Goal: Task Accomplishment & Management: Manage account settings

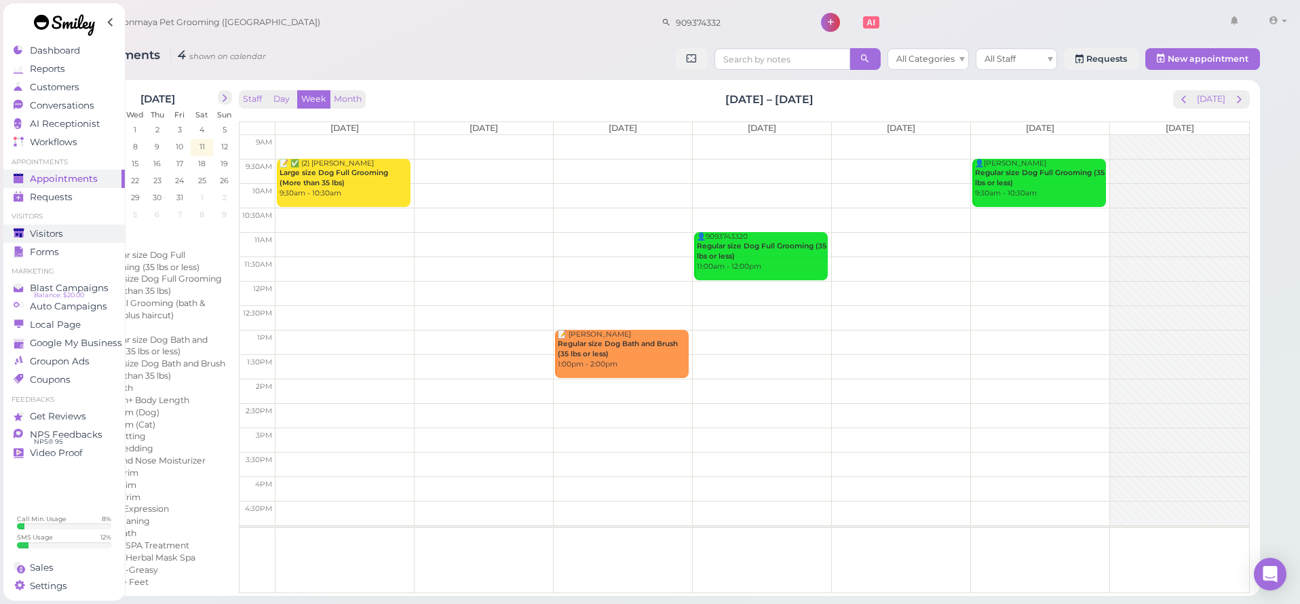
drag, startPoint x: 57, startPoint y: 229, endPoint x: 99, endPoint y: 232, distance: 42.2
click at [57, 229] on span "Visitors" at bounding box center [46, 234] width 33 height 12
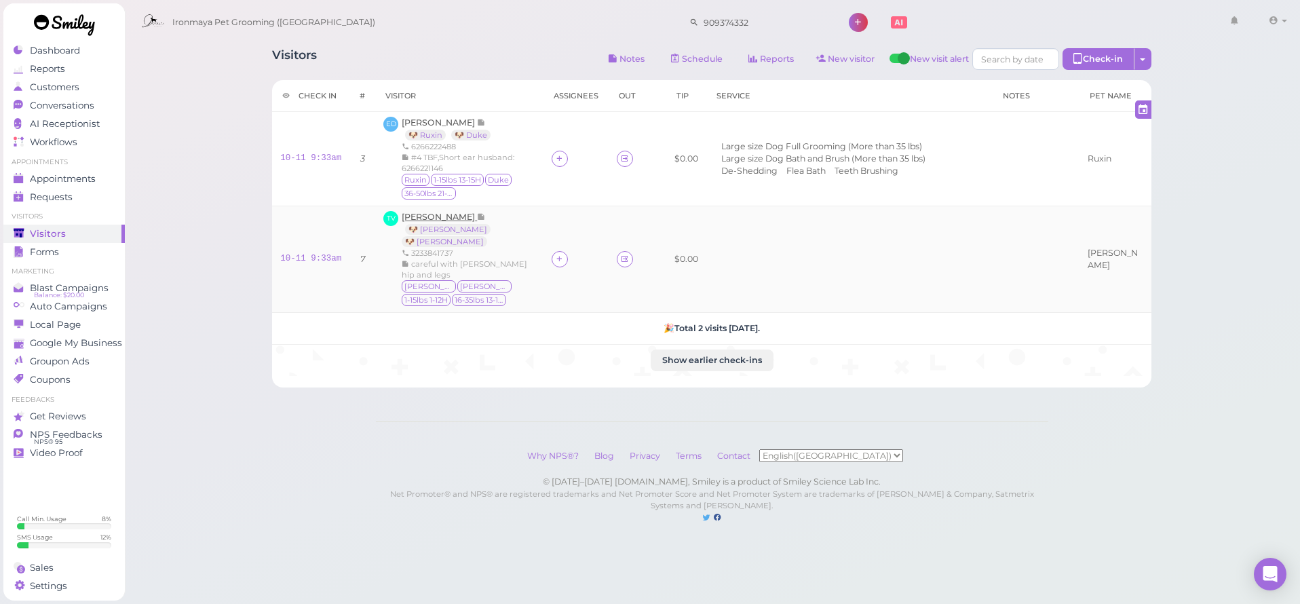
click at [449, 218] on span "[PERSON_NAME]" at bounding box center [439, 217] width 75 height 10
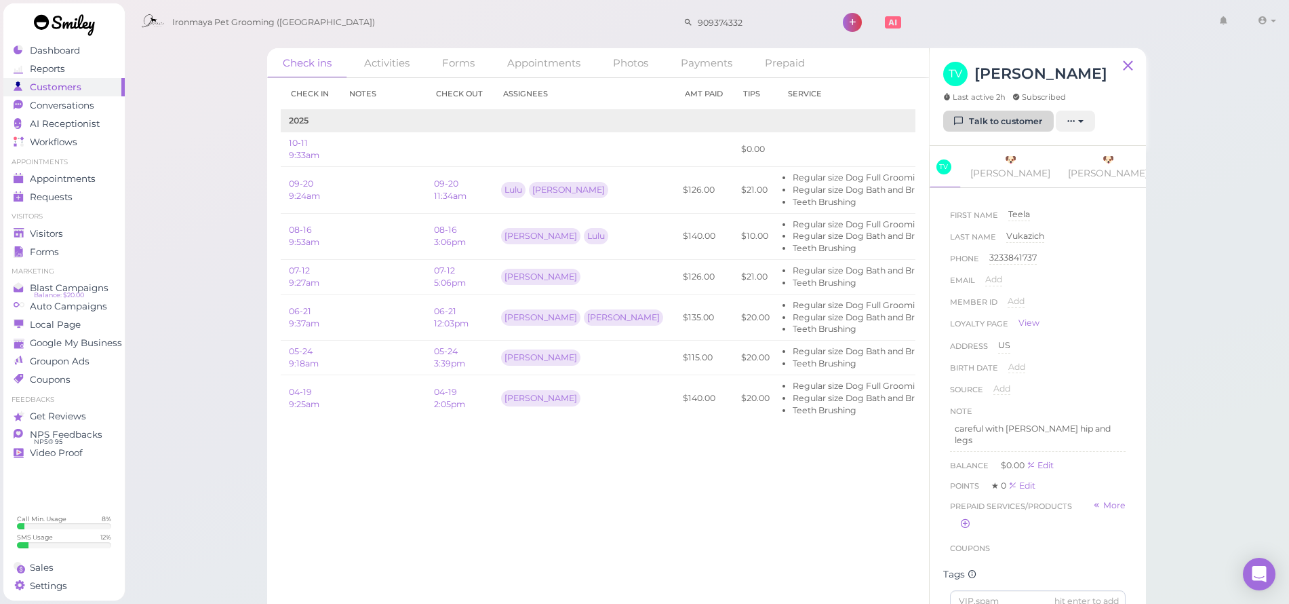
click at [1024, 120] on link "Talk to customer" at bounding box center [998, 122] width 111 height 22
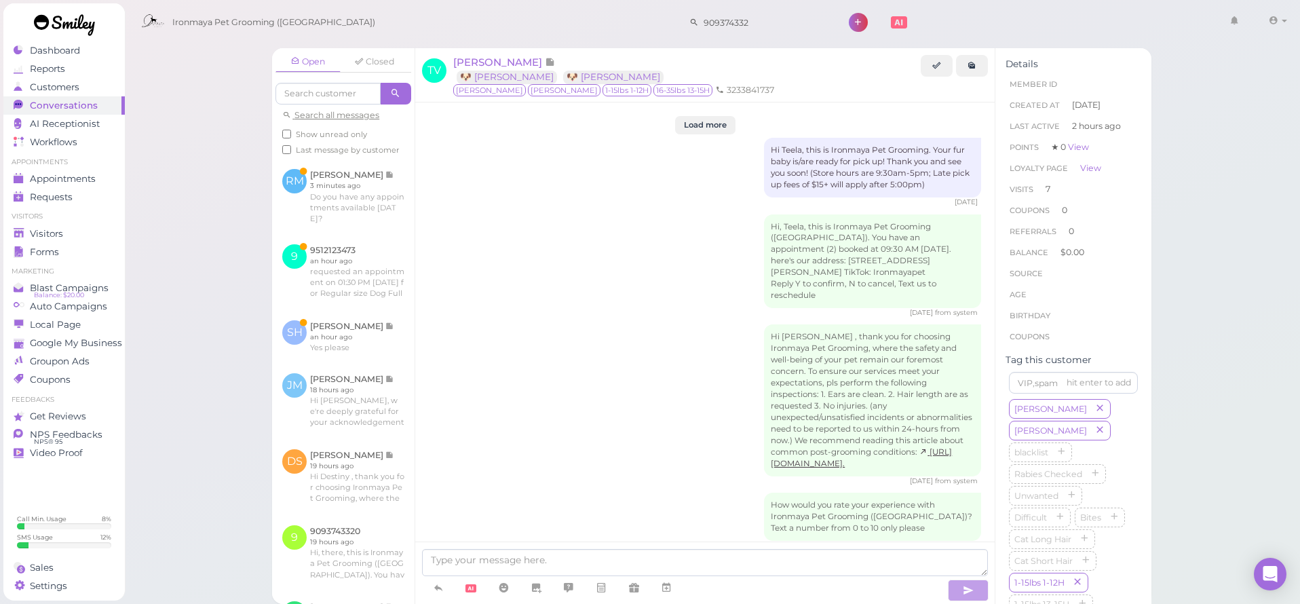
scroll to position [2665, 0]
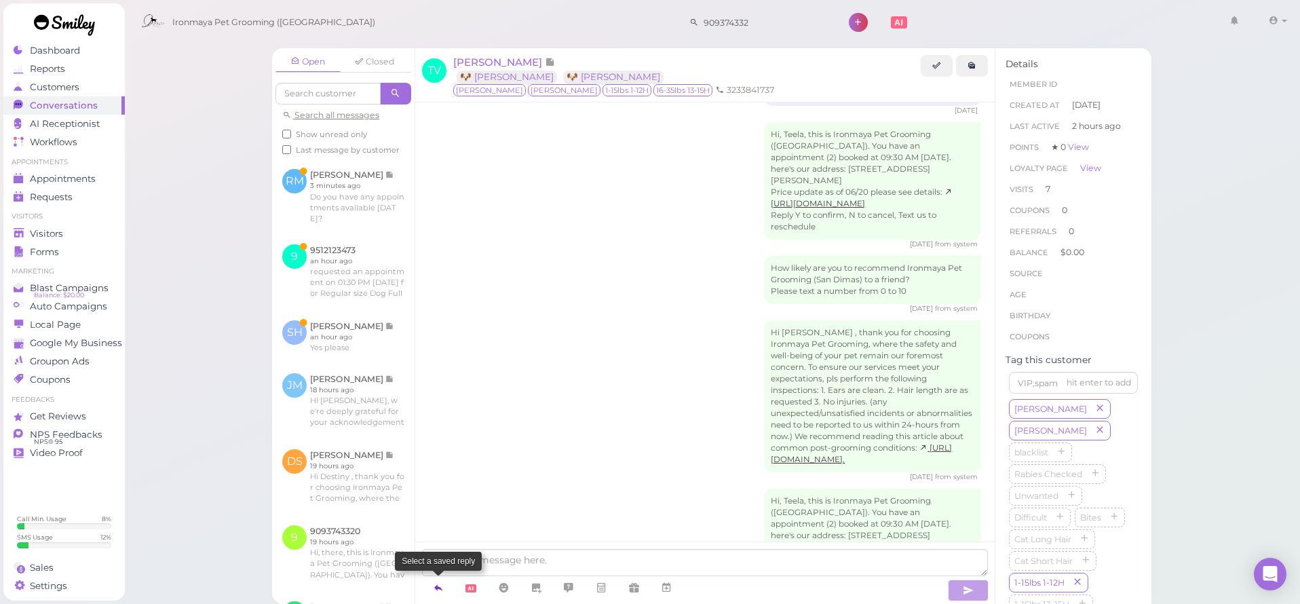
click at [444, 591] on icon at bounding box center [438, 588] width 11 height 14
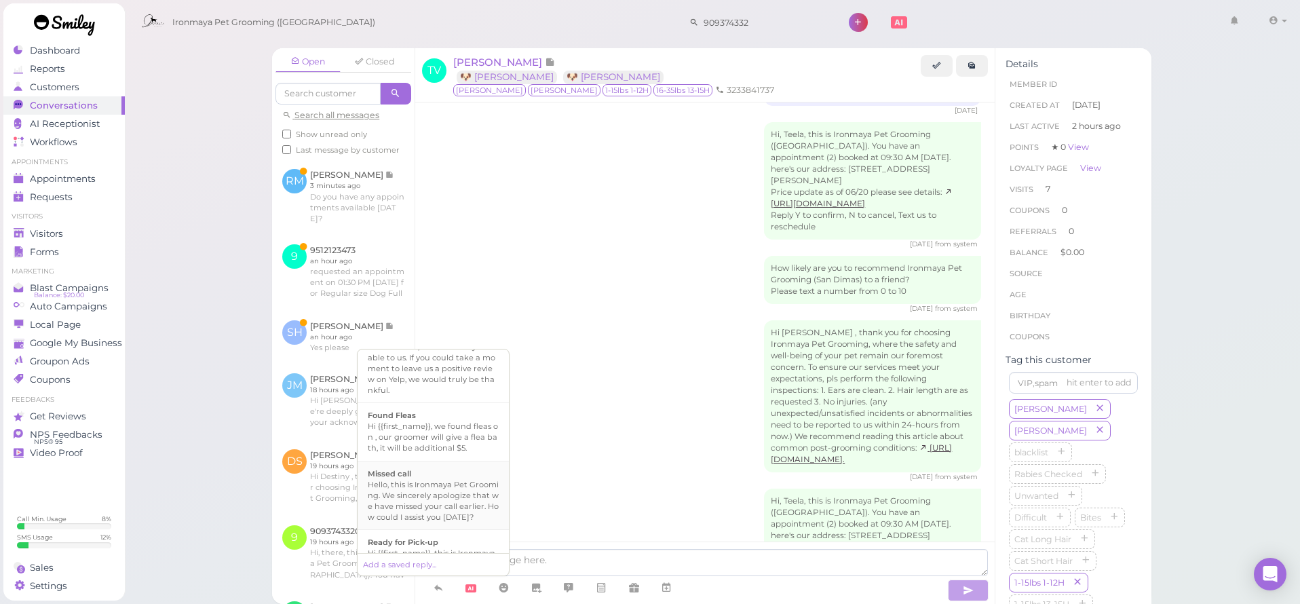
scroll to position [362, 0]
click at [442, 482] on div "Hi {{first_name}}, this is Ironmaya Pet Grooming. Your fur baby is/are ready fo…" at bounding box center [433, 449] width 131 height 65
type textarea "Hi {{first_name}}, this is Ironmaya Pet Grooming. Your fur baby is/are ready fo…"
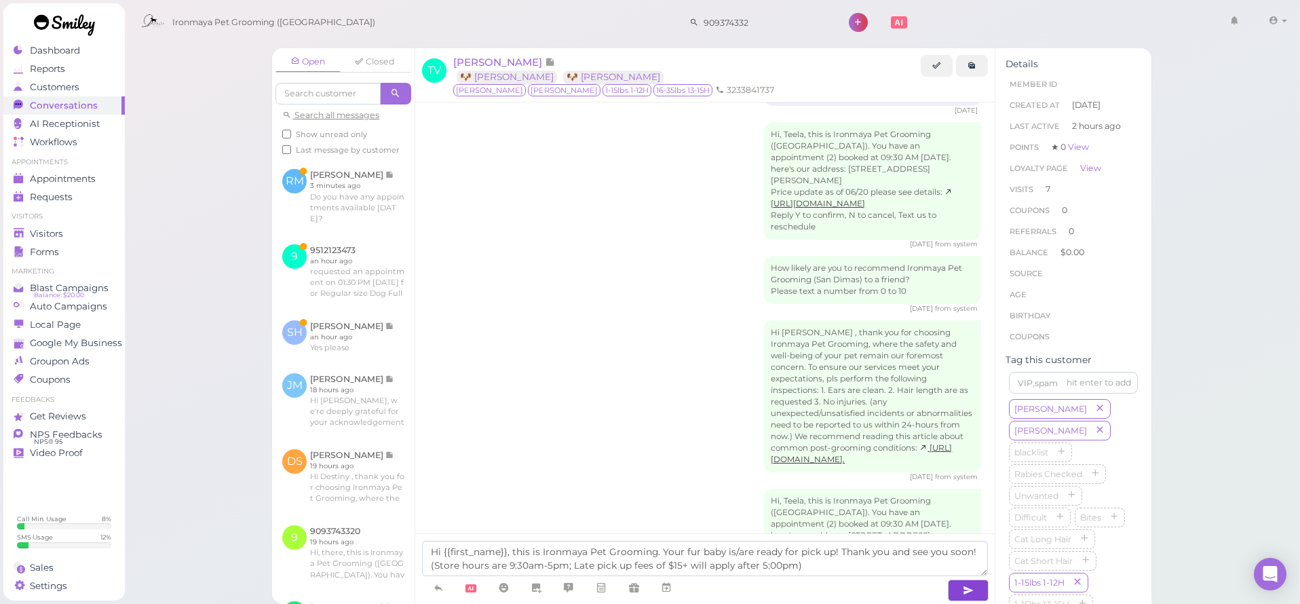
click at [951, 593] on button "button" at bounding box center [968, 590] width 41 height 22
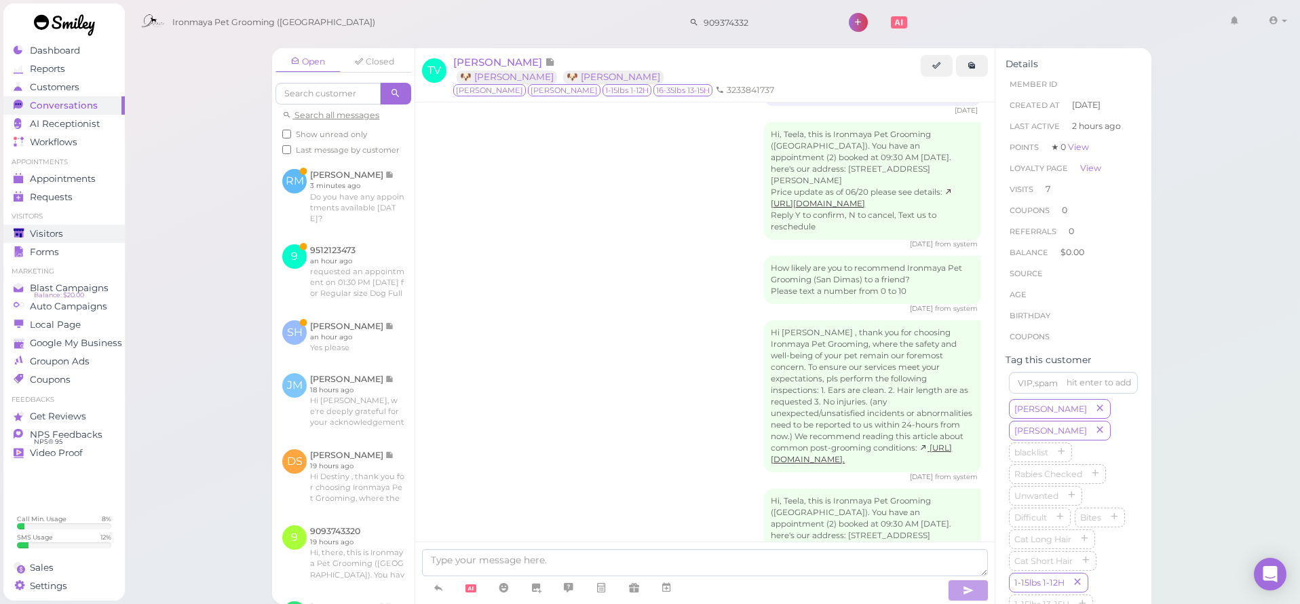
click at [74, 228] on div "Visitors" at bounding box center [63, 234] width 98 height 12
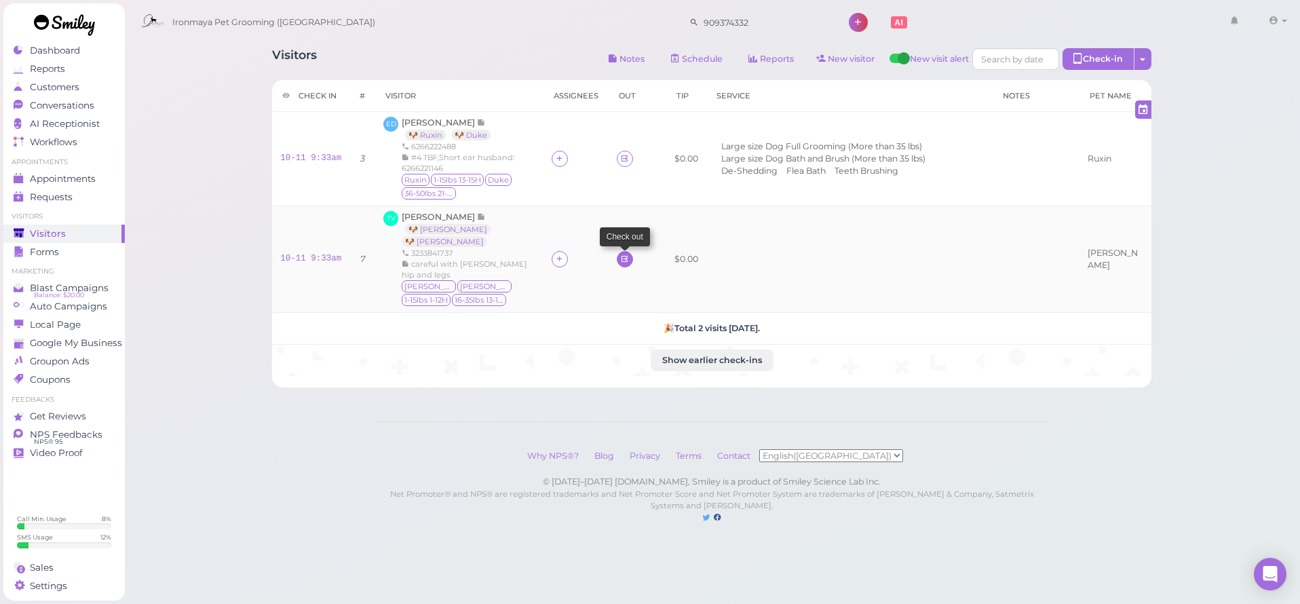
click at [620, 254] on icon at bounding box center [624, 259] width 9 height 10
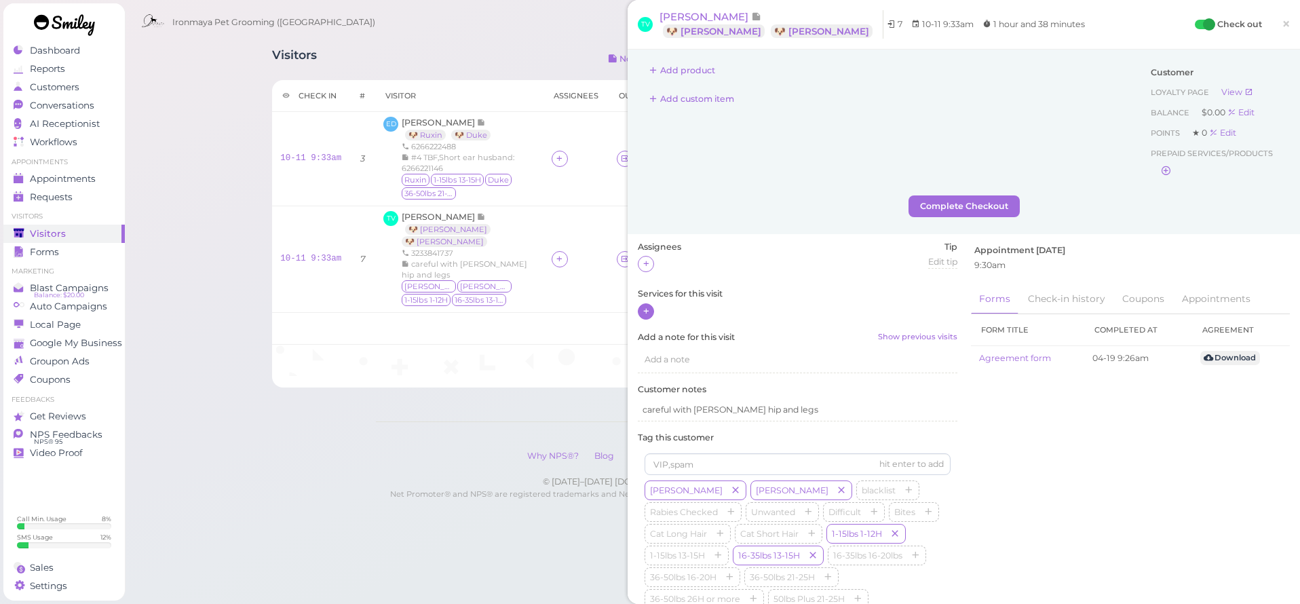
click at [646, 308] on icon at bounding box center [646, 311] width 9 height 10
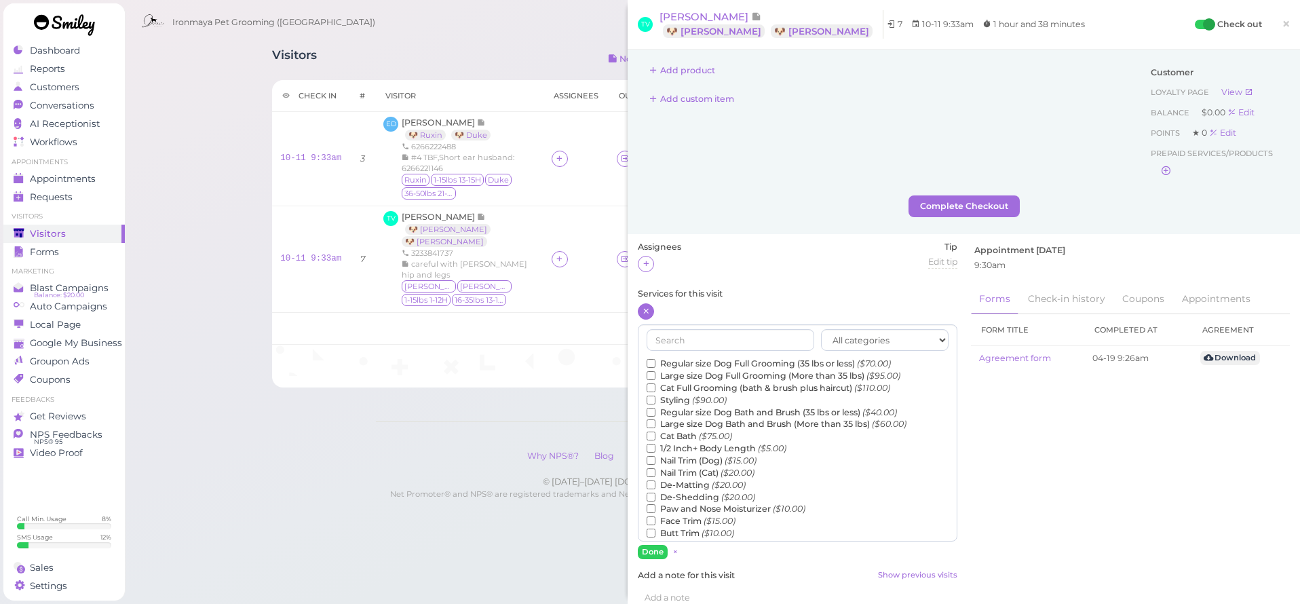
click at [682, 359] on label "Regular size Dog Full Grooming (35 lbs or less) ($70.00)" at bounding box center [768, 363] width 244 height 12
click at [655, 359] on input "Regular size Dog Full Grooming (35 lbs or less) ($70.00)" at bounding box center [650, 363] width 9 height 9
click at [682, 408] on label "Regular size Dog Bath and Brush (35 lbs or less) ($40.00)" at bounding box center [771, 412] width 250 height 12
click at [655, 408] on input "Regular size Dog Bath and Brush (35 lbs or less) ($40.00)" at bounding box center [650, 412] width 9 height 9
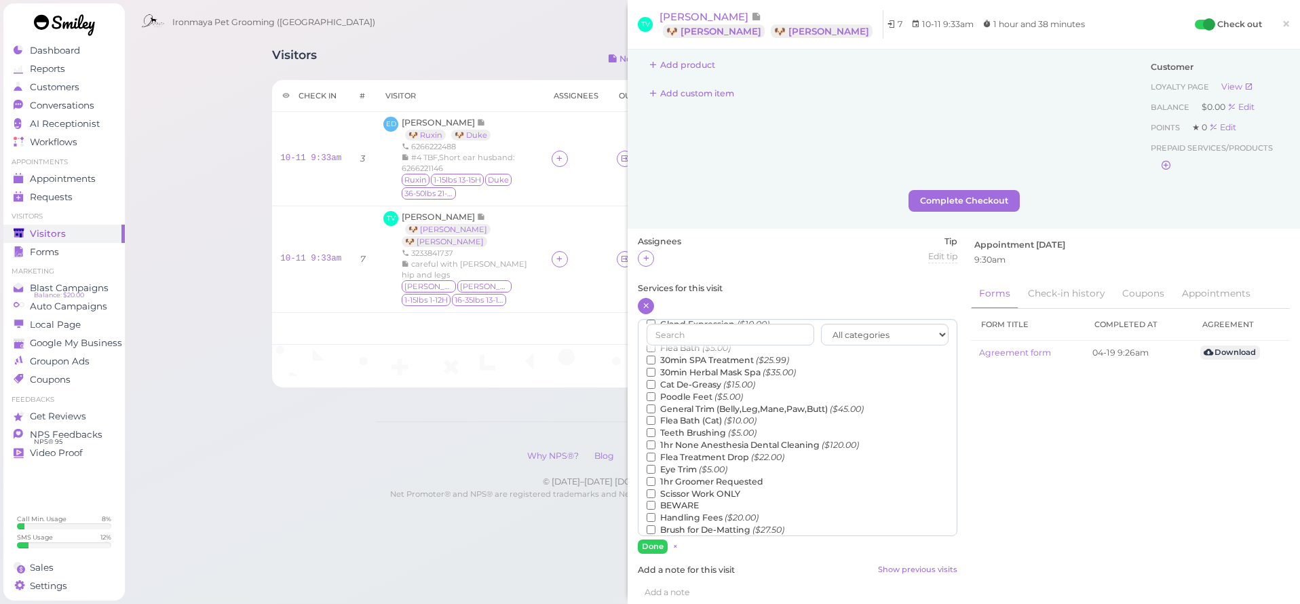
scroll to position [14, 0]
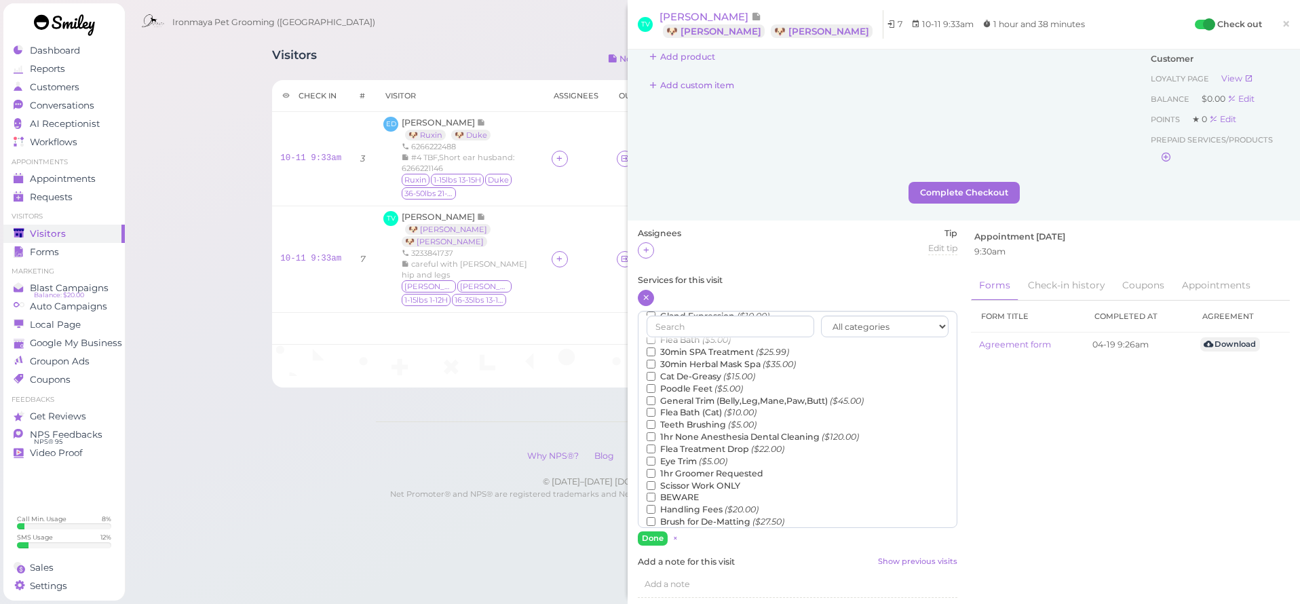
click at [686, 418] on label "Teeth Brushing ($5.00)" at bounding box center [701, 424] width 110 height 12
click at [655, 420] on input "Teeth Brushing ($5.00)" at bounding box center [650, 424] width 9 height 9
click at [655, 531] on button "Done" at bounding box center [653, 538] width 30 height 14
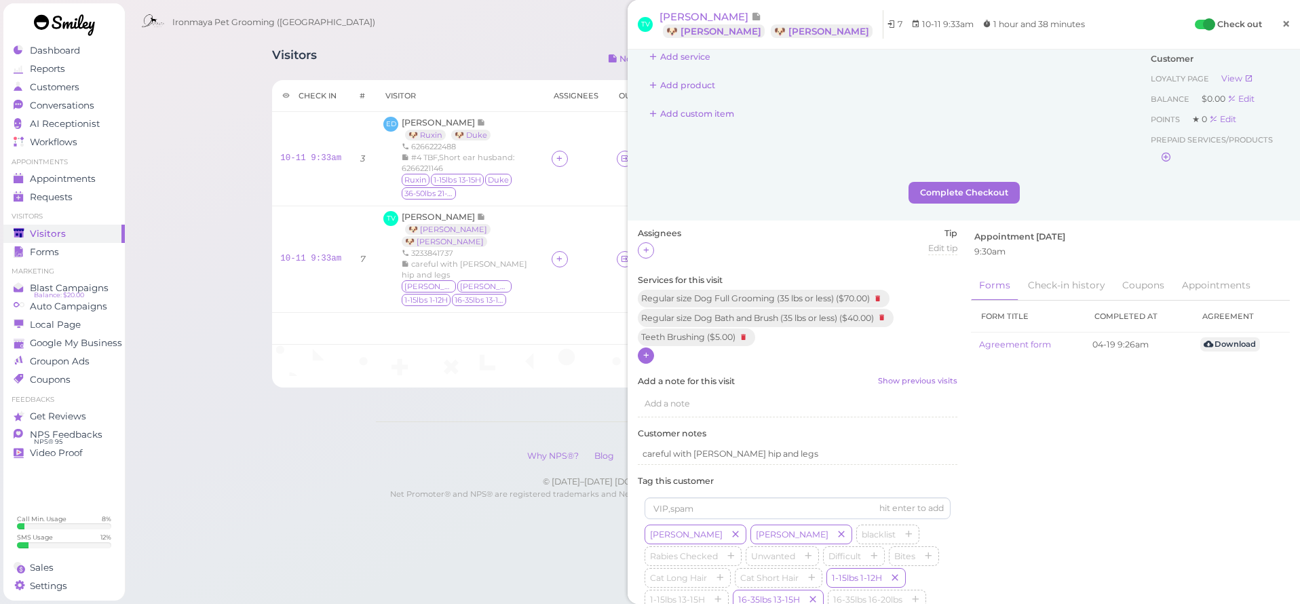
click at [1281, 28] on span "×" at bounding box center [1285, 23] width 9 height 19
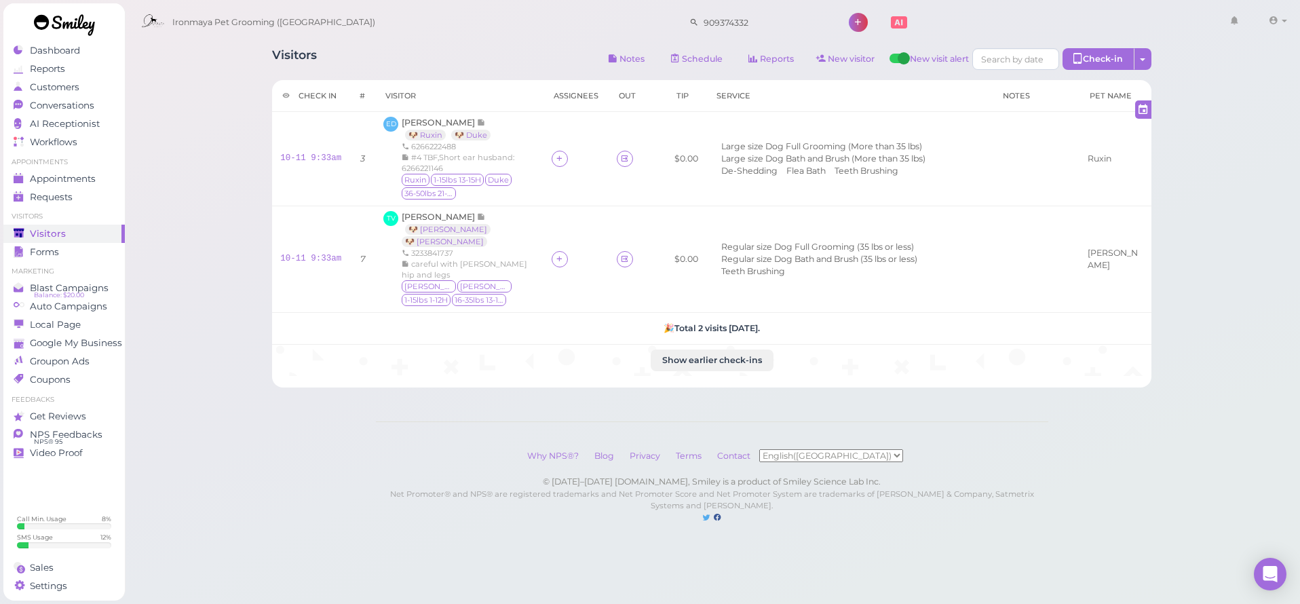
click at [413, 51] on div "Visitors Notes Schedule Reports New visitor New visit alert Check-in Customer c…" at bounding box center [711, 60] width 879 height 25
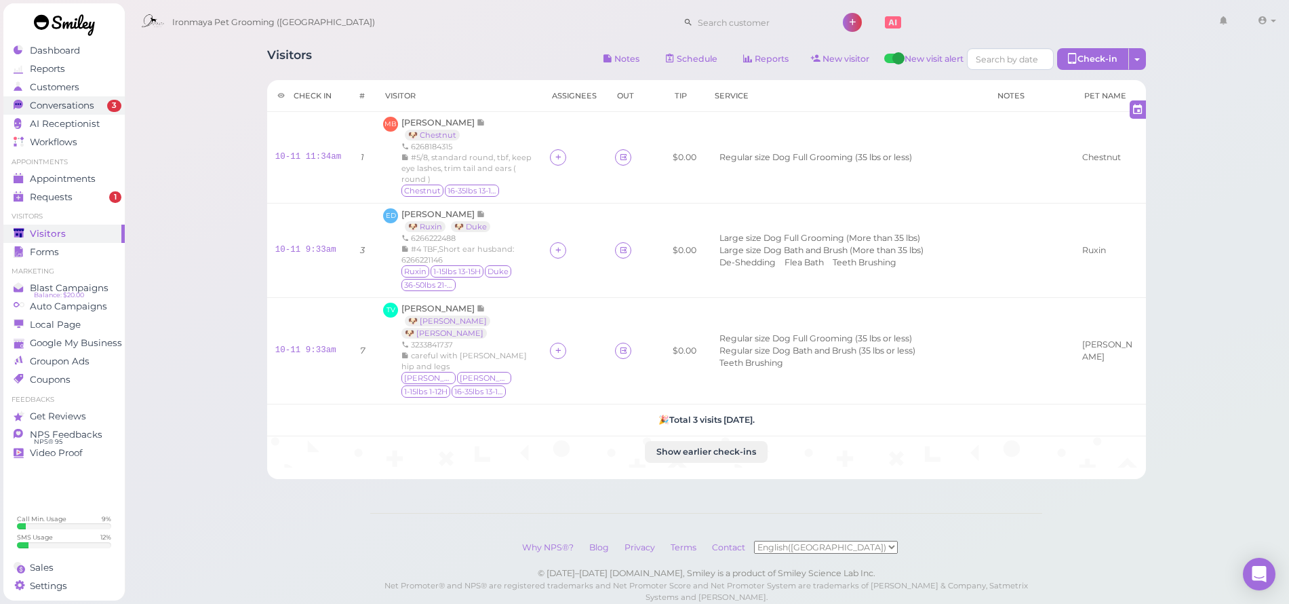
click at [77, 106] on span "Conversations" at bounding box center [62, 106] width 64 height 12
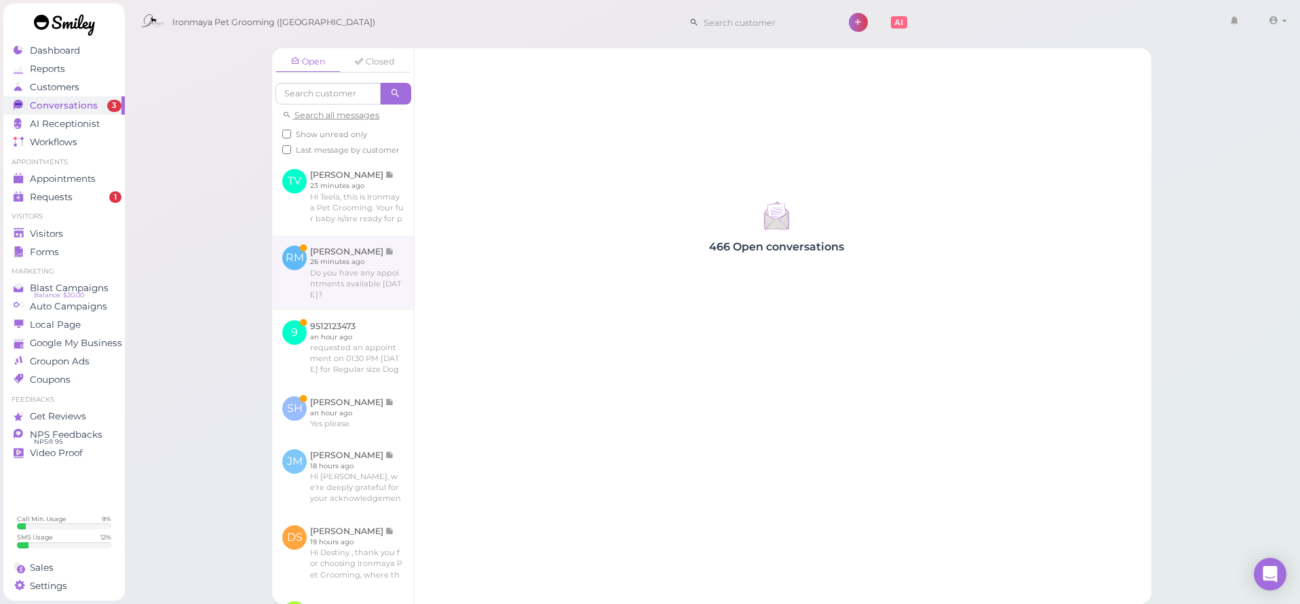
click at [372, 266] on link at bounding box center [343, 272] width 142 height 75
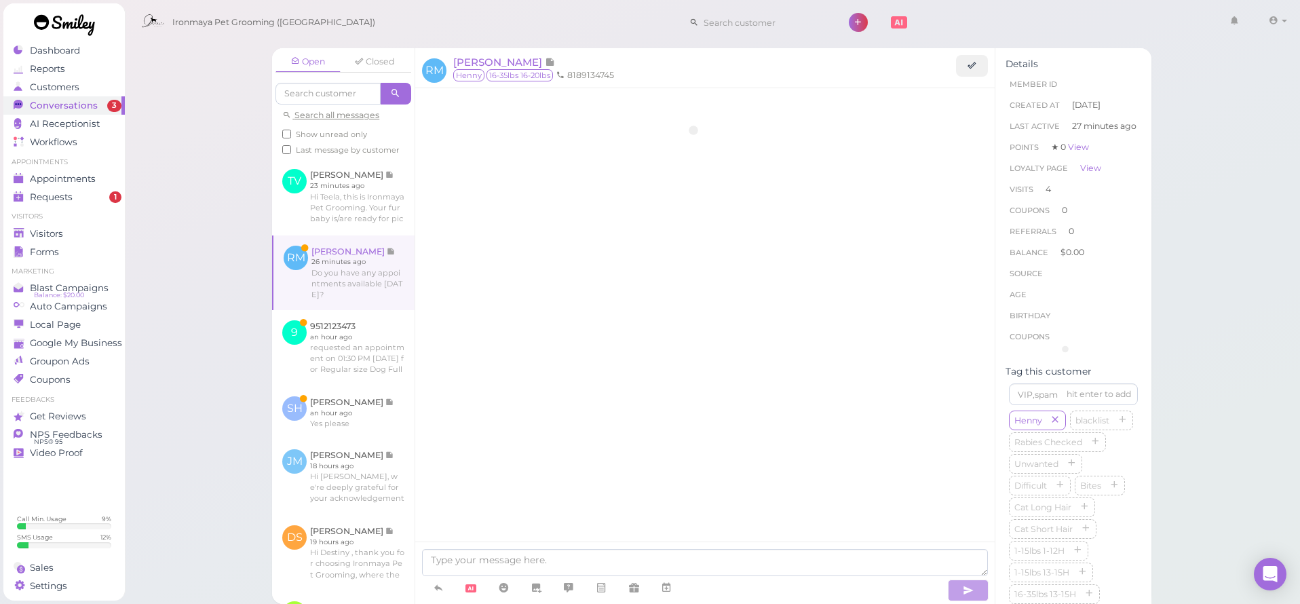
scroll to position [1827, 0]
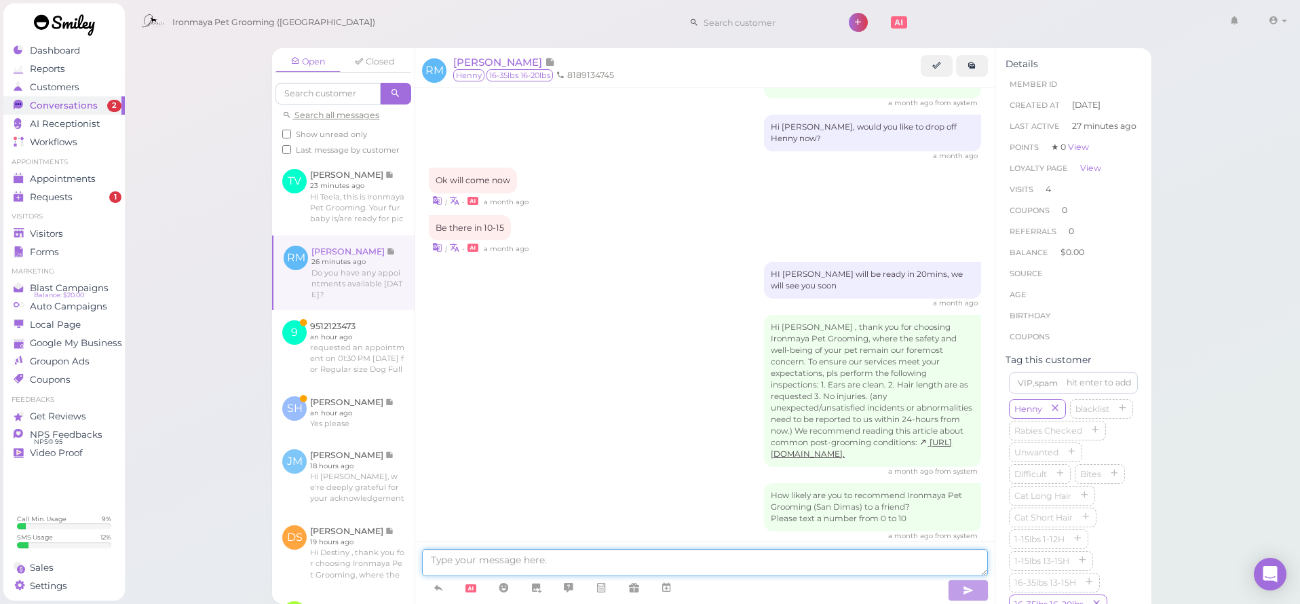
click at [515, 566] on textarea at bounding box center [705, 562] width 566 height 27
type textarea "Yes, we do, would you like to come in at 12:30?"
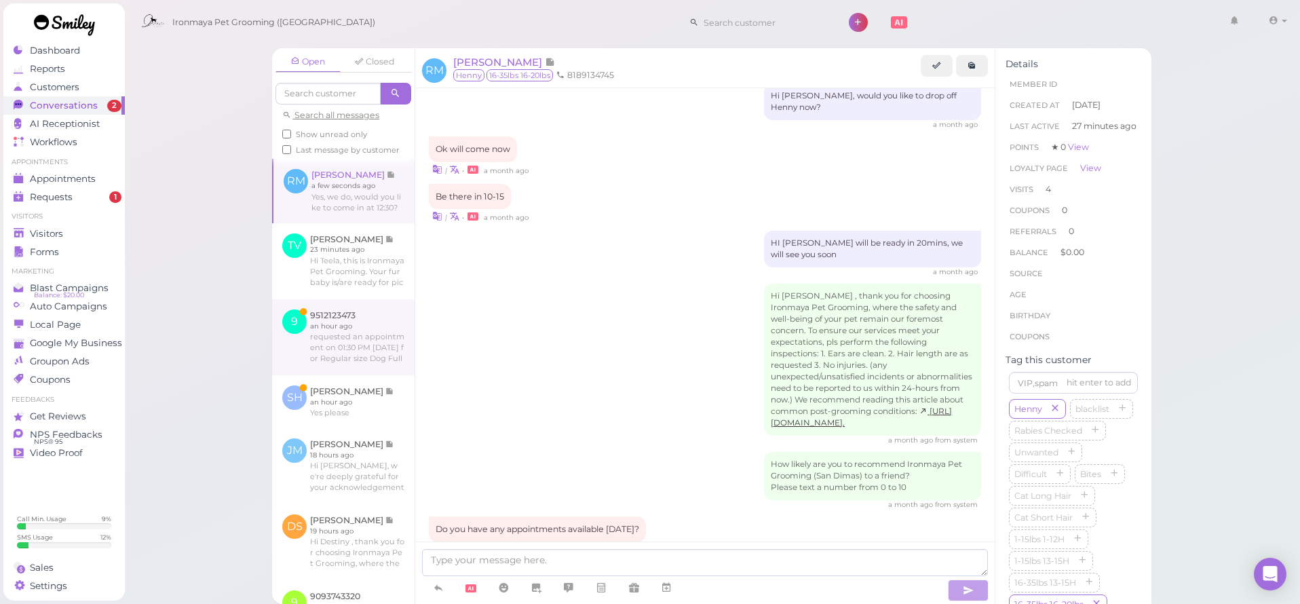
click at [389, 359] on link at bounding box center [343, 337] width 142 height 76
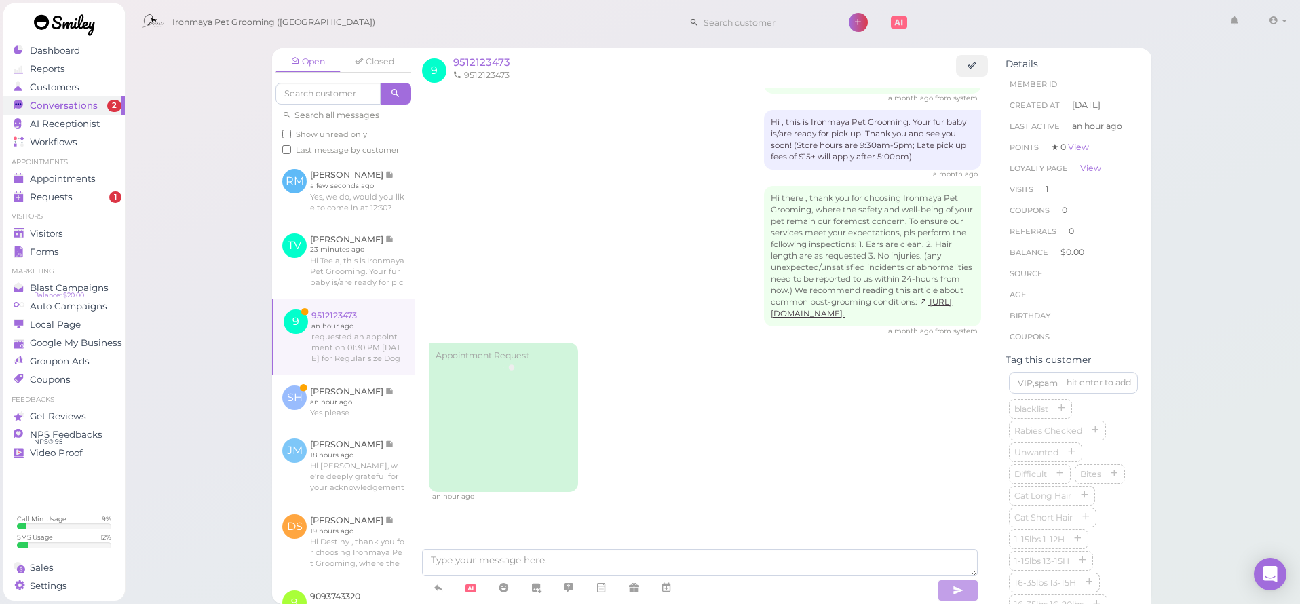
scroll to position [701, 0]
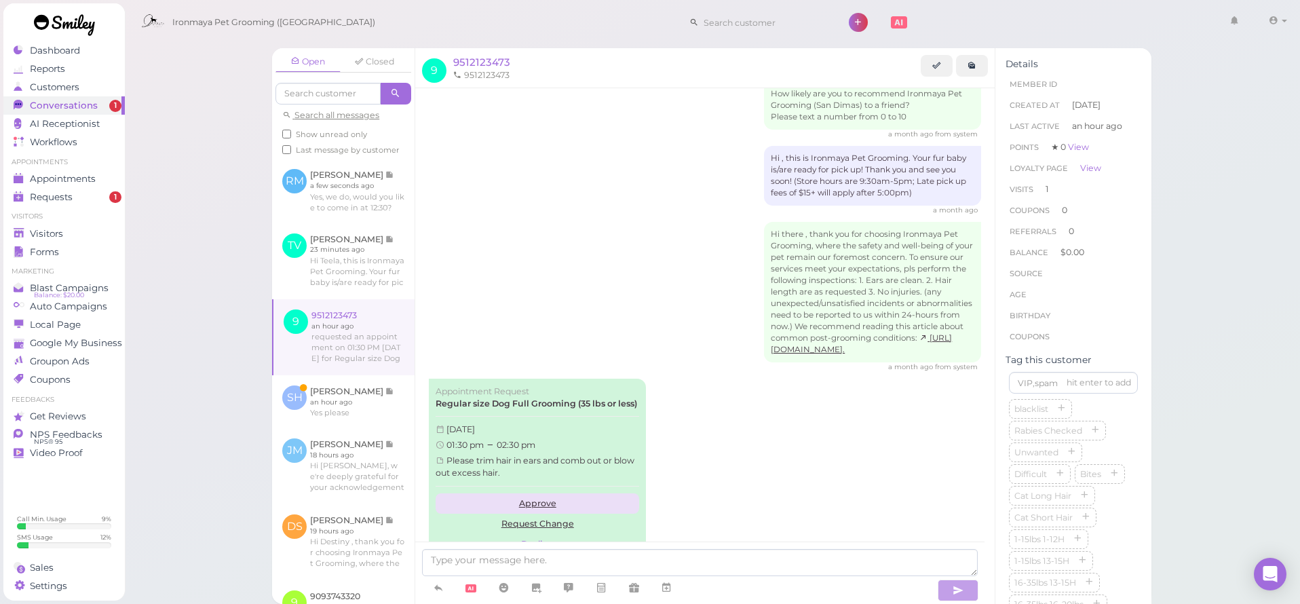
click at [534, 493] on link "Approve" at bounding box center [536, 503] width 203 height 20
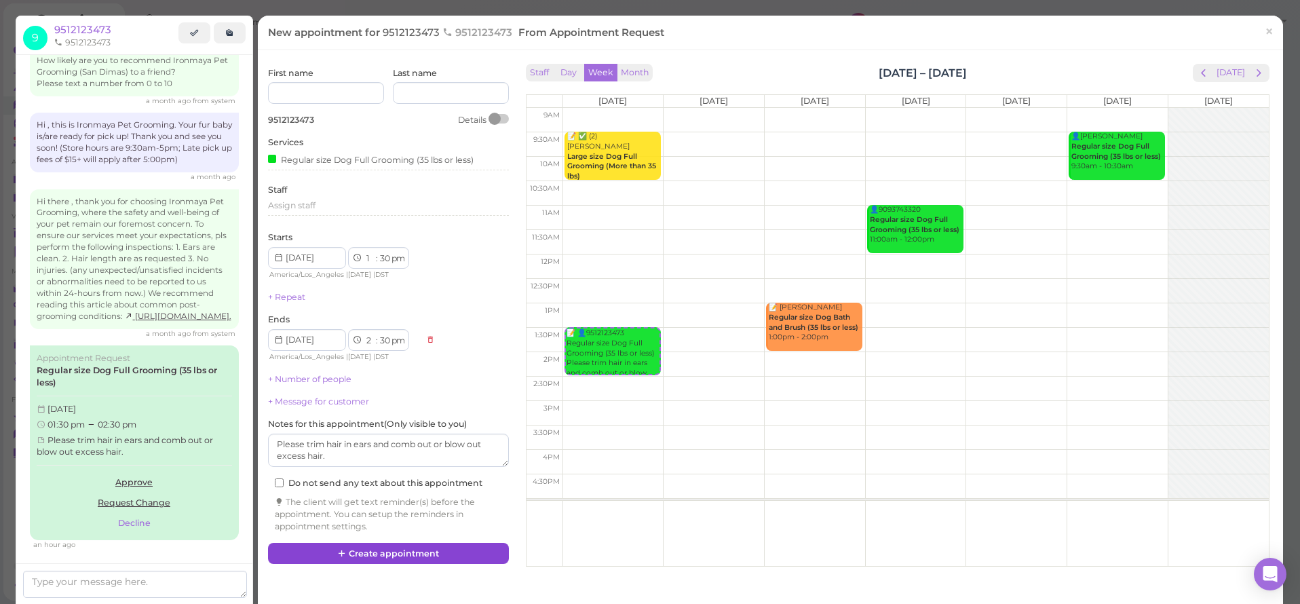
click at [433, 553] on button "Create appointment" at bounding box center [388, 554] width 241 height 22
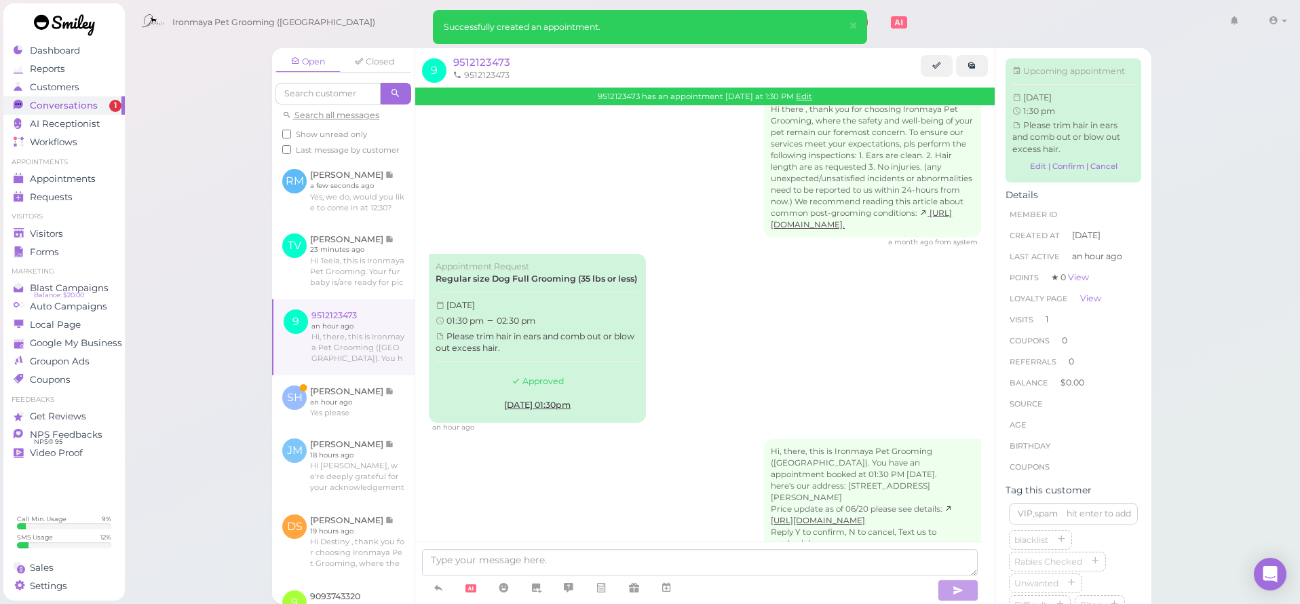
scroll to position [844, 0]
click at [374, 418] on link at bounding box center [343, 401] width 142 height 53
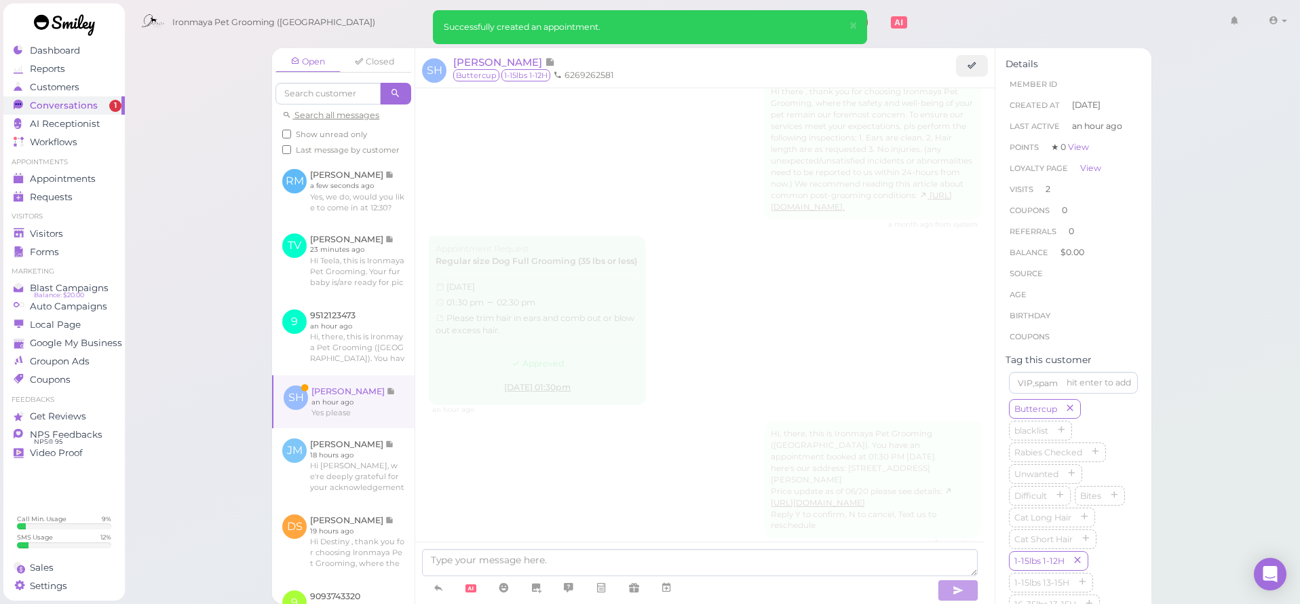
scroll to position [1559, 0]
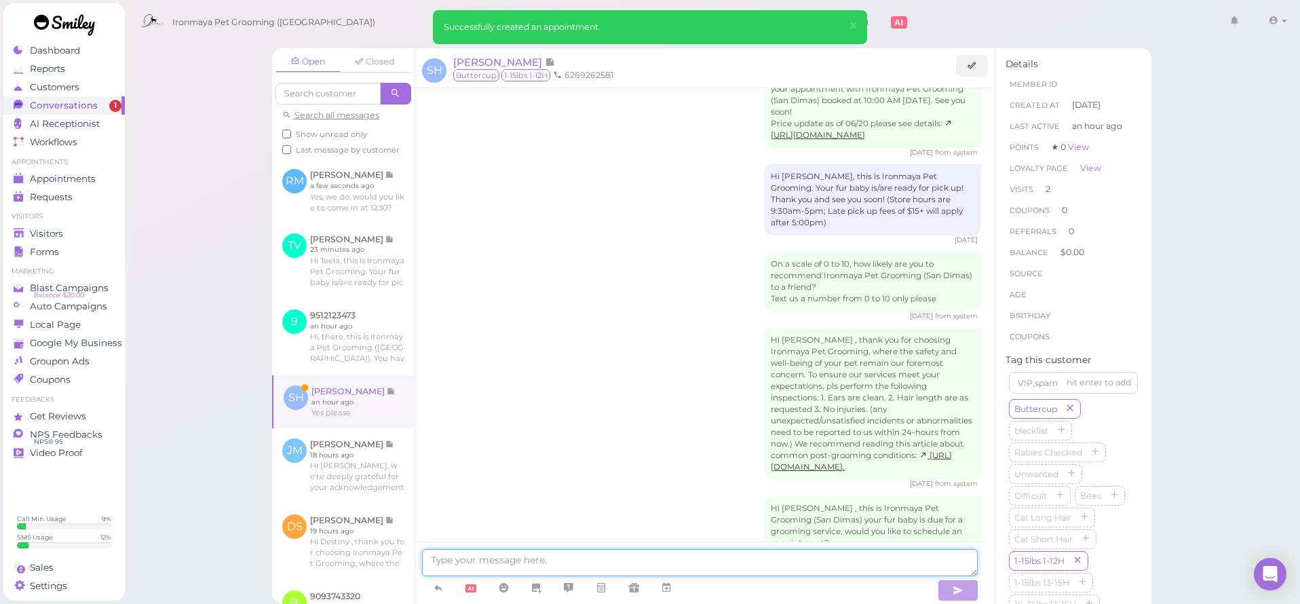
click at [471, 560] on textarea at bounding box center [699, 562] width 555 height 27
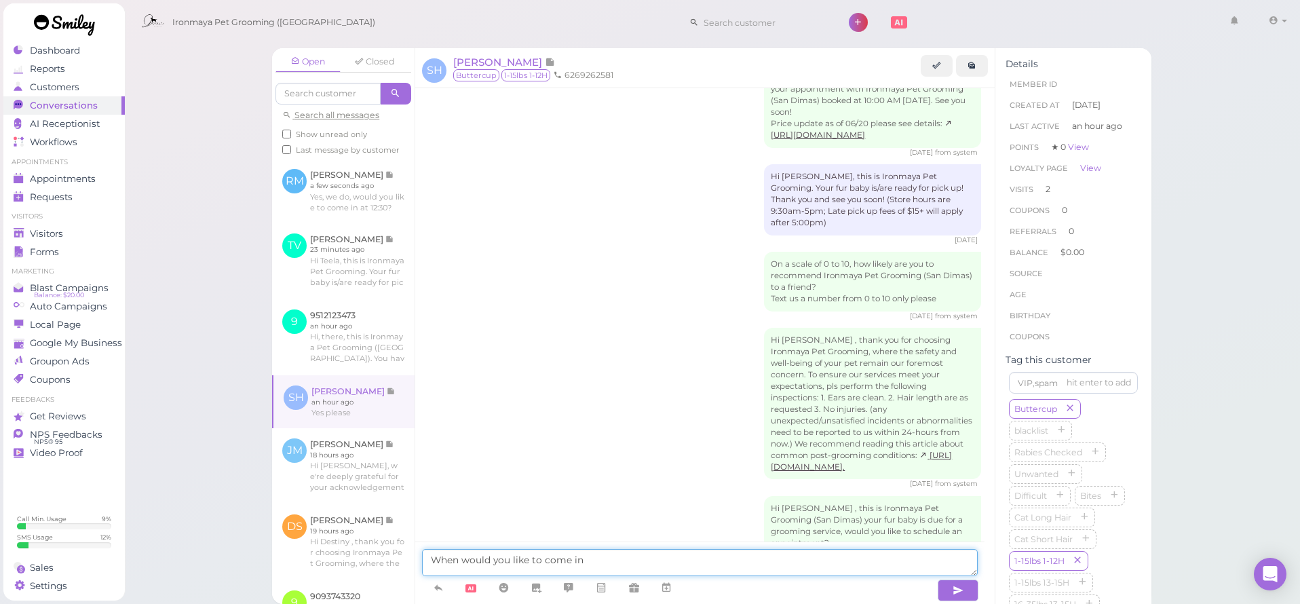
type textarea "When would you like to come in?"
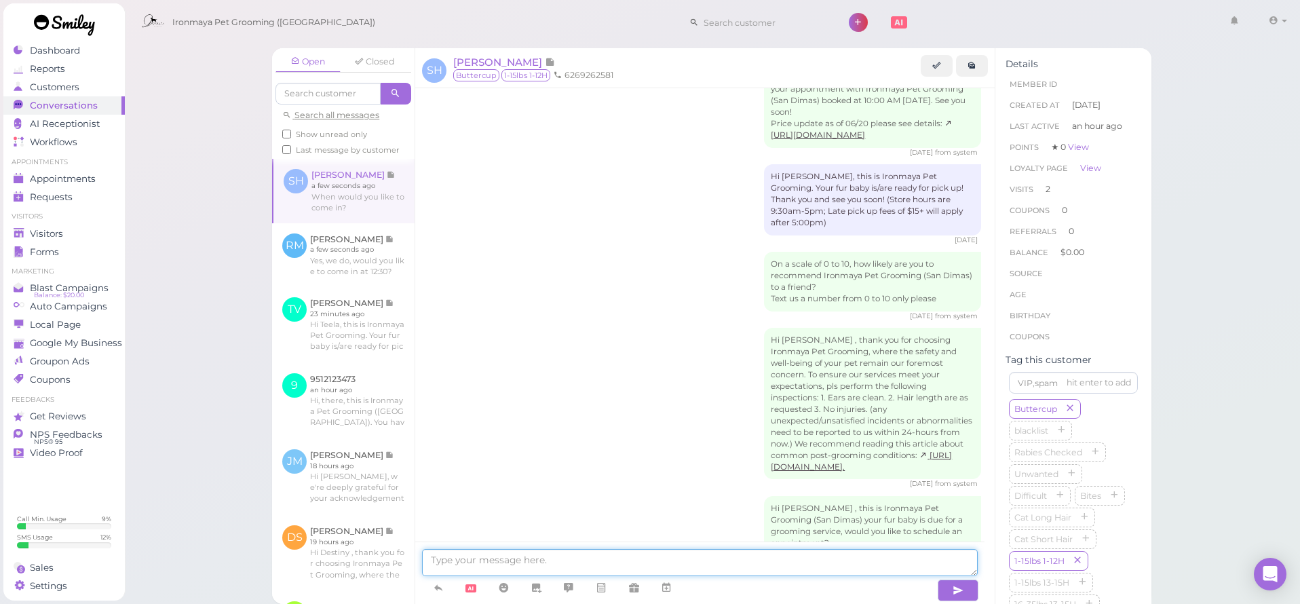
scroll to position [1591, 0]
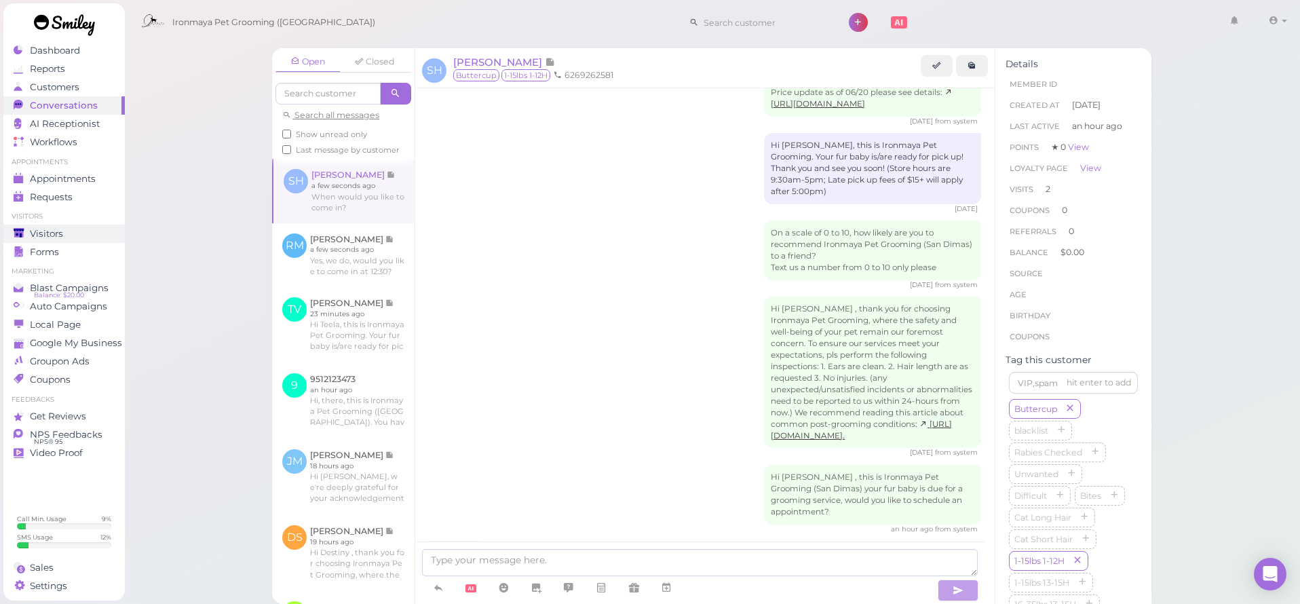
click at [77, 234] on div "Visitors" at bounding box center [63, 234] width 98 height 12
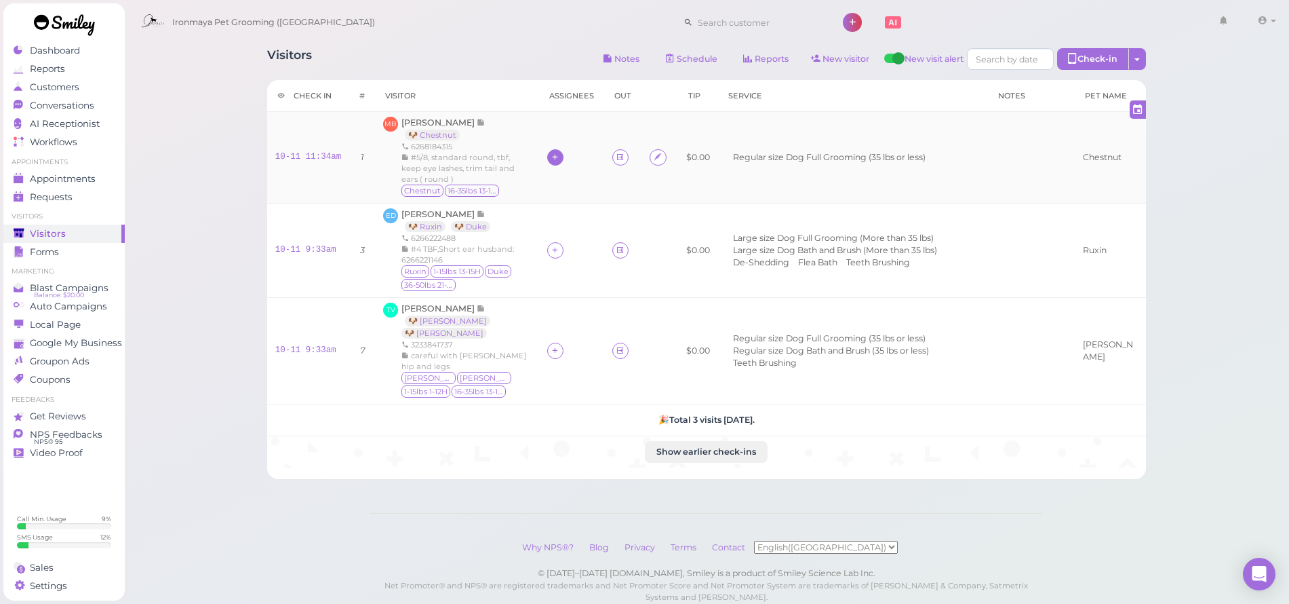
click at [551, 156] on icon at bounding box center [555, 157] width 9 height 10
click at [549, 269] on span "[PERSON_NAME]" at bounding box center [573, 267] width 73 height 10
click at [551, 246] on icon at bounding box center [555, 250] width 9 height 10
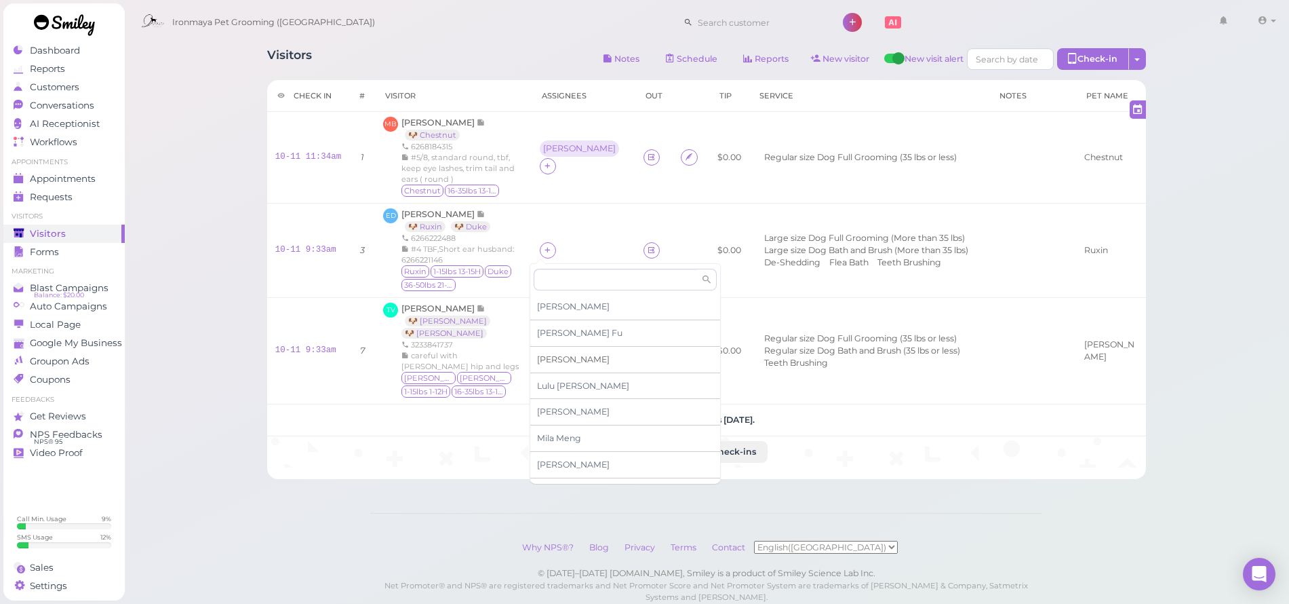
click at [560, 360] on div "[PERSON_NAME]" at bounding box center [625, 360] width 190 height 26
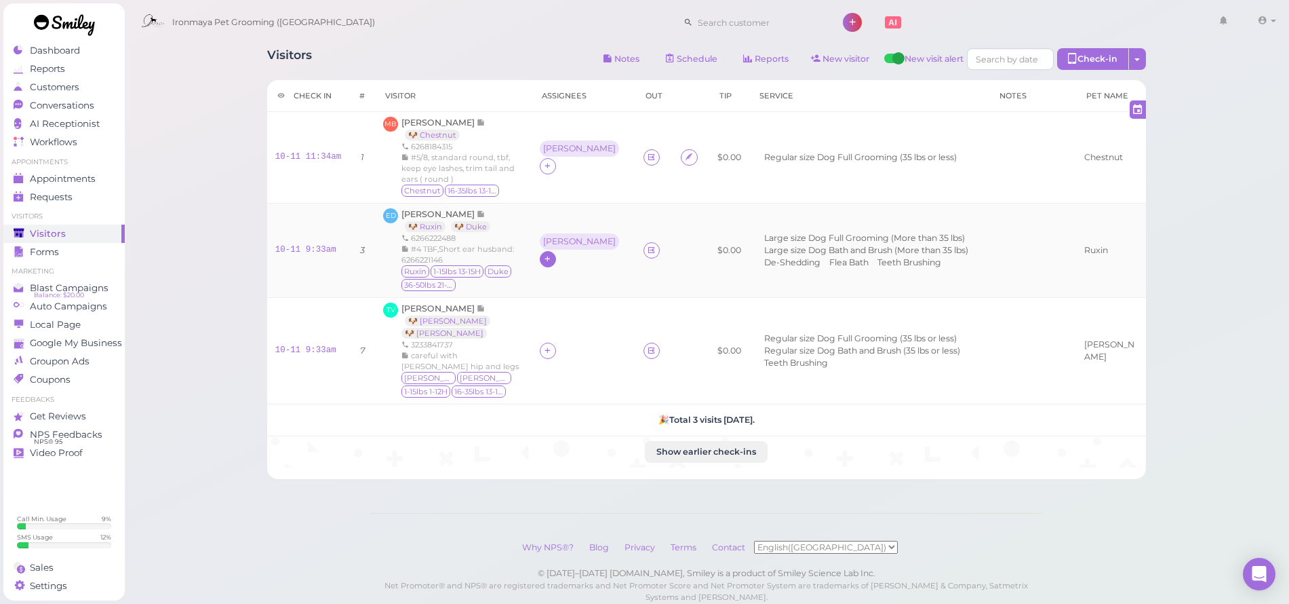
click at [552, 254] on icon at bounding box center [547, 259] width 9 height 10
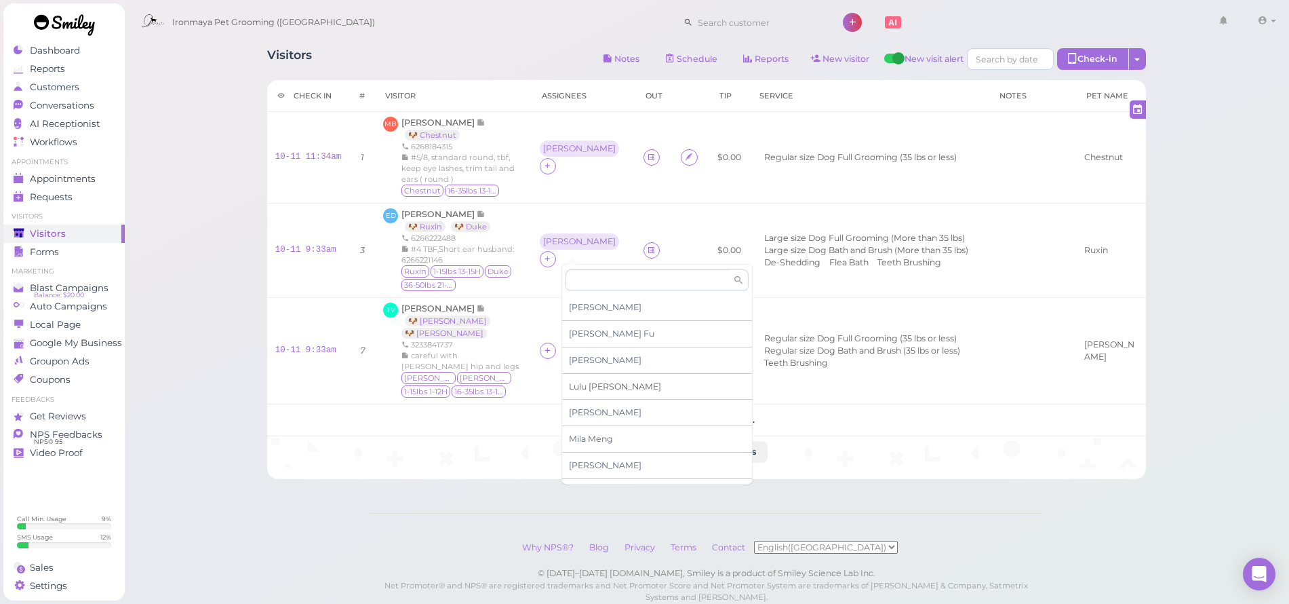
click at [592, 385] on span "[PERSON_NAME]" at bounding box center [615, 386] width 92 height 10
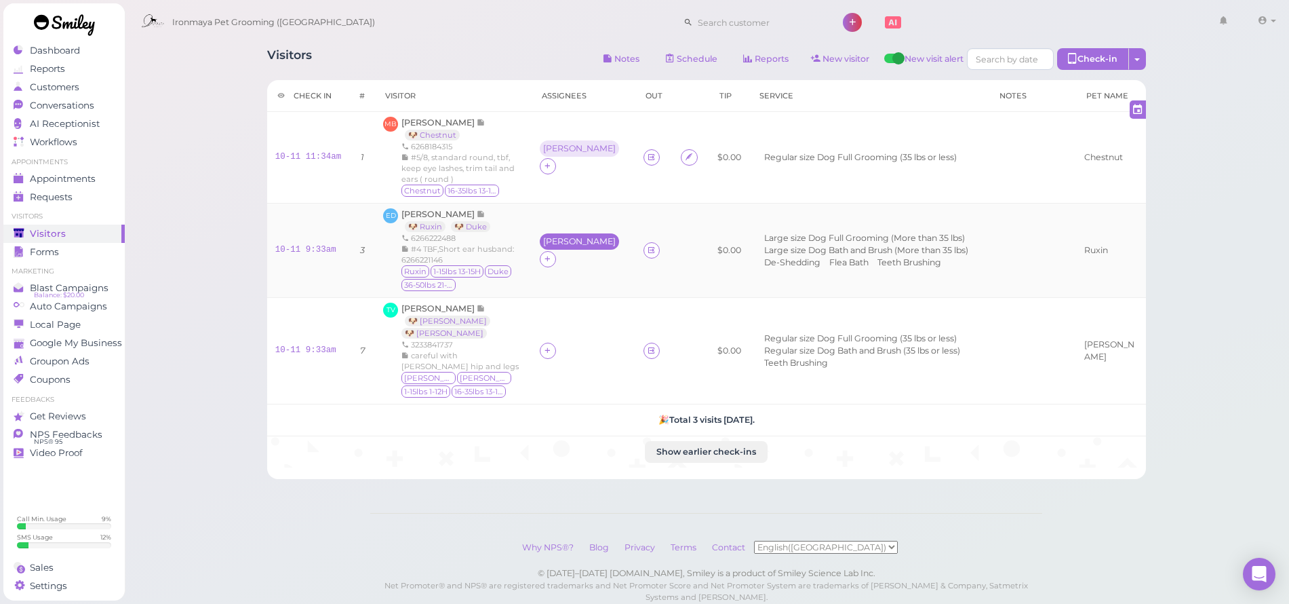
click at [546, 246] on div "[PERSON_NAME]" at bounding box center [579, 241] width 73 height 9
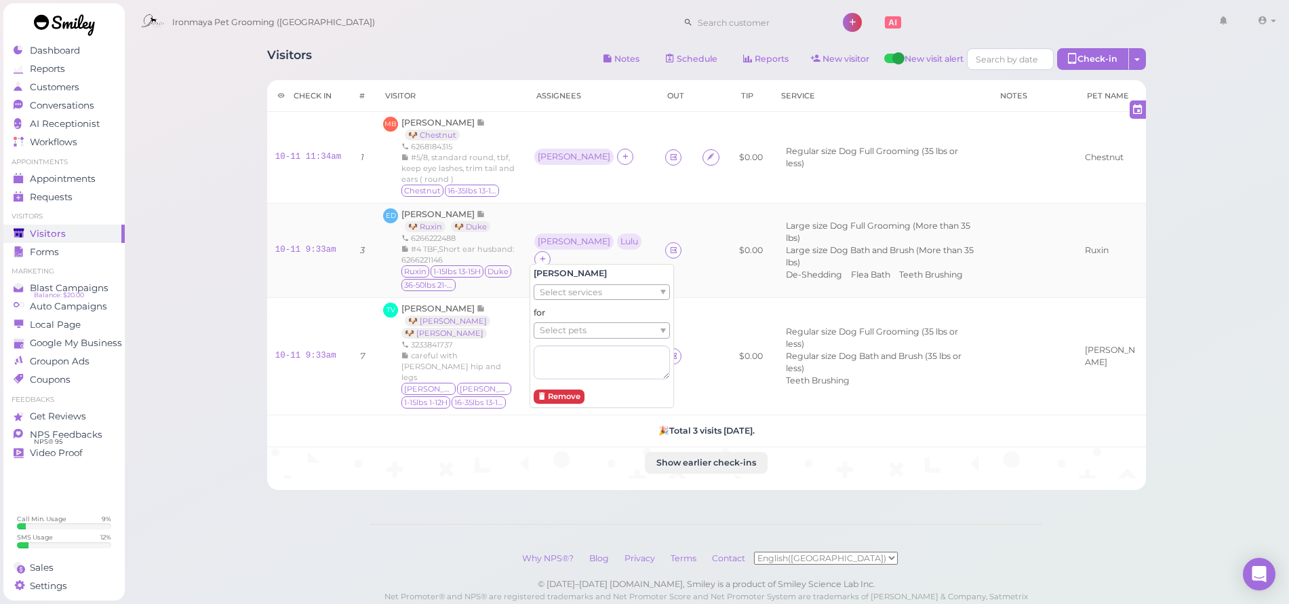
click at [560, 323] on span "Select pets" at bounding box center [563, 330] width 47 height 15
click at [621, 240] on div "Lulu" at bounding box center [630, 241] width 18 height 9
click at [617, 246] on div "Lulu" at bounding box center [629, 241] width 24 height 16
click at [574, 319] on span "Select pets" at bounding box center [555, 322] width 47 height 15
click at [494, 425] on h5 "🎉 Total 3 visits [DATE]." at bounding box center [706, 430] width 863 height 10
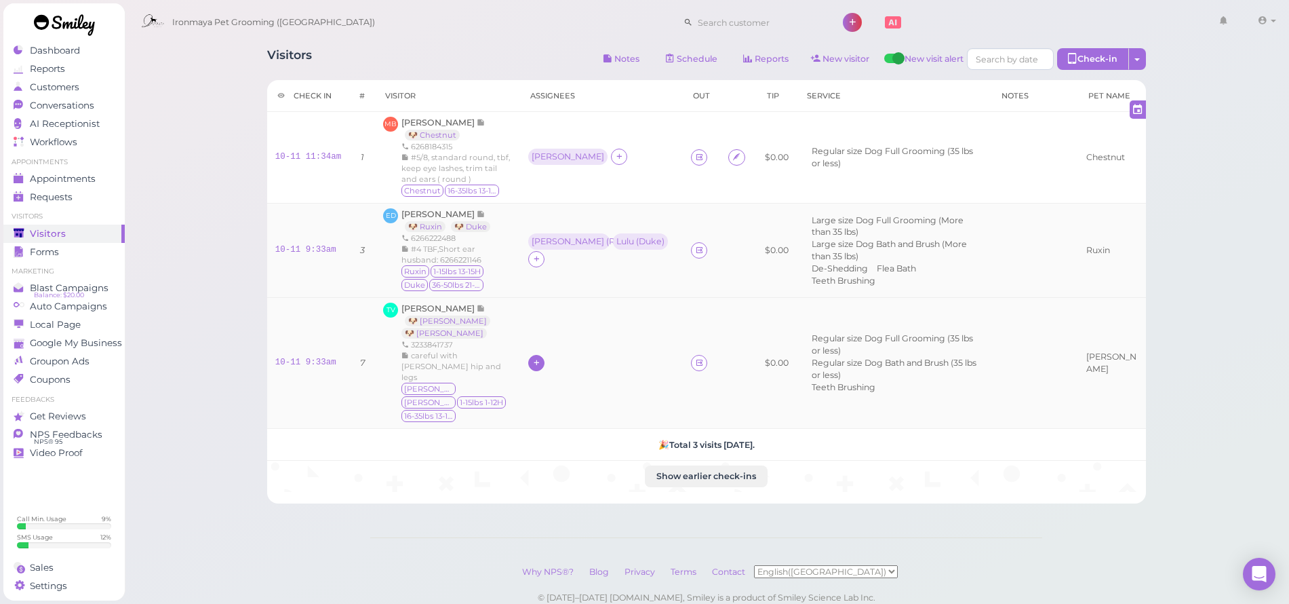
click at [532, 357] on icon at bounding box center [536, 362] width 9 height 10
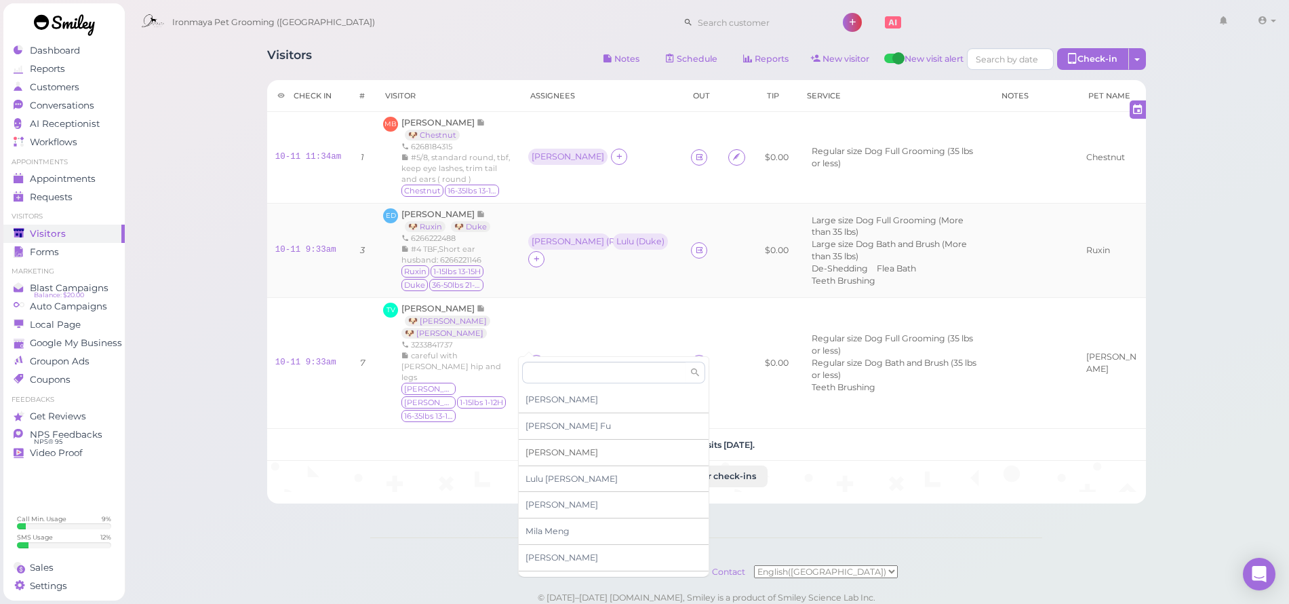
click at [543, 448] on span "[PERSON_NAME]" at bounding box center [562, 452] width 73 height 10
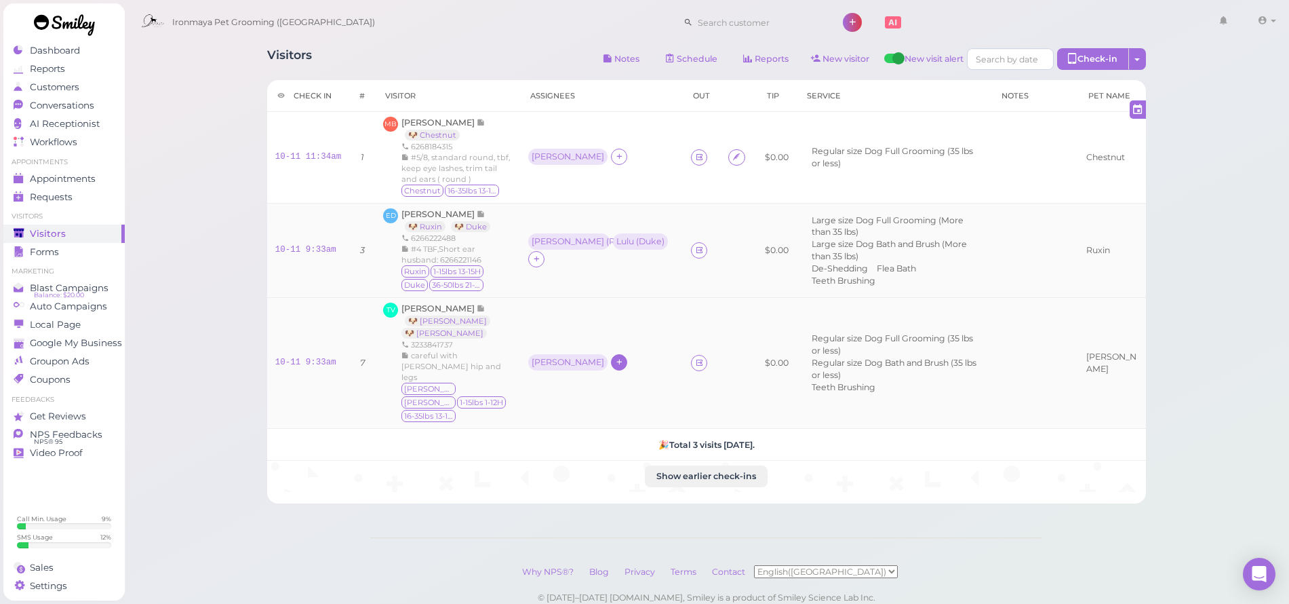
click at [615, 357] on icon at bounding box center [619, 362] width 9 height 10
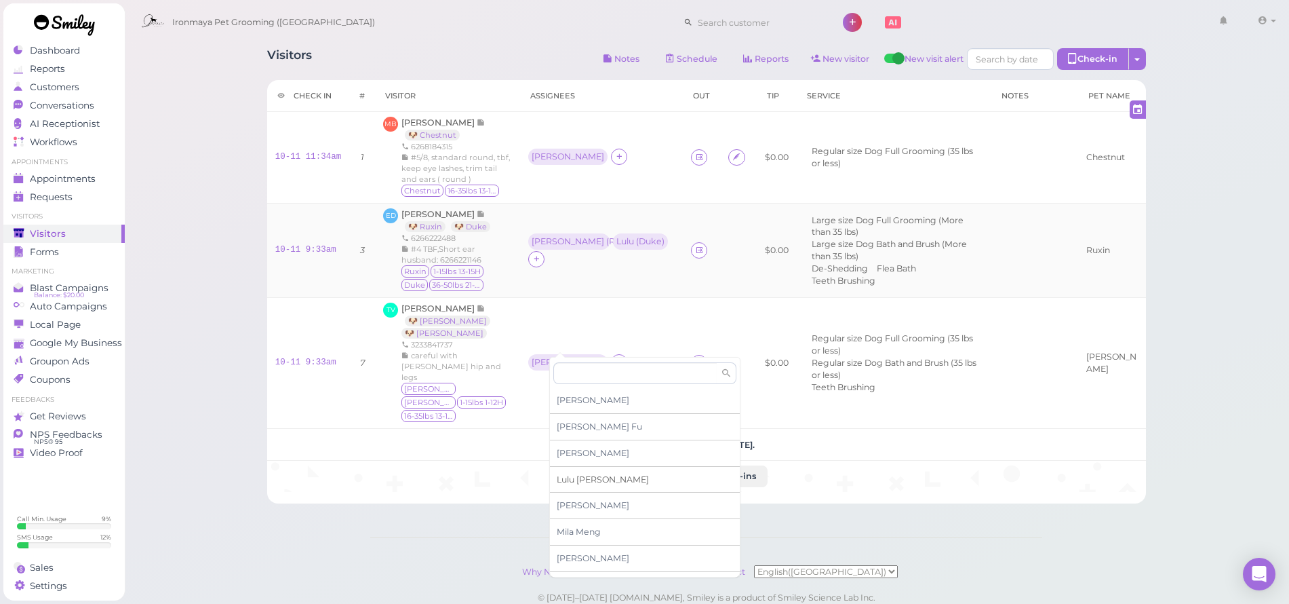
click at [586, 475] on span "[PERSON_NAME]" at bounding box center [603, 479] width 92 height 10
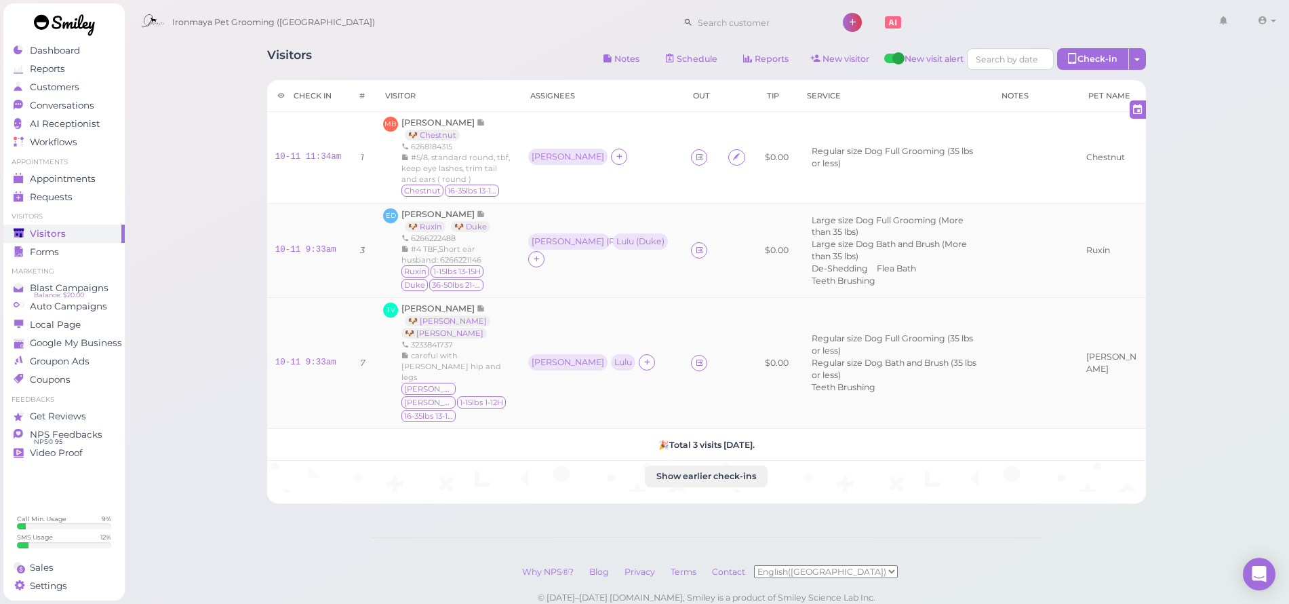
click at [597, 298] on td "[PERSON_NAME]" at bounding box center [601, 363] width 163 height 131
click at [269, 298] on td "10-11 9:33am" at bounding box center [308, 363] width 83 height 131
click at [79, 174] on span "Appointments" at bounding box center [63, 179] width 66 height 12
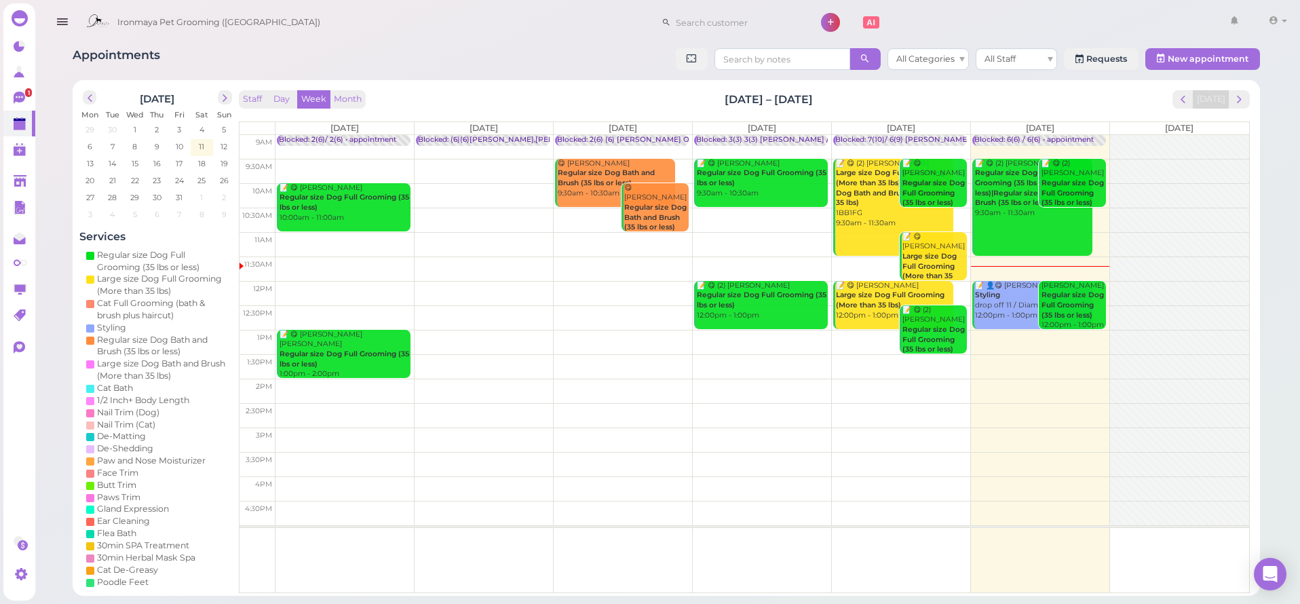
click at [1000, 182] on b "Regular size Dog Full Grooming (35 lbs or less)|Regular size Dog Bath and Brush…" at bounding box center [1032, 187] width 115 height 39
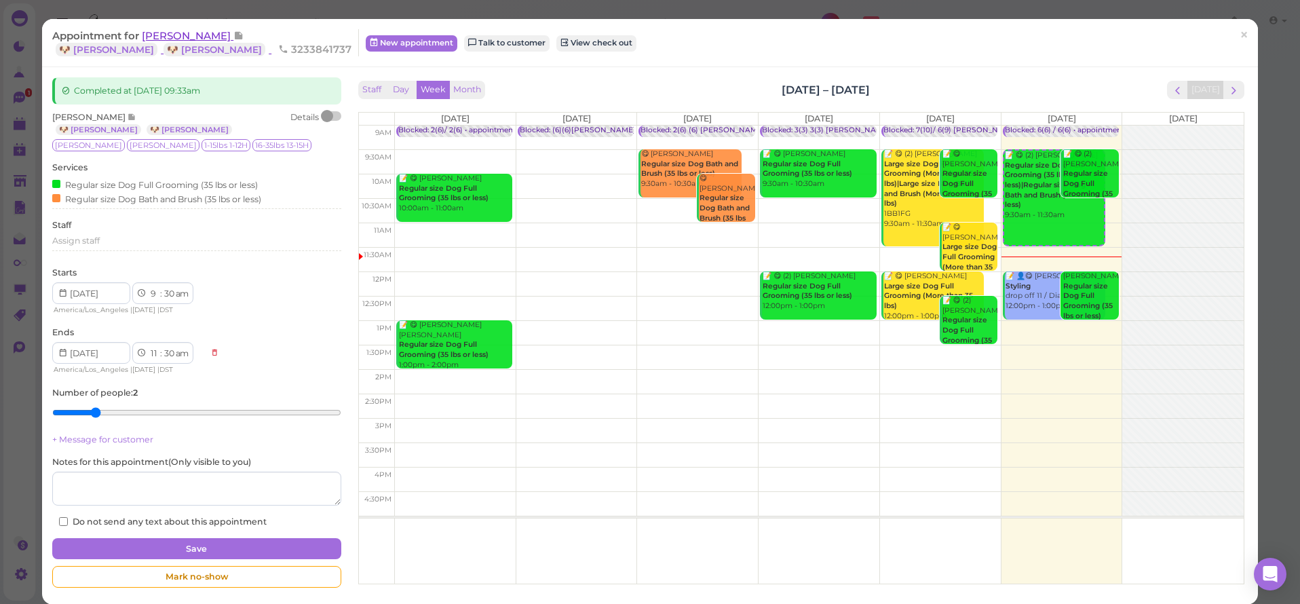
click at [166, 37] on span "[PERSON_NAME]" at bounding box center [188, 35] width 92 height 13
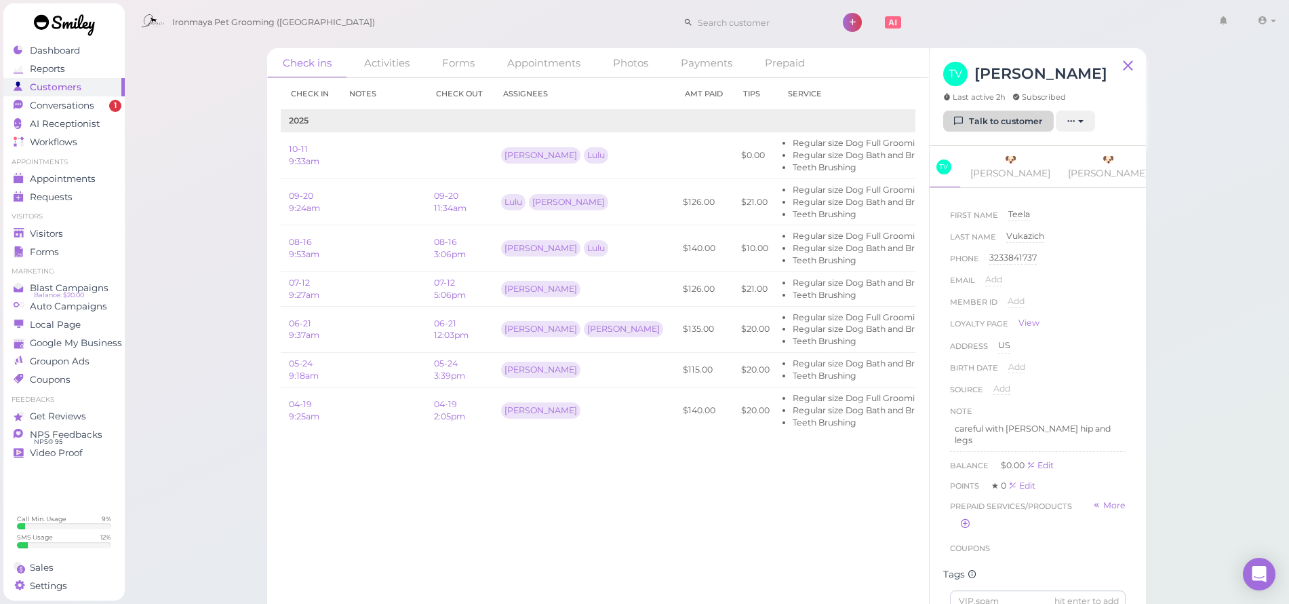
click at [987, 126] on link "Talk to customer" at bounding box center [998, 122] width 111 height 22
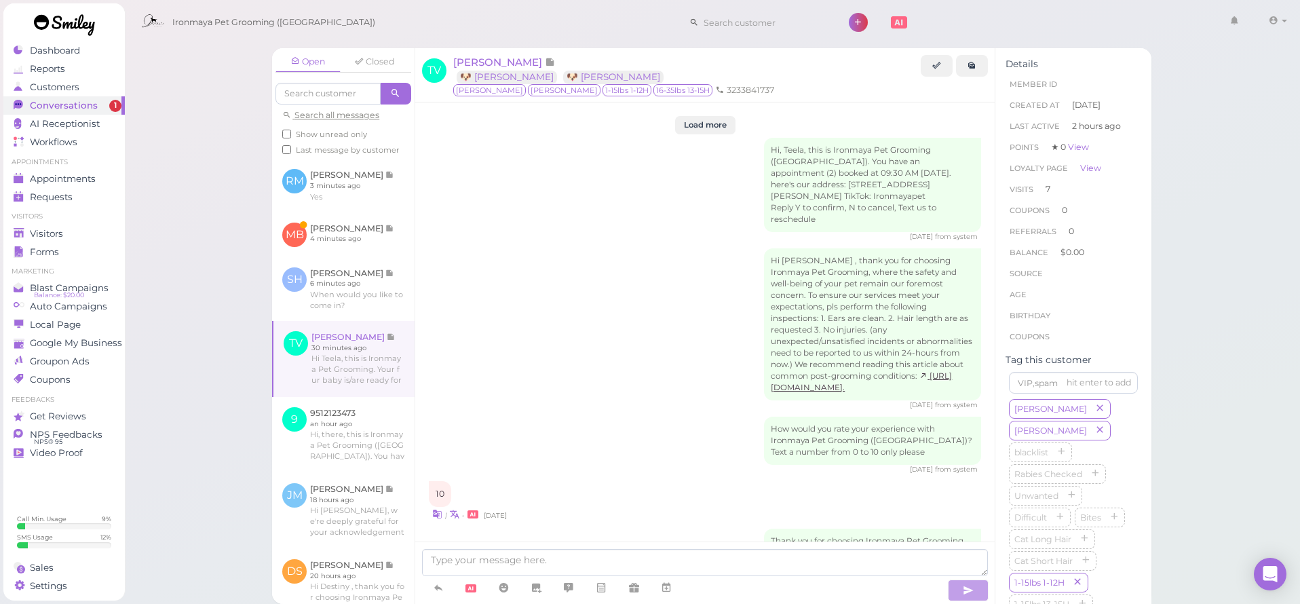
scroll to position [2665, 0]
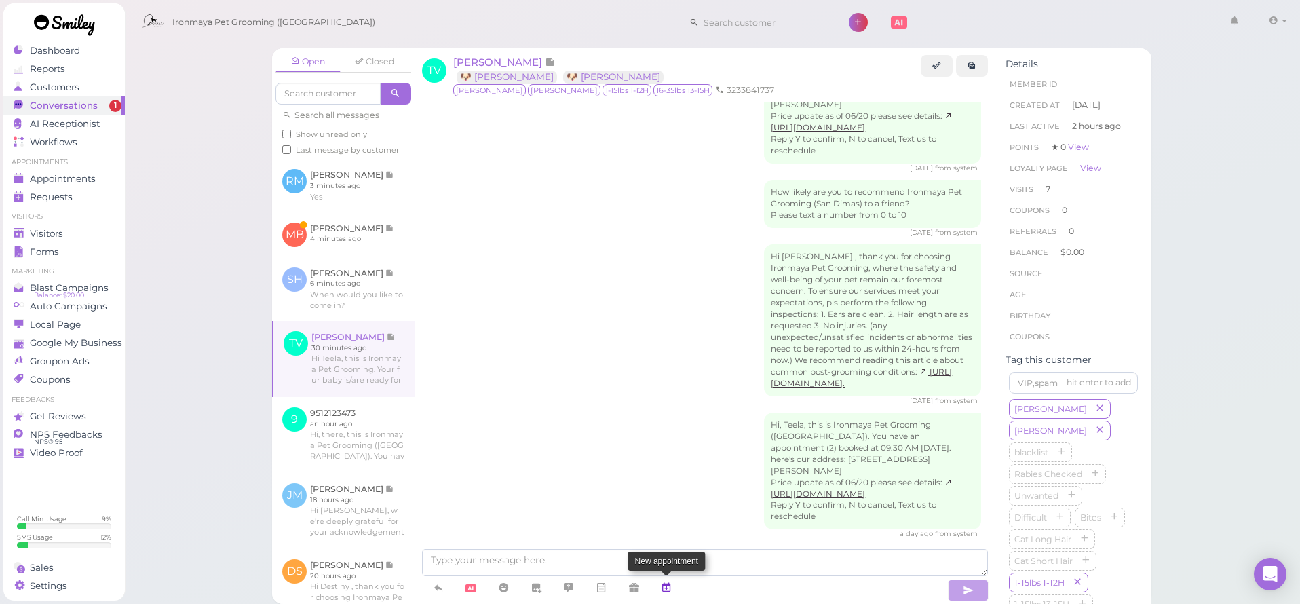
click at [662, 589] on icon at bounding box center [666, 588] width 11 height 14
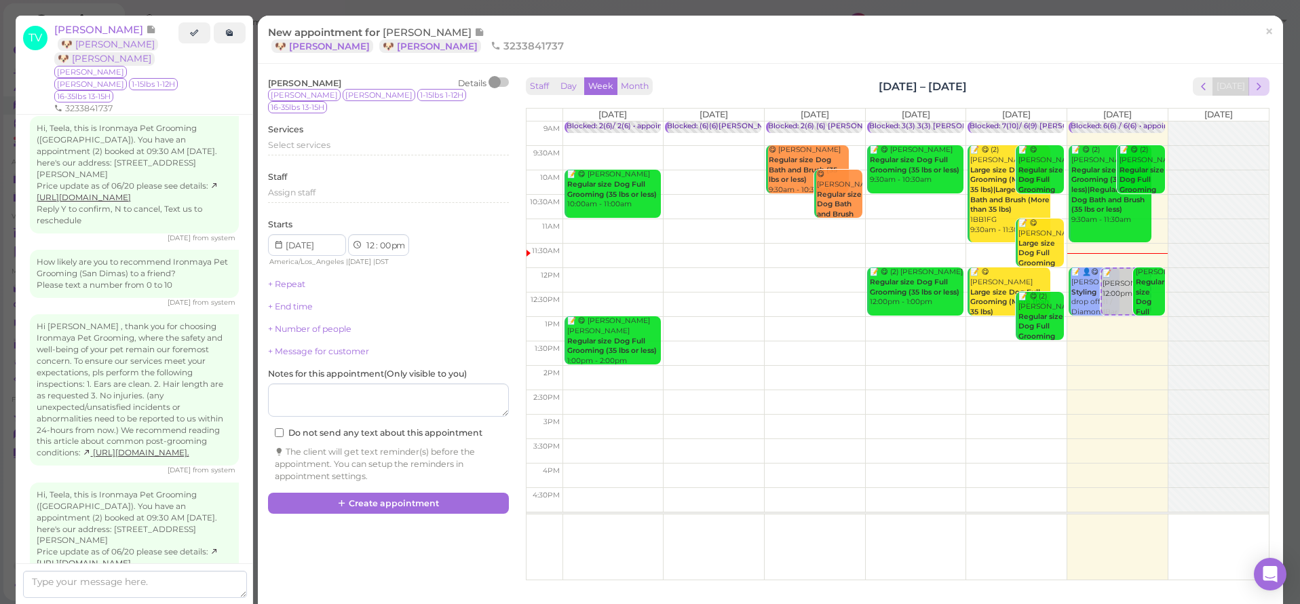
click at [1252, 86] on span "next" at bounding box center [1258, 86] width 13 height 13
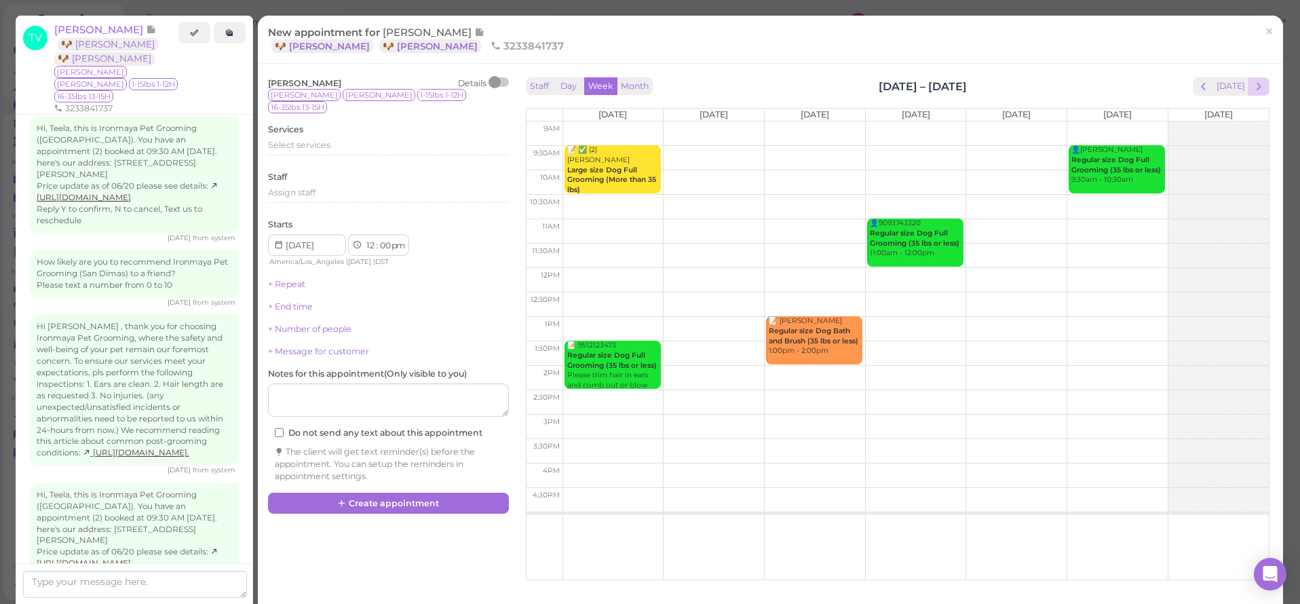
click at [1252, 86] on span "next" at bounding box center [1258, 86] width 13 height 13
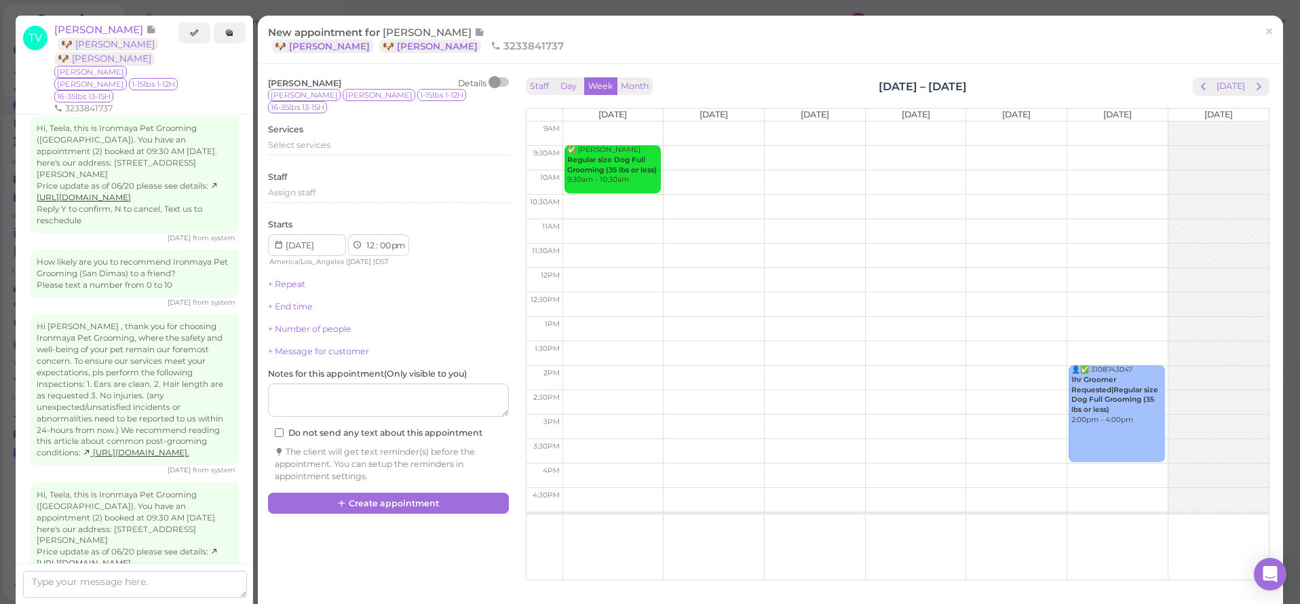
click at [1252, 86] on span "next" at bounding box center [1258, 86] width 13 height 13
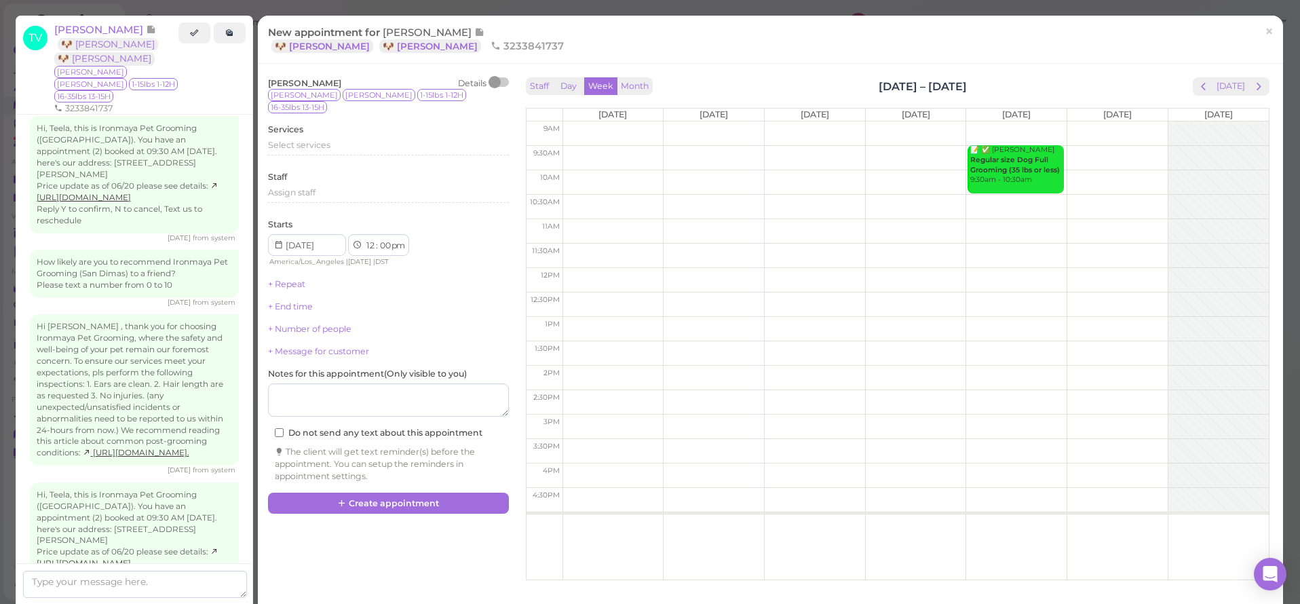
click at [1252, 86] on span "next" at bounding box center [1258, 86] width 13 height 13
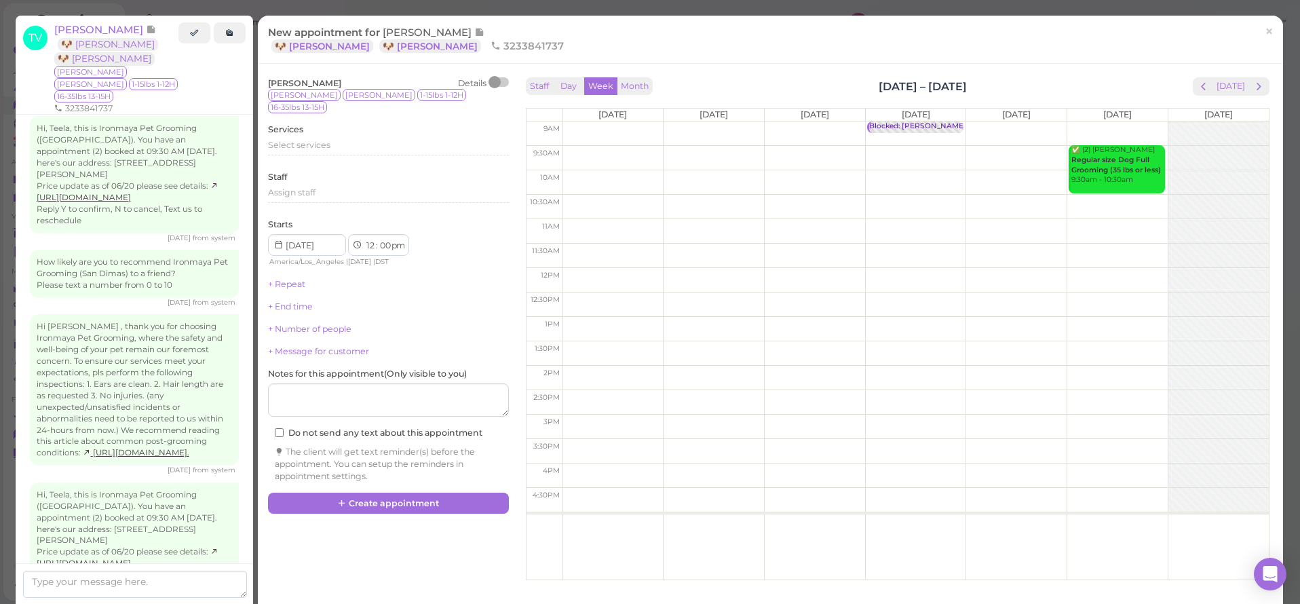
click at [1252, 86] on span "next" at bounding box center [1258, 86] width 13 height 13
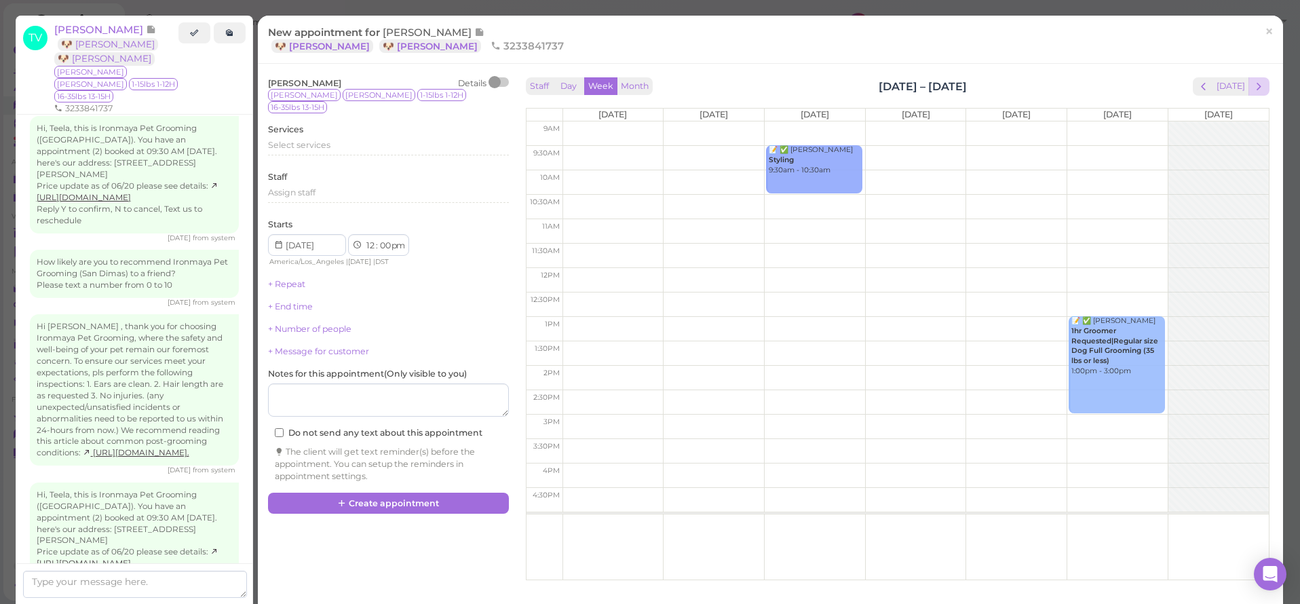
click at [1252, 87] on span "next" at bounding box center [1258, 86] width 13 height 13
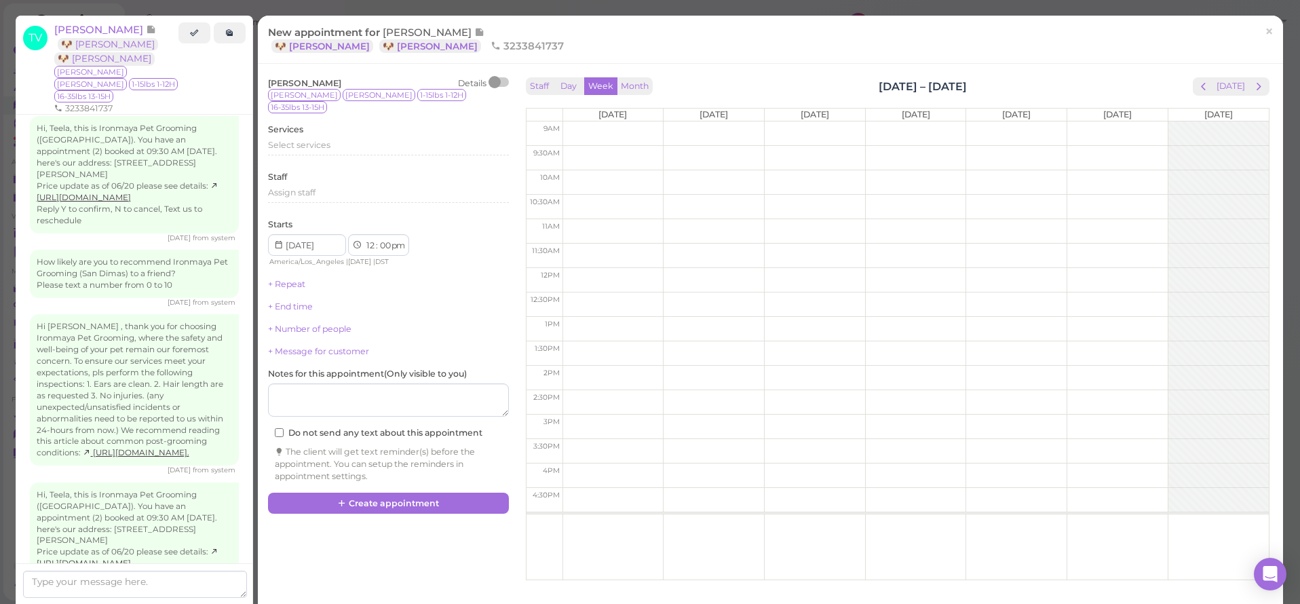
click at [1131, 148] on td at bounding box center [915, 158] width 706 height 24
type input "[DATE]"
select select "9"
select select "30"
select select "am"
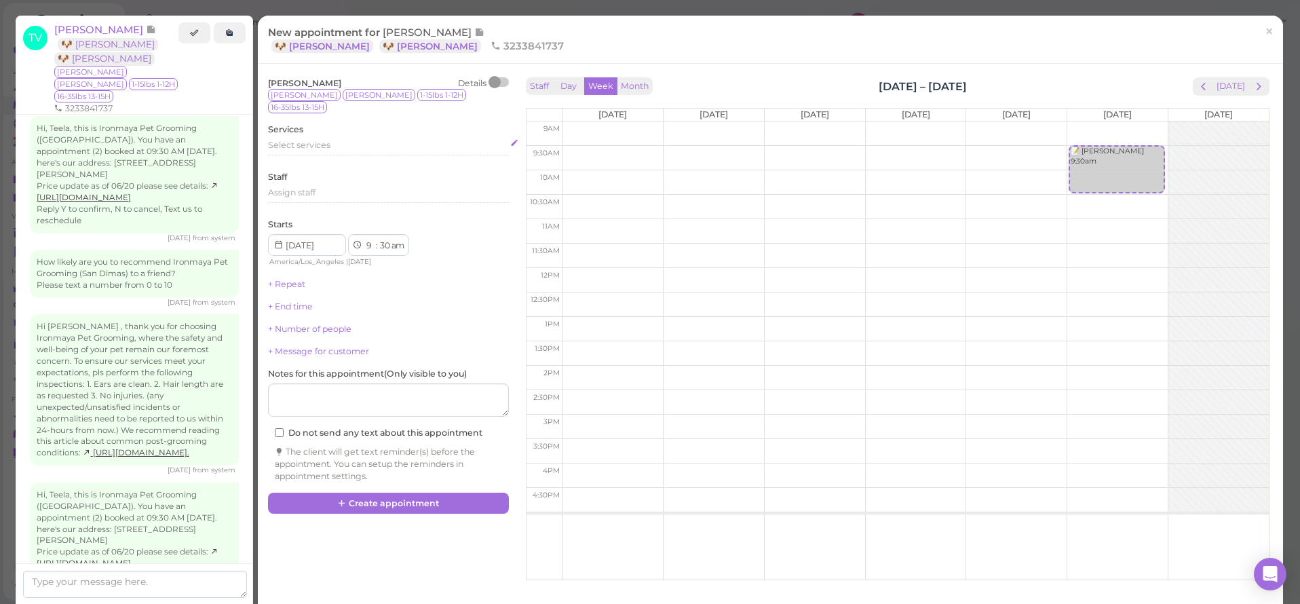
click at [306, 140] on span "Select services" at bounding box center [299, 145] width 62 height 10
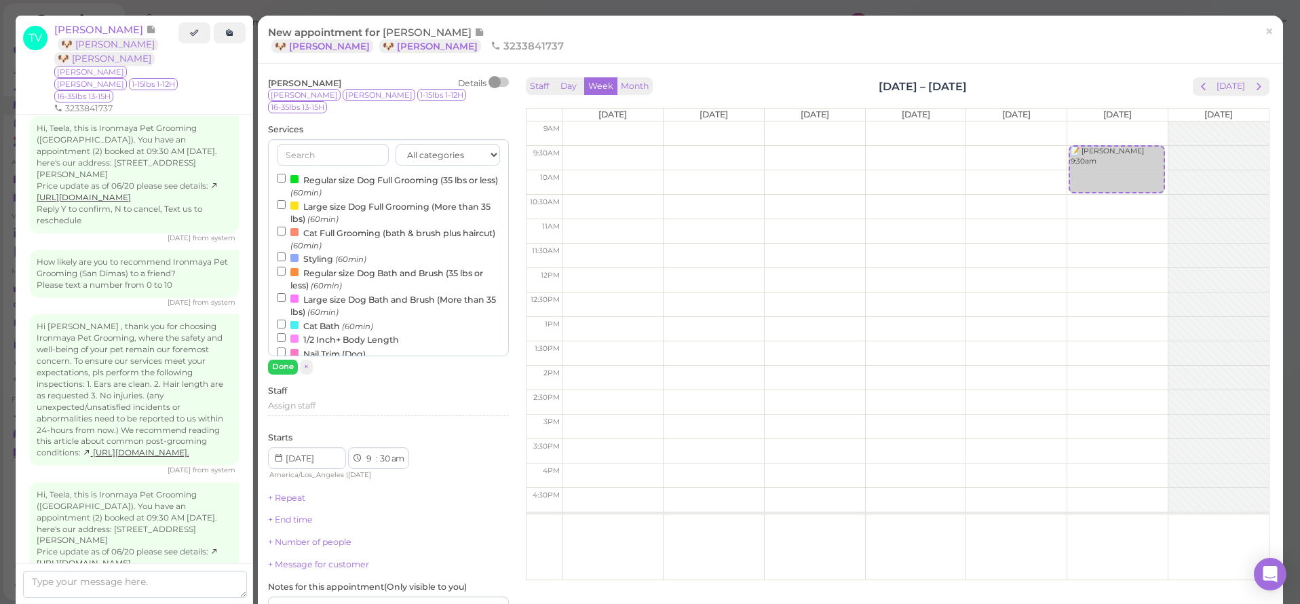
click at [307, 265] on label "Regular size Dog Bath and Brush (35 lbs or less) (60min)" at bounding box center [388, 278] width 223 height 26
click at [286, 267] on input "Regular size Dog Bath and Brush (35 lbs or less) (60min)" at bounding box center [281, 271] width 9 height 9
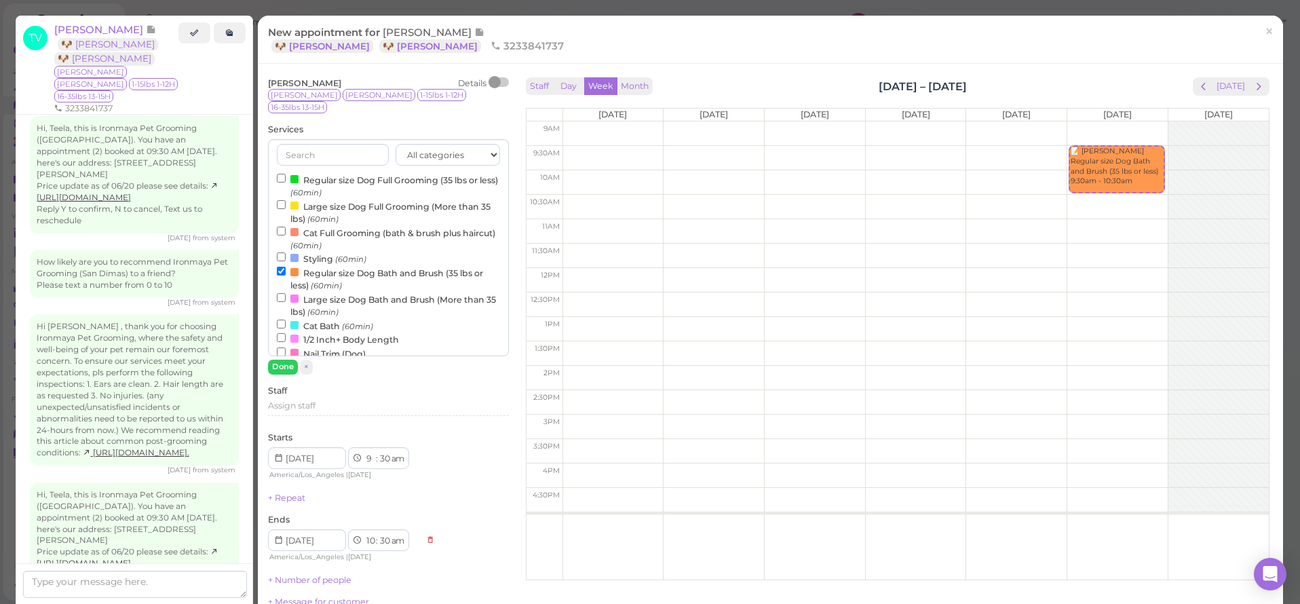
click at [324, 172] on label "Regular size Dog Full Grooming (35 lbs or less) (60min)" at bounding box center [388, 185] width 223 height 26
click at [286, 174] on input "Regular size Dog Full Grooming (35 lbs or less) (60min)" at bounding box center [281, 178] width 9 height 9
click at [298, 172] on label "Regular size Dog Full Grooming (35 lbs or less) (60min)" at bounding box center [388, 185] width 223 height 26
click at [286, 174] on input "Regular size Dog Full Grooming (35 lbs or less) (60min)" at bounding box center [281, 178] width 9 height 9
select select "10"
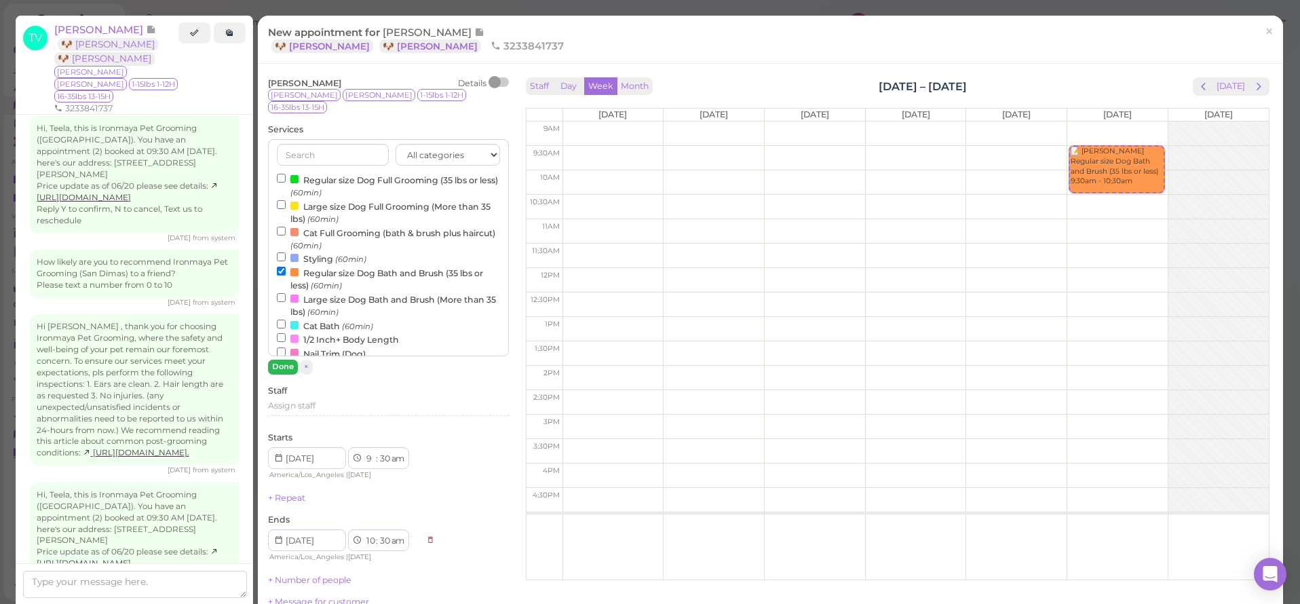
click at [281, 359] on button "Done" at bounding box center [283, 366] width 30 height 14
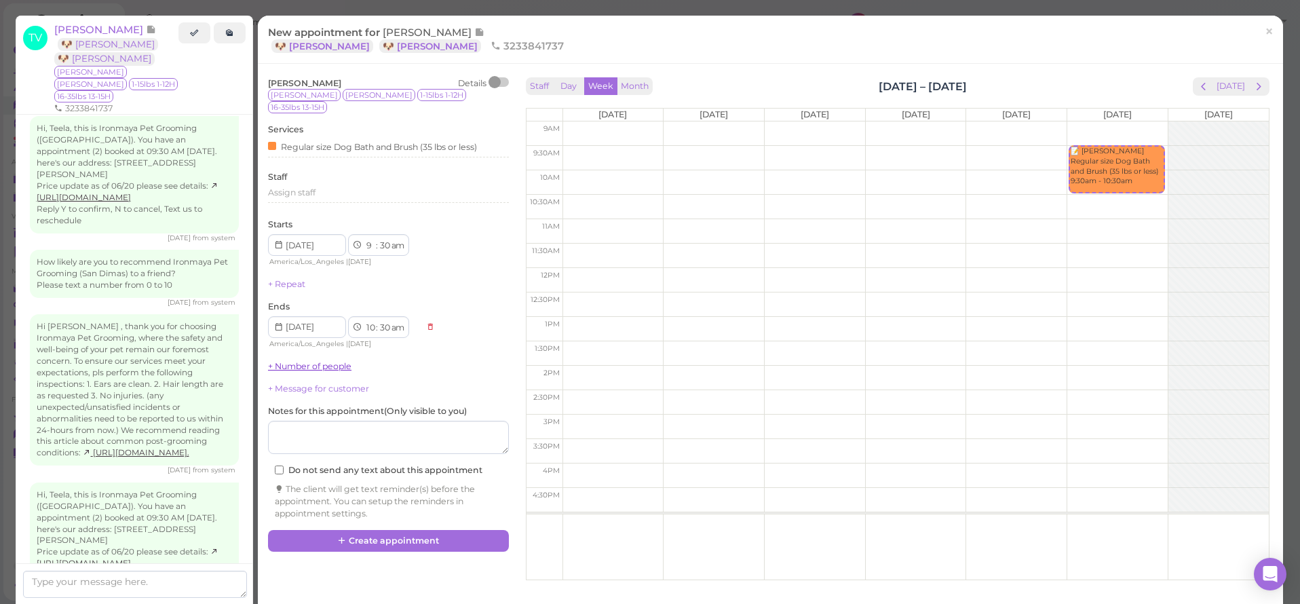
click at [290, 361] on link "+ Number of people" at bounding box center [309, 366] width 83 height 10
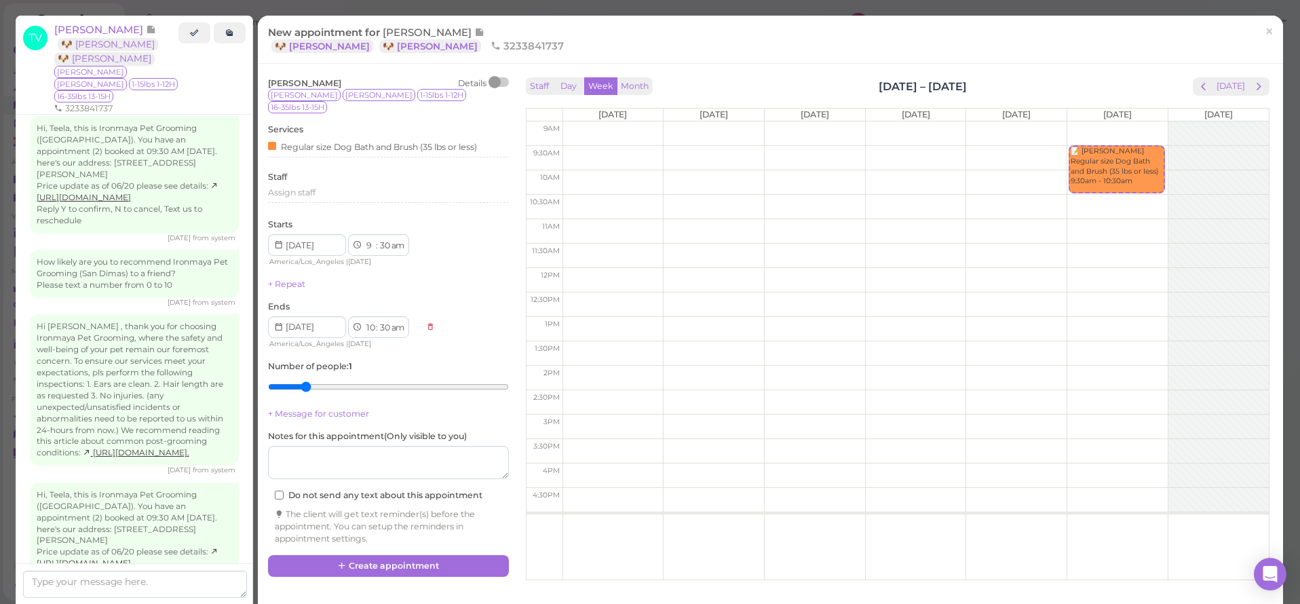
type input "2"
click at [300, 376] on input "range" at bounding box center [388, 387] width 241 height 22
click at [1264, 29] on span "×" at bounding box center [1268, 31] width 9 height 19
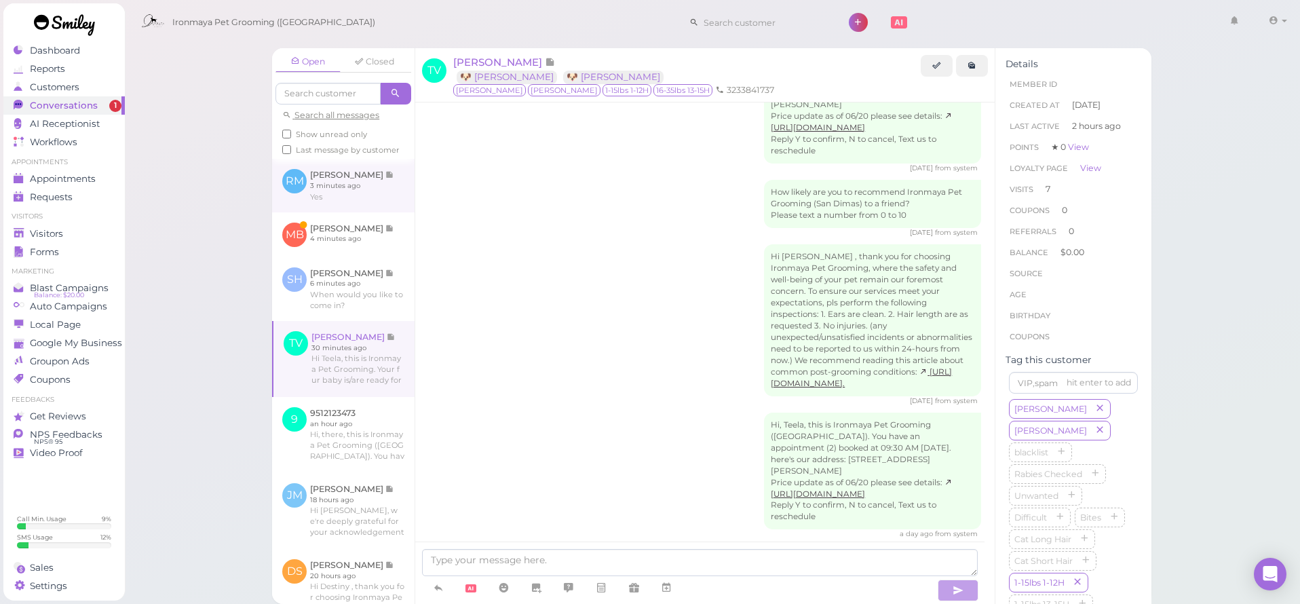
click at [364, 212] on link at bounding box center [343, 185] width 142 height 53
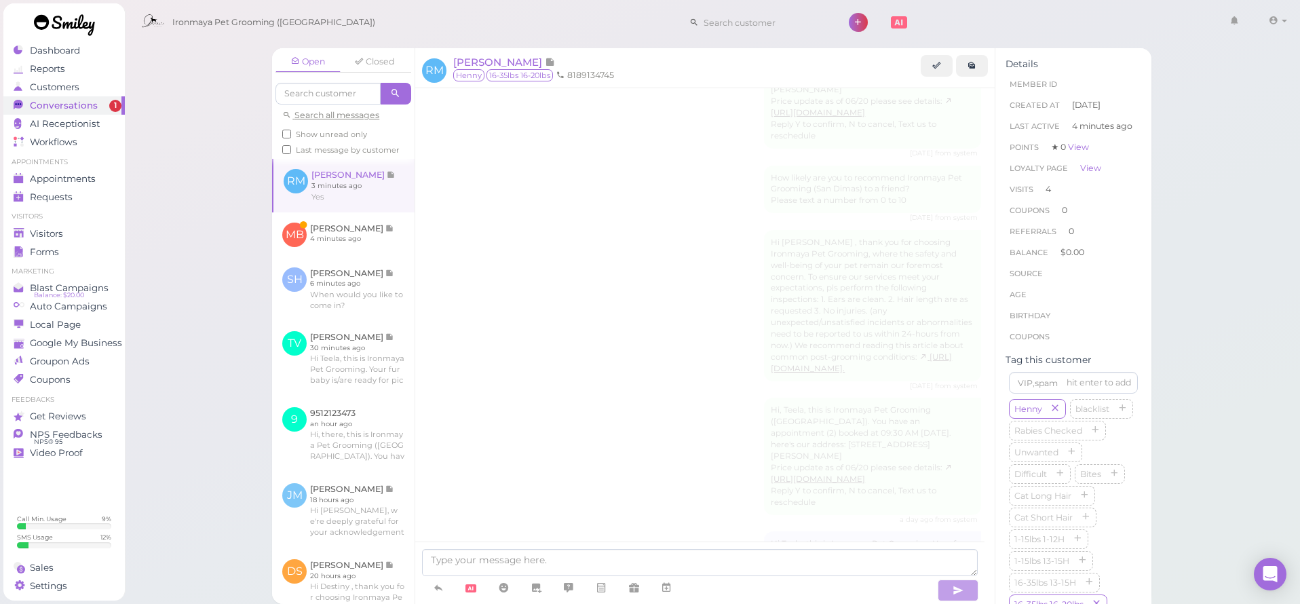
scroll to position [1692, 0]
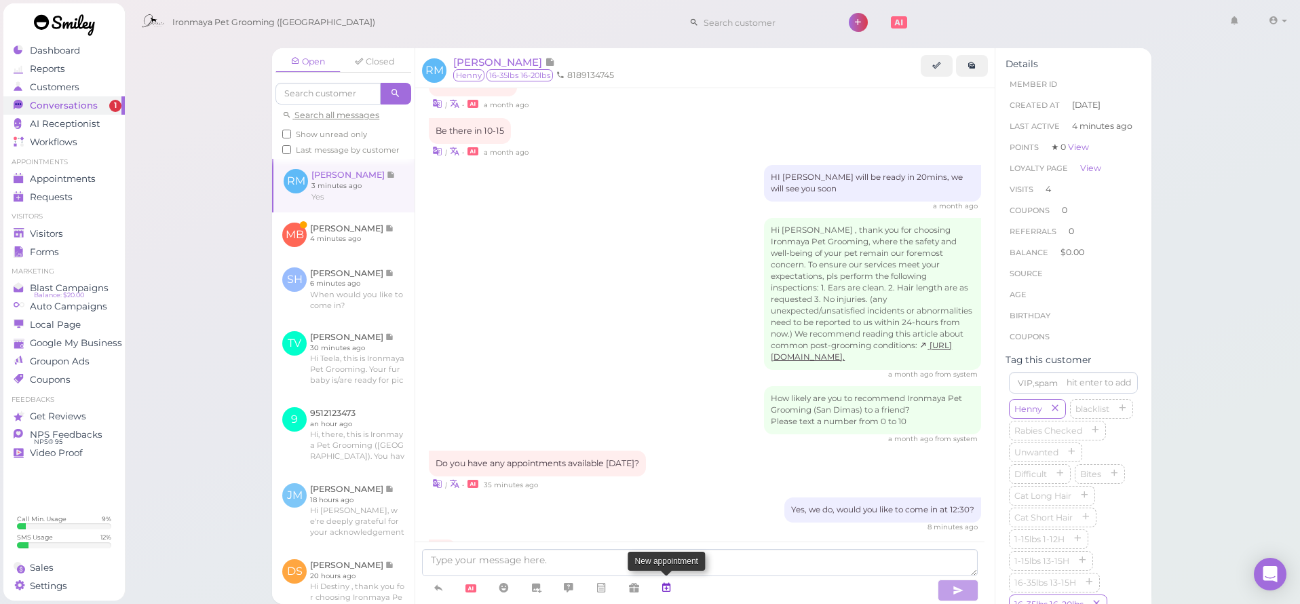
click at [668, 586] on icon at bounding box center [666, 588] width 11 height 14
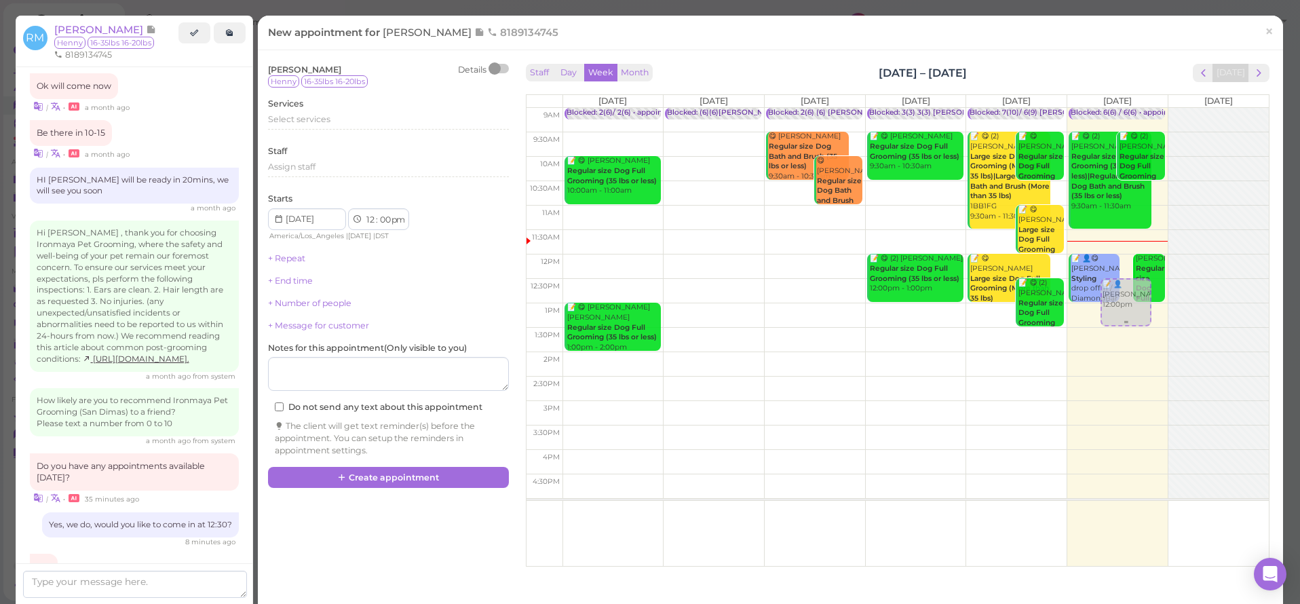
drag, startPoint x: 1110, startPoint y: 273, endPoint x: 1099, endPoint y: 308, distance: 36.5
click at [1099, 108] on div "📝 👤[PERSON_NAME] 12:00pm Blocked: 6(6) / 6(6) • appointment 📝 😋 (2) [PERSON_NAM…" at bounding box center [1117, 108] width 100 height 0
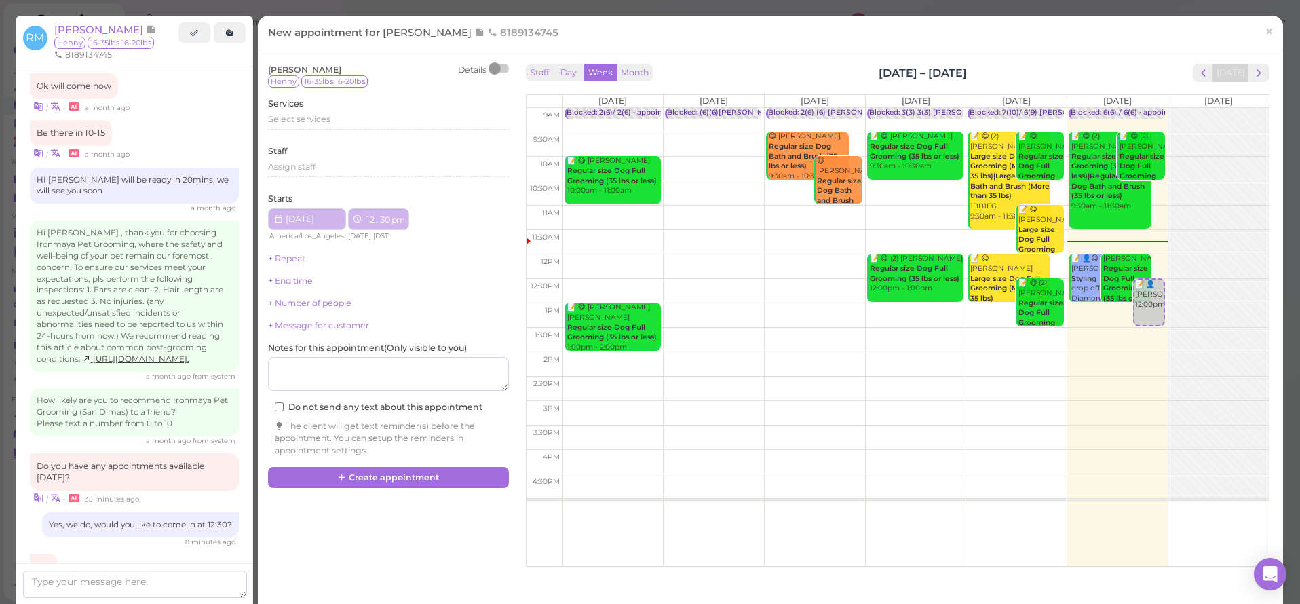
select select "30"
click at [300, 119] on span "Select services" at bounding box center [299, 119] width 62 height 10
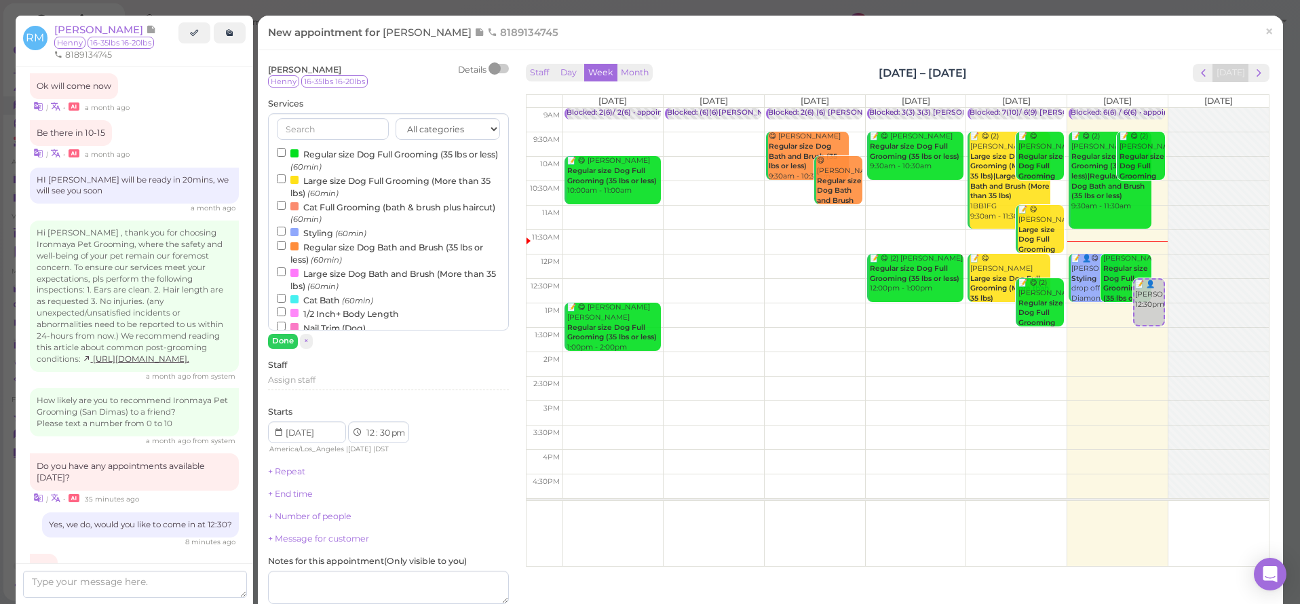
click at [298, 152] on div at bounding box center [294, 153] width 8 height 8
click at [286, 152] on input "Regular size Dog Full Grooming (35 lbs or less) (60min)" at bounding box center [281, 152] width 9 height 9
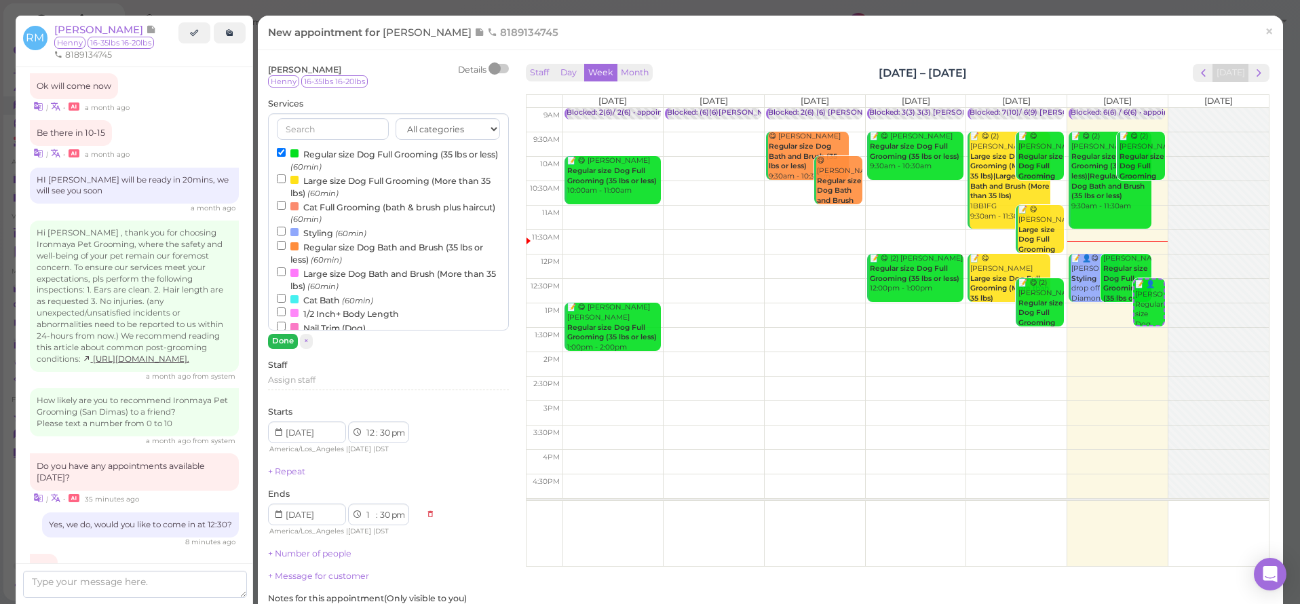
click at [284, 338] on button "Done" at bounding box center [283, 341] width 30 height 14
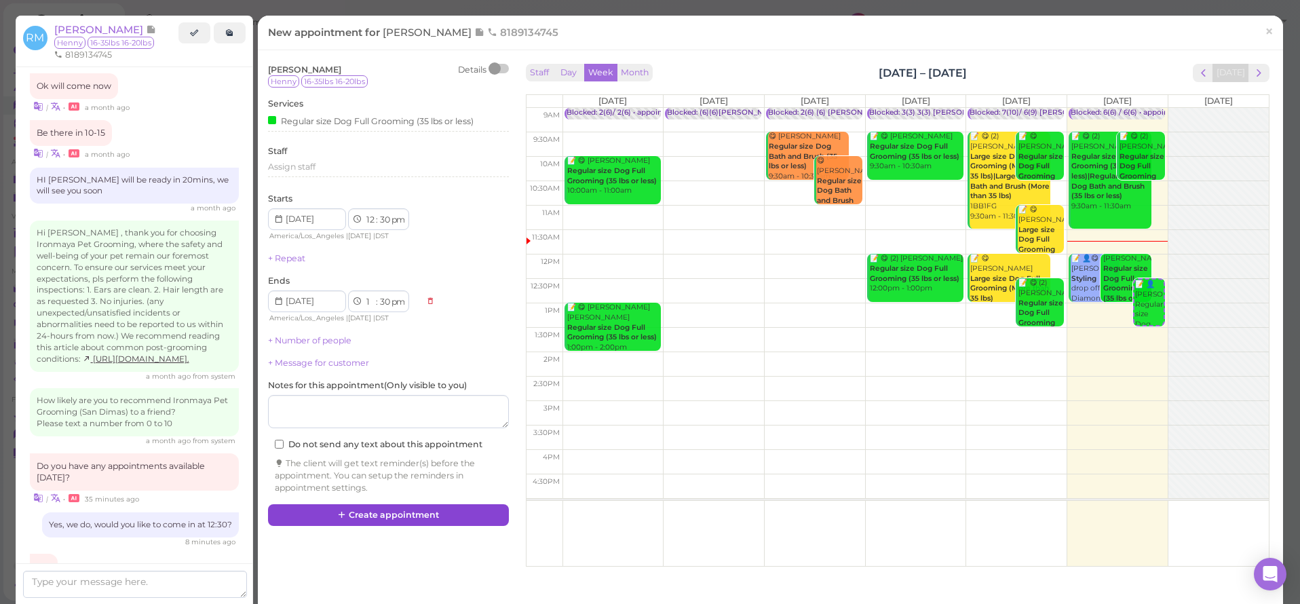
drag, startPoint x: 364, startPoint y: 492, endPoint x: 366, endPoint y: 500, distance: 7.9
click at [364, 494] on div "[PERSON_NAME] Details Henny 16-35lbs 16-20lbs Services Regular size Dog Full Gr…" at bounding box center [388, 282] width 254 height 444
click at [366, 504] on button "Create appointment" at bounding box center [388, 515] width 241 height 22
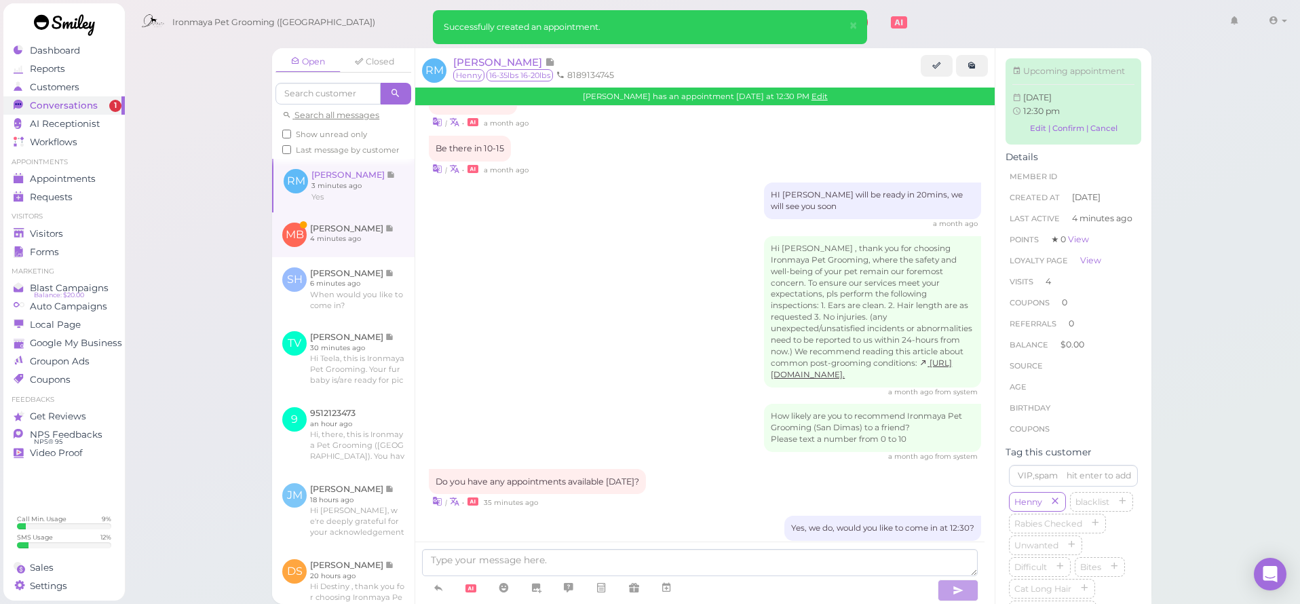
click at [357, 257] on link at bounding box center [343, 234] width 142 height 45
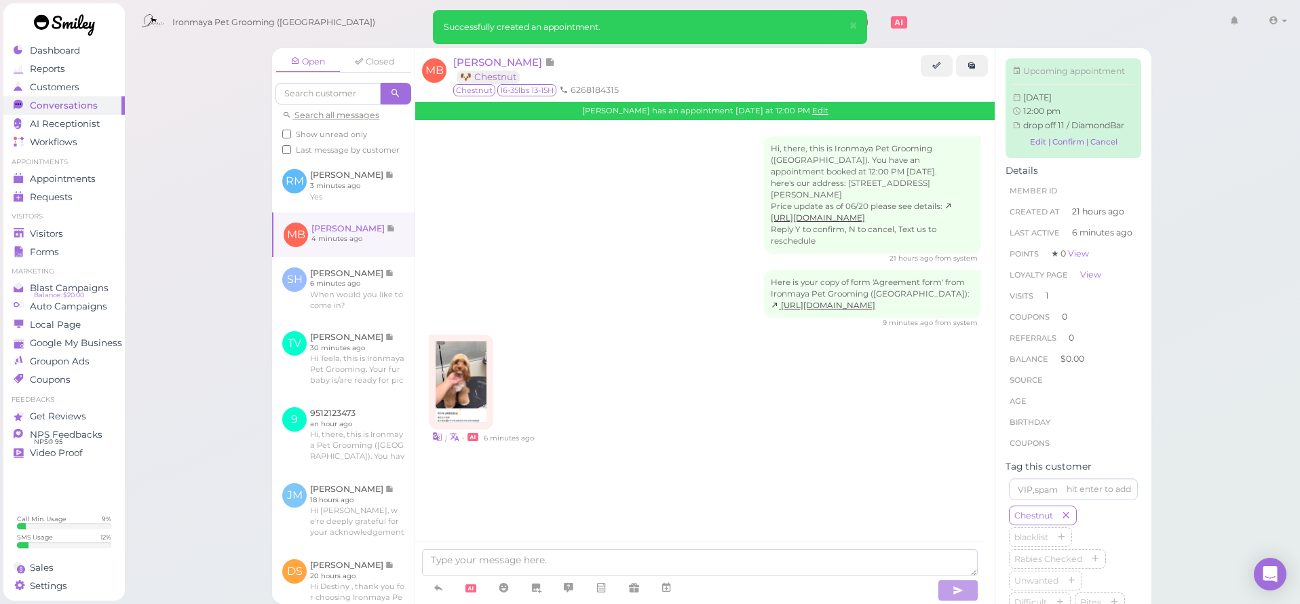
click at [468, 368] on img at bounding box center [460, 381] width 51 height 81
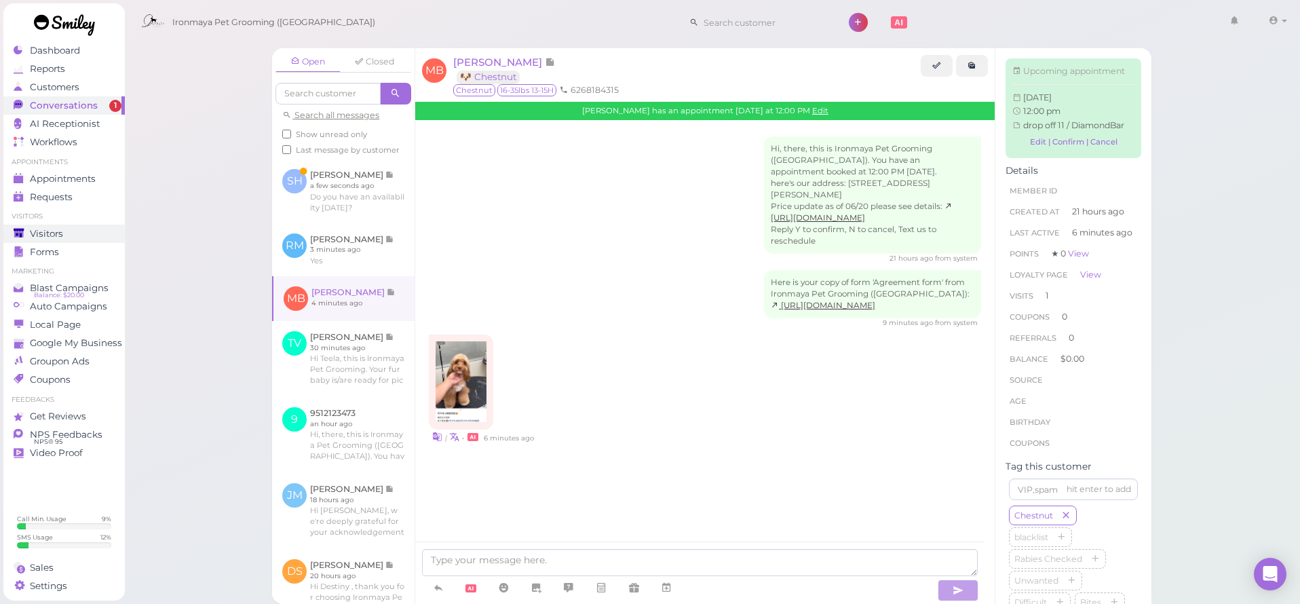
click at [48, 232] on span "Visitors" at bounding box center [46, 234] width 33 height 12
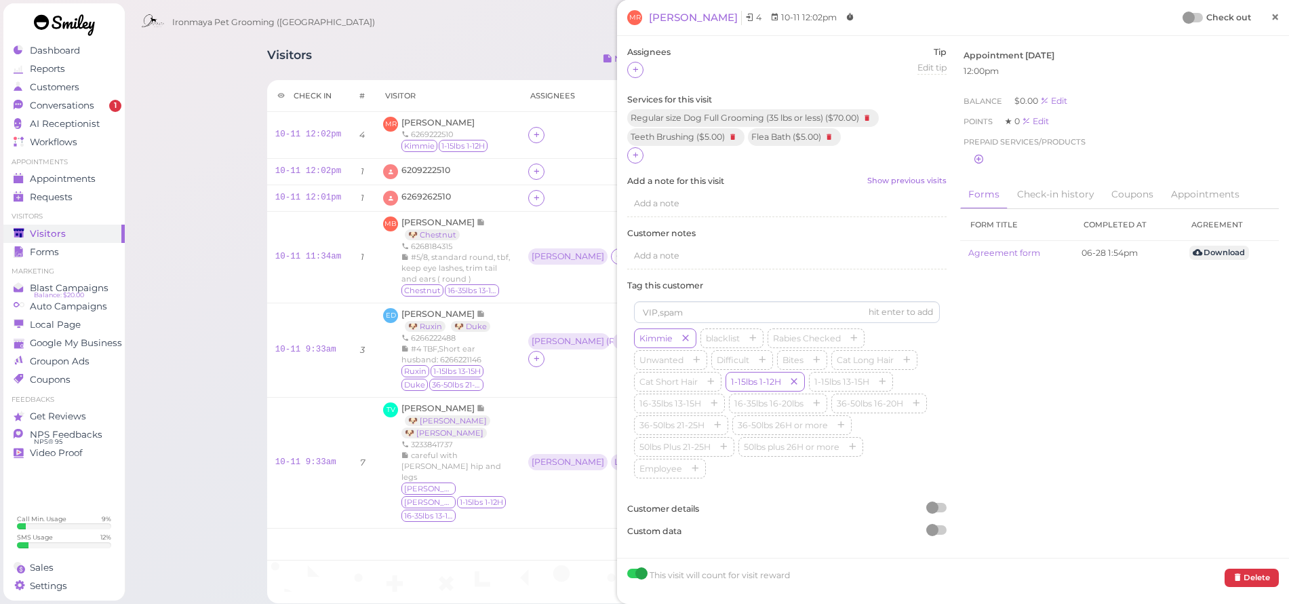
click at [1271, 17] on span "×" at bounding box center [1275, 16] width 9 height 19
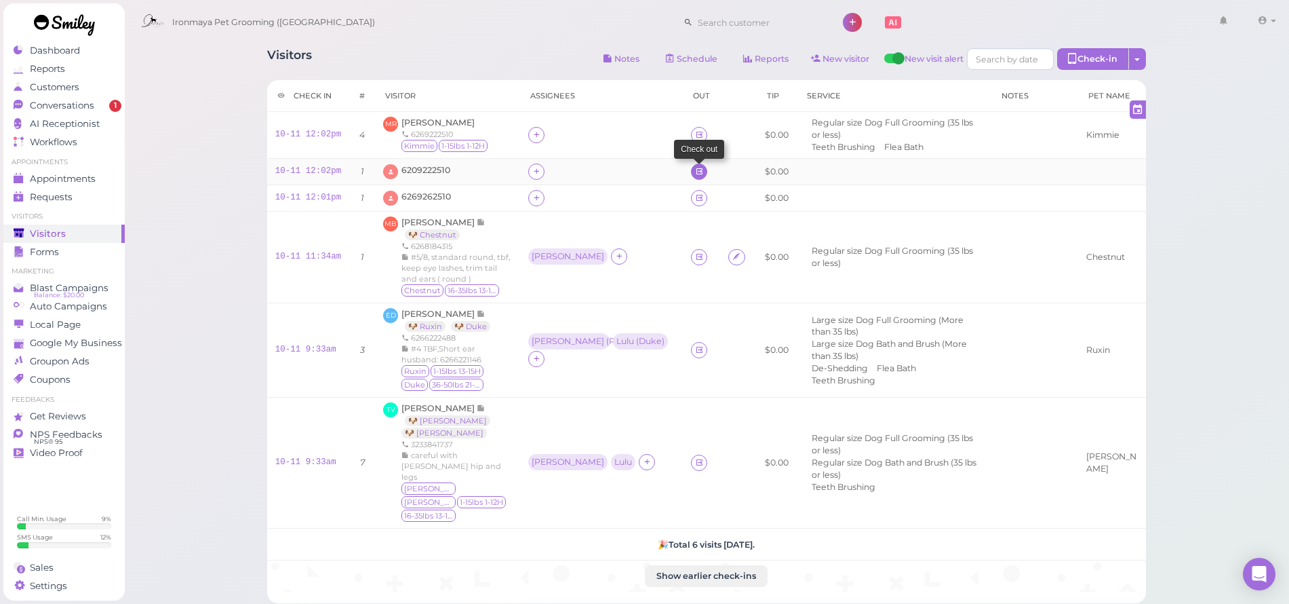
click at [695, 172] on icon at bounding box center [699, 171] width 9 height 10
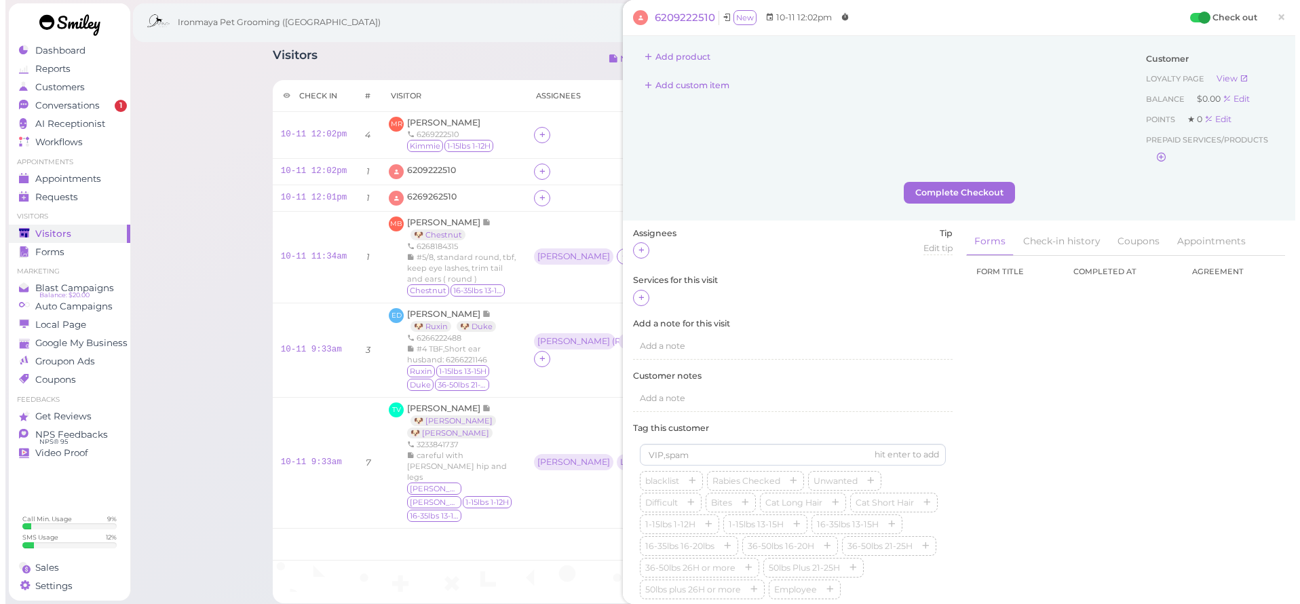
scroll to position [128, 0]
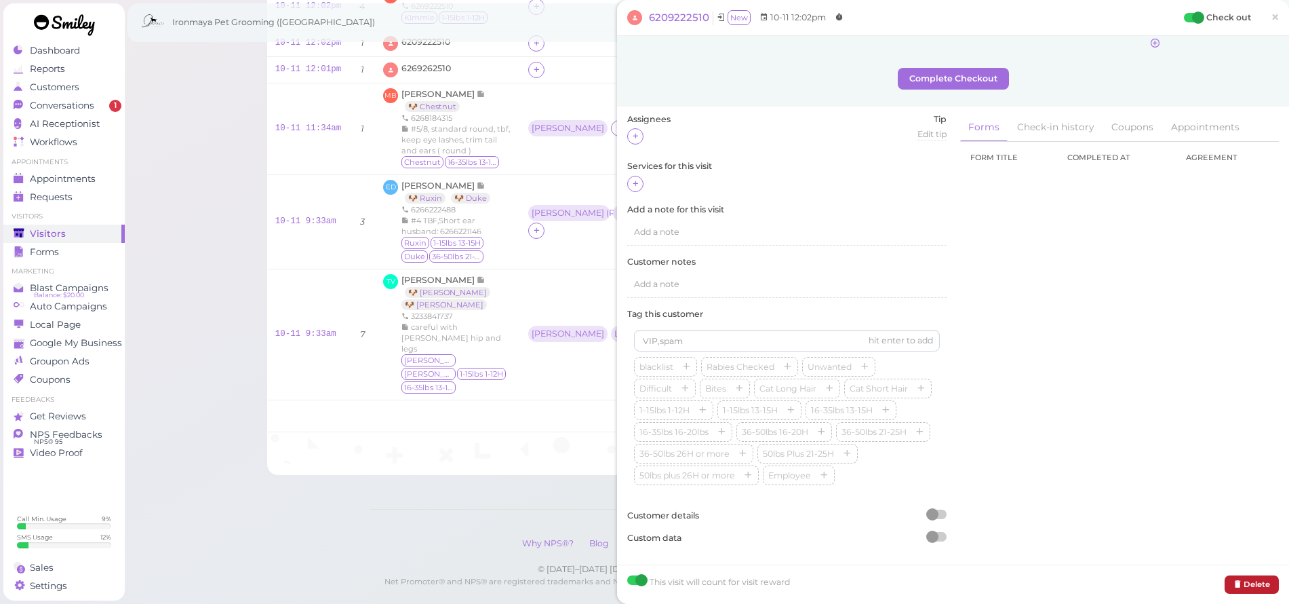
click at [1255, 589] on button "Delete" at bounding box center [1252, 584] width 54 height 18
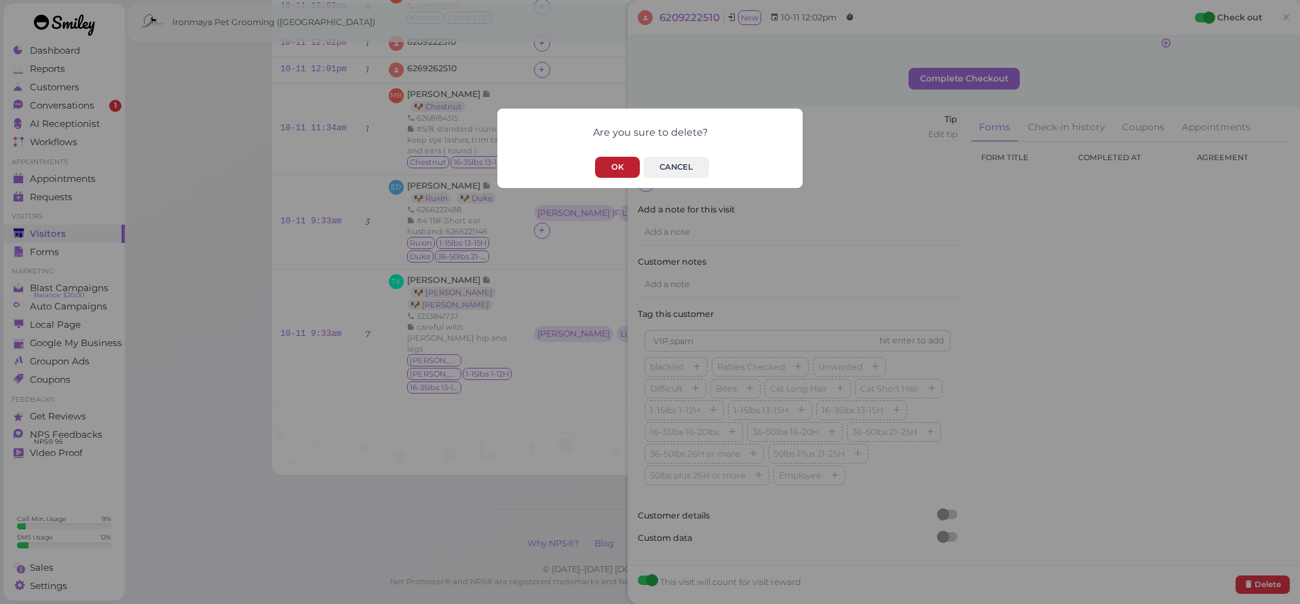
click at [637, 168] on button "OK" at bounding box center [617, 167] width 45 height 21
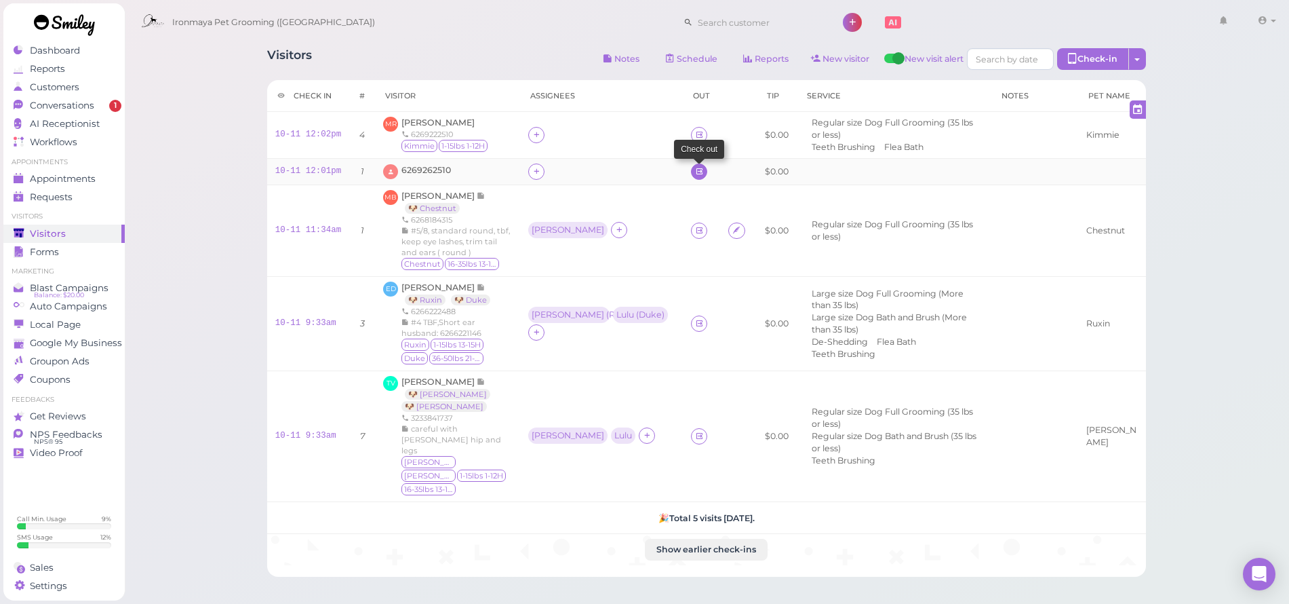
click at [691, 171] on link at bounding box center [699, 171] width 16 height 16
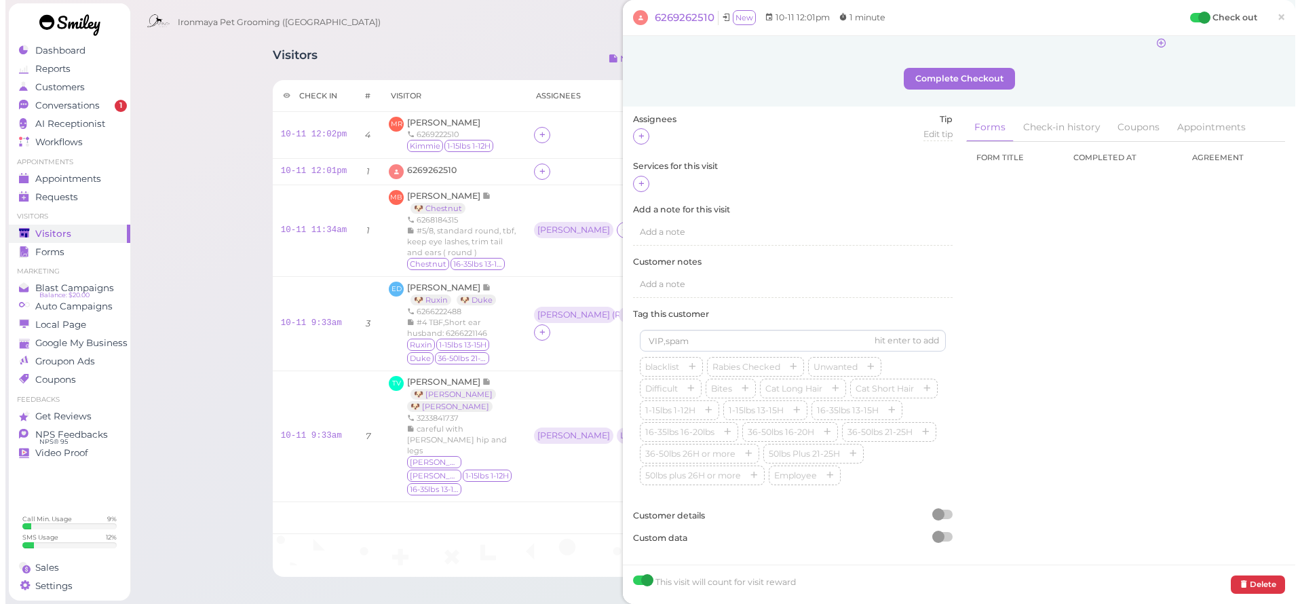
scroll to position [102, 0]
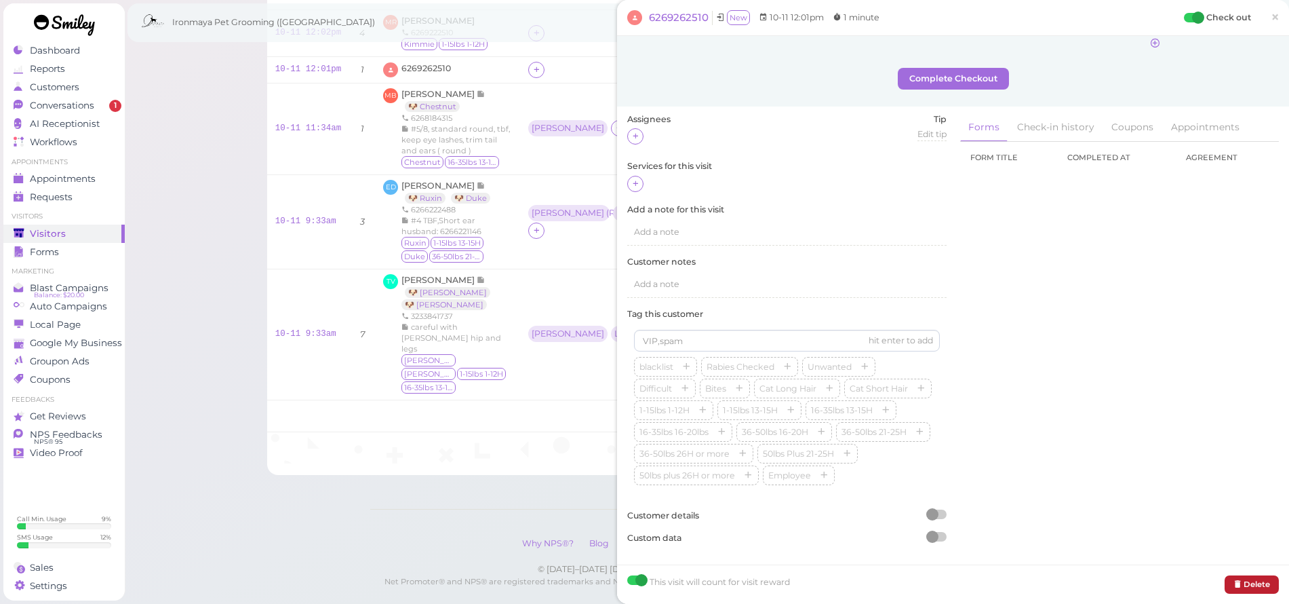
click at [1257, 586] on button "Delete" at bounding box center [1252, 584] width 54 height 18
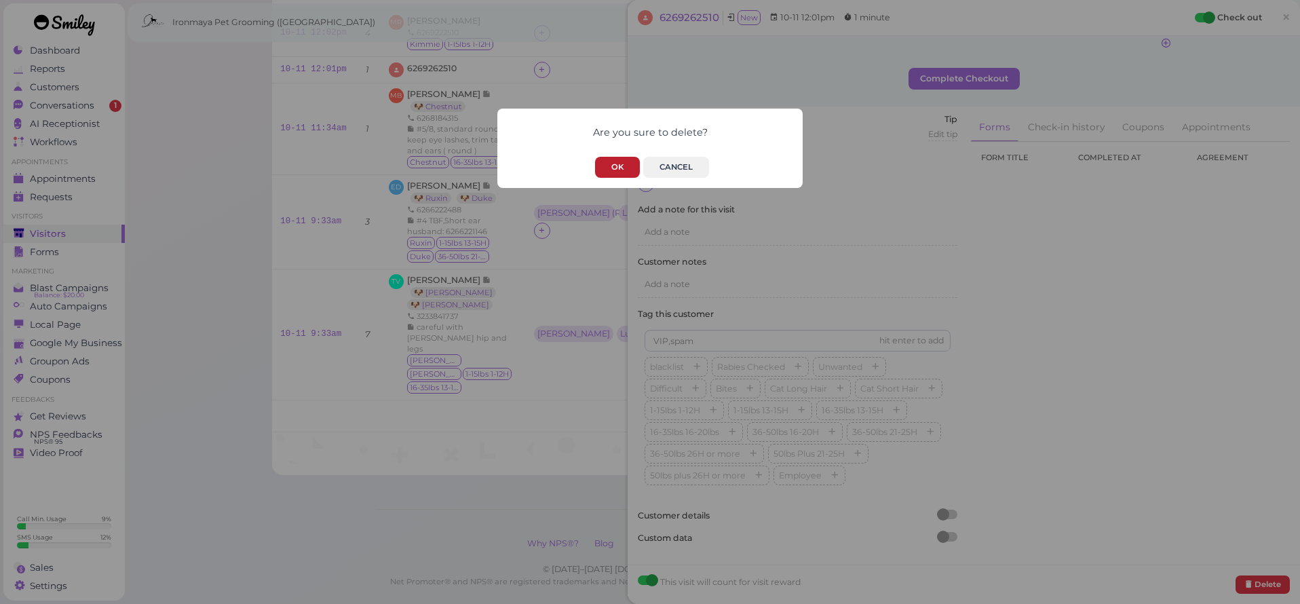
click at [633, 172] on button "OK" at bounding box center [617, 167] width 45 height 21
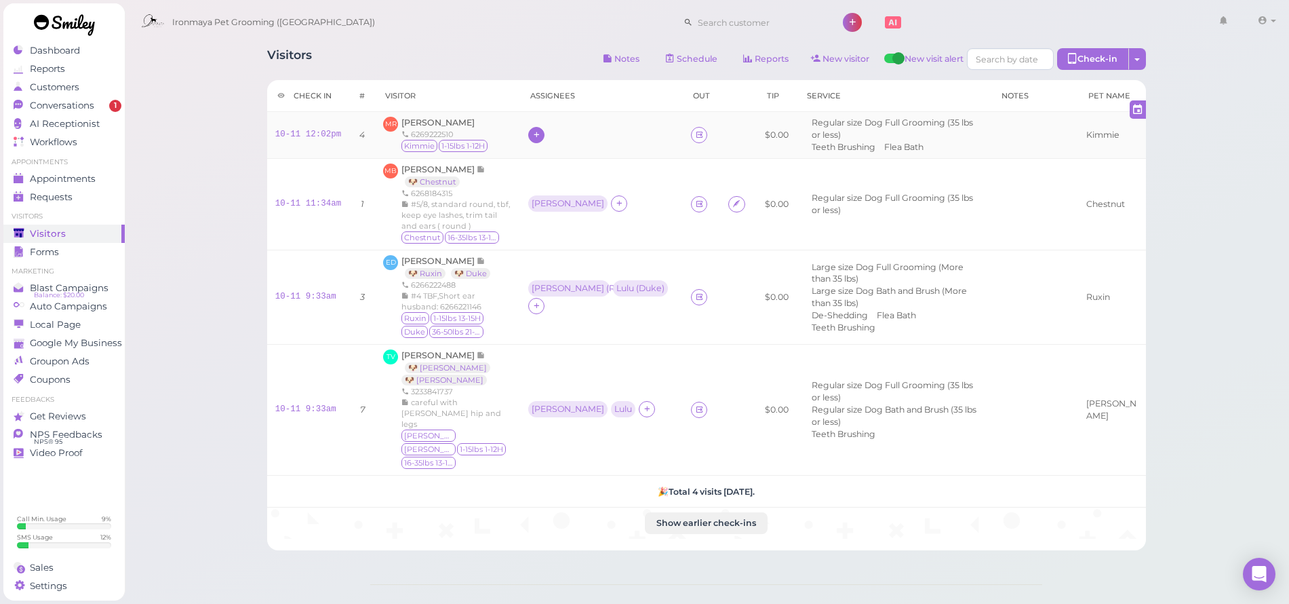
click at [532, 133] on icon at bounding box center [536, 135] width 9 height 10
click at [550, 270] on span "[PERSON_NAME]" at bounding box center [572, 272] width 92 height 10
click at [440, 123] on span "[PERSON_NAME]" at bounding box center [438, 122] width 73 height 10
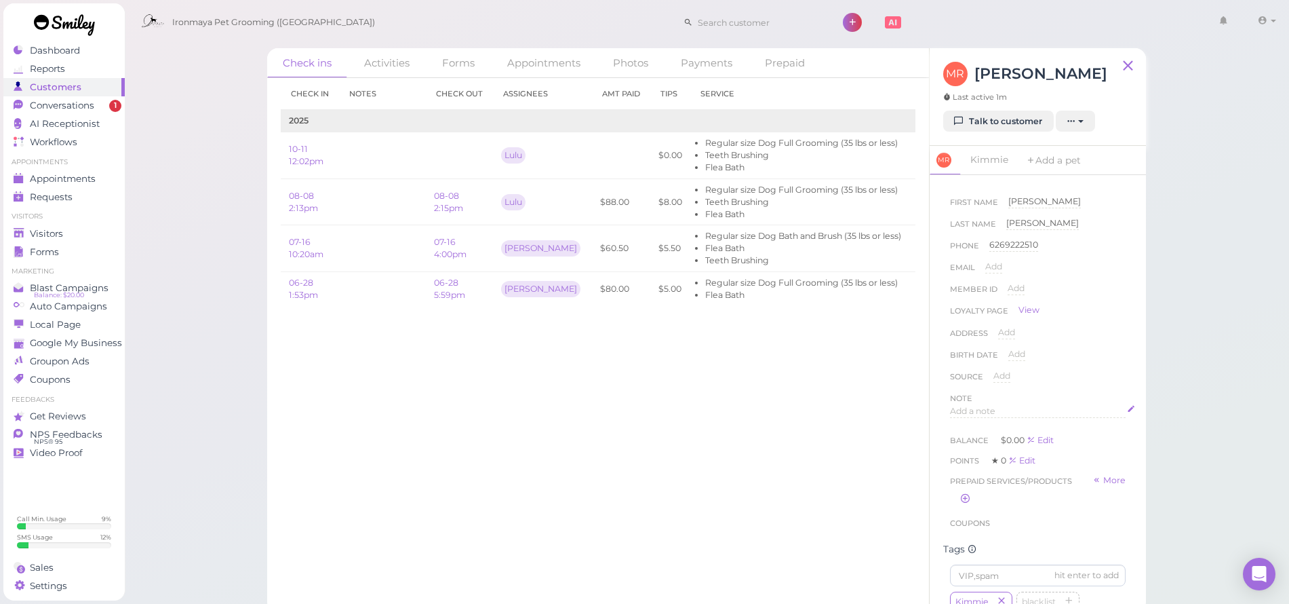
click at [986, 414] on div "Add a note" at bounding box center [1038, 411] width 176 height 13
click at [960, 547] on button "Done" at bounding box center [965, 541] width 30 height 14
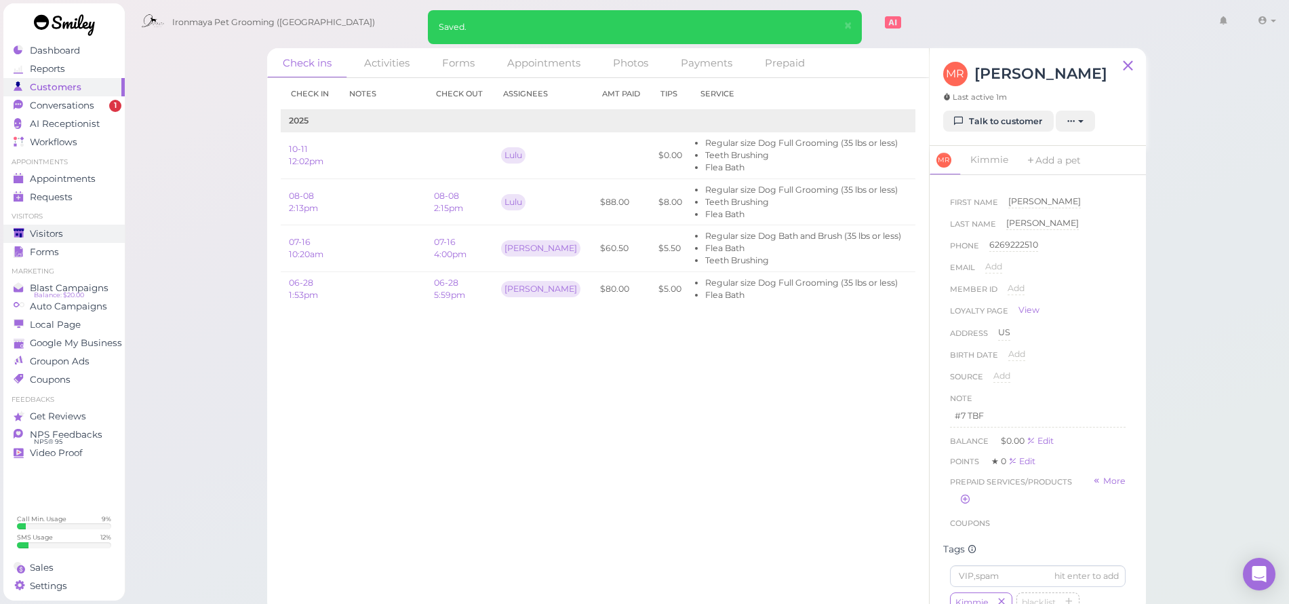
click at [64, 231] on div "Visitors" at bounding box center [63, 234] width 98 height 12
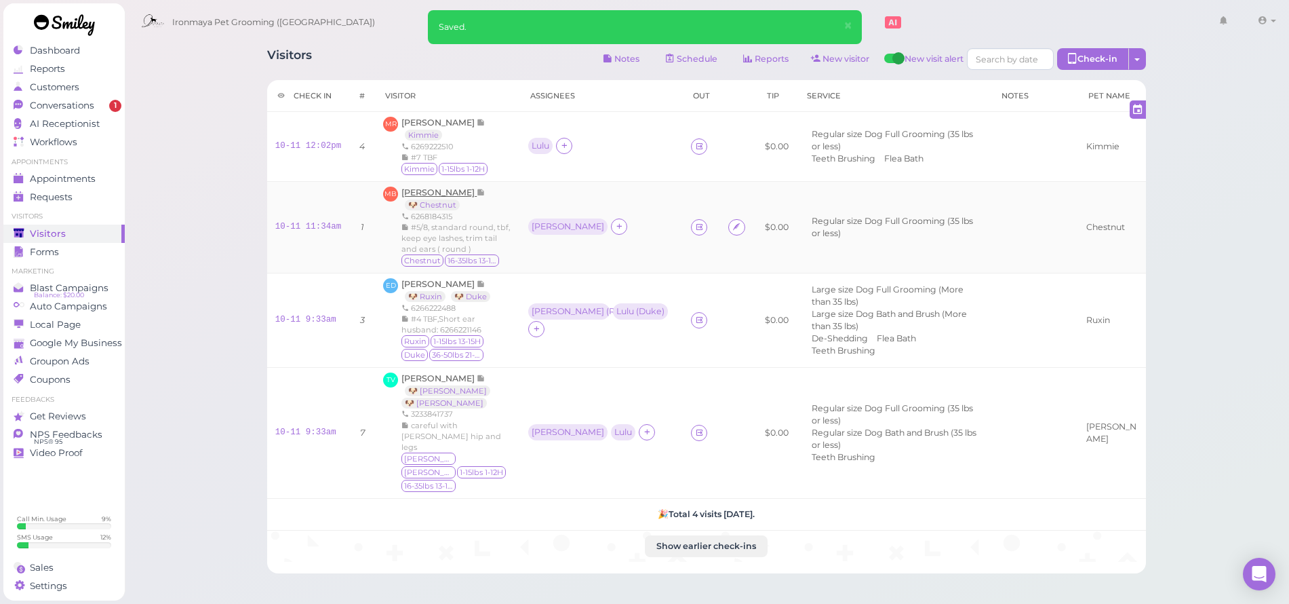
click at [449, 193] on span "[PERSON_NAME]" at bounding box center [439, 192] width 75 height 10
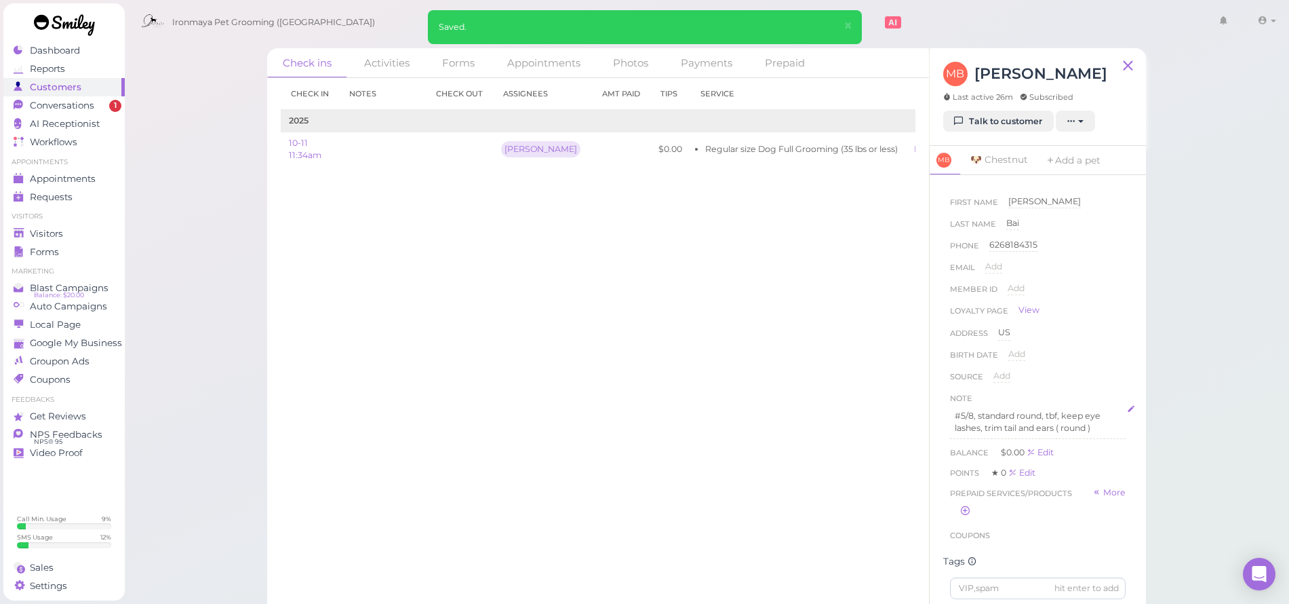
click at [961, 406] on div "#5/8, standard round, tbf, keep eye lashes, trim tail and ears ( round )" at bounding box center [1038, 422] width 176 height 34
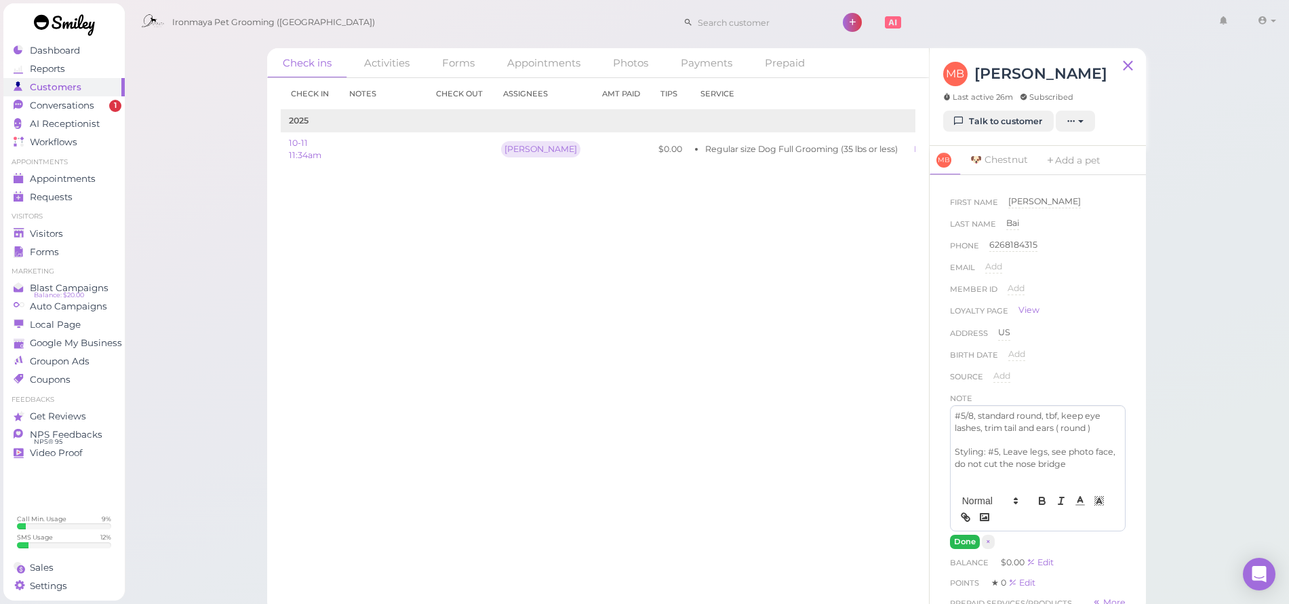
click at [971, 539] on button "Done" at bounding box center [965, 541] width 30 height 14
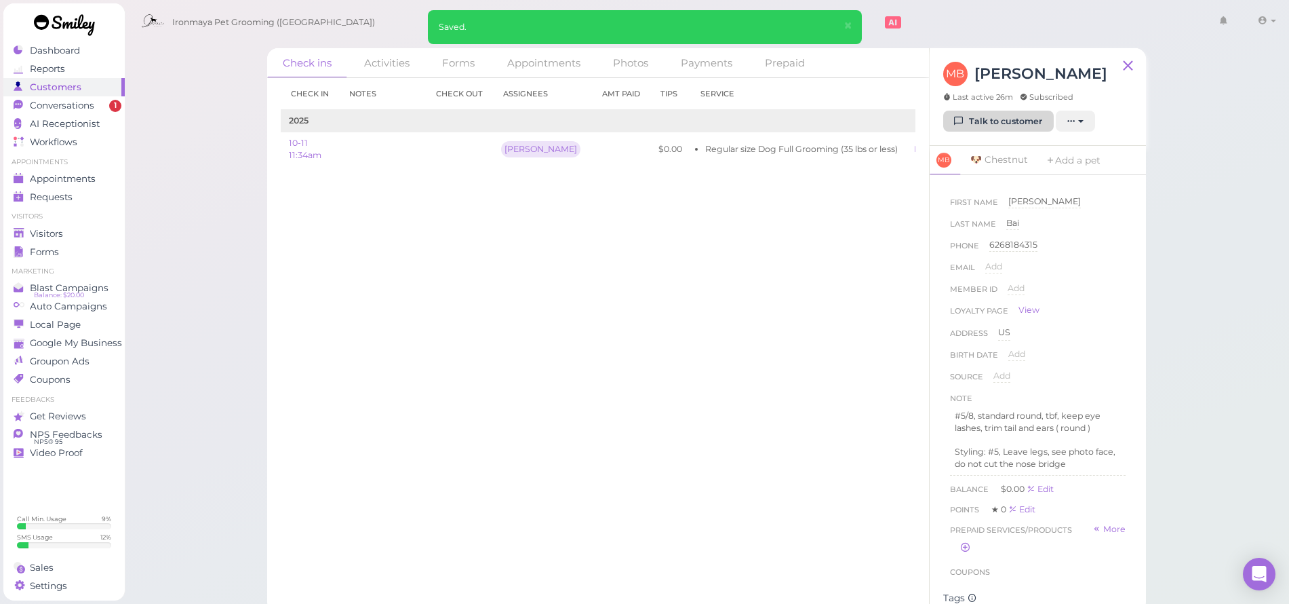
click at [1001, 125] on link "Talk to customer" at bounding box center [998, 122] width 111 height 22
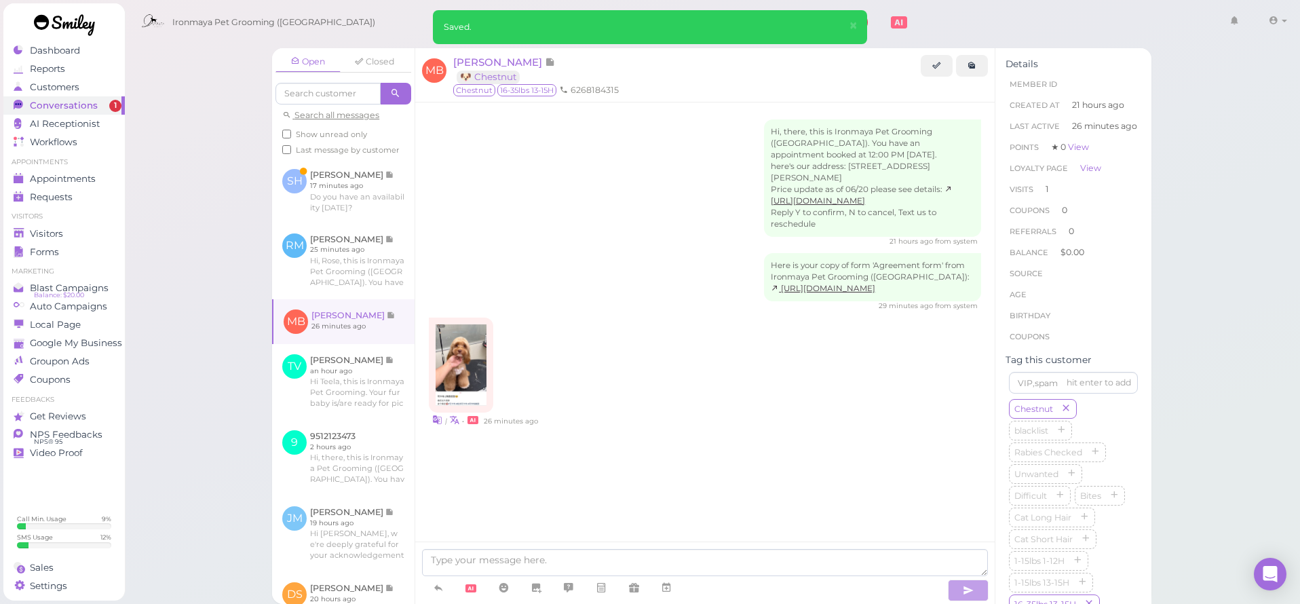
click at [461, 348] on img at bounding box center [460, 364] width 51 height 81
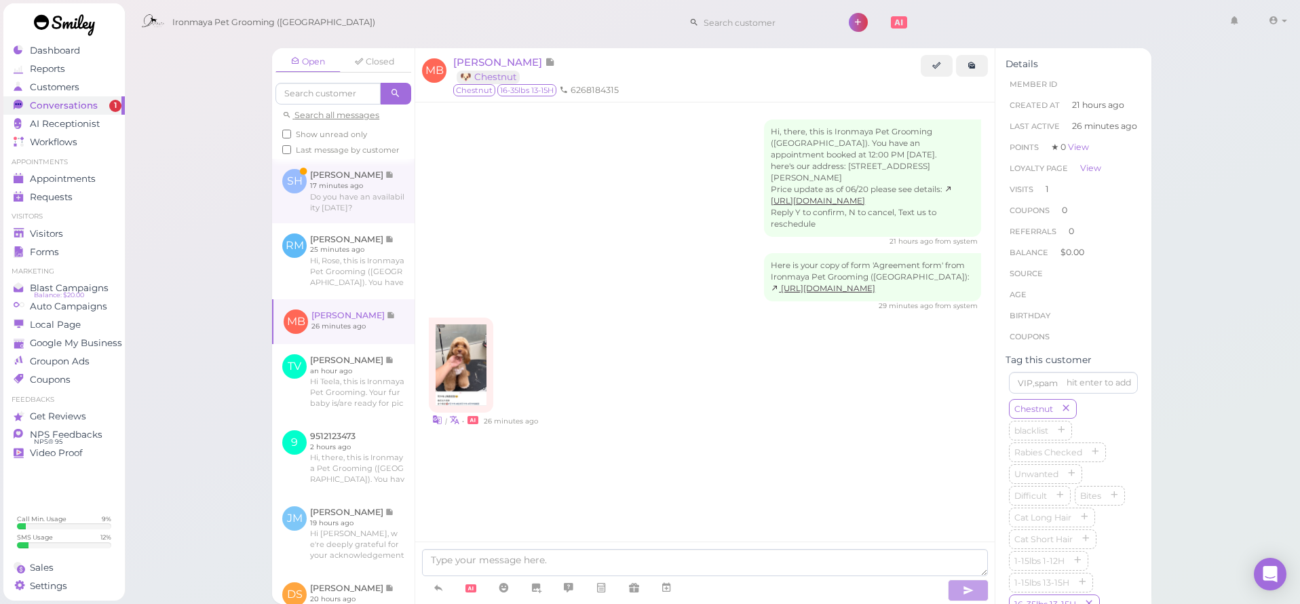
click at [378, 210] on link at bounding box center [343, 191] width 142 height 64
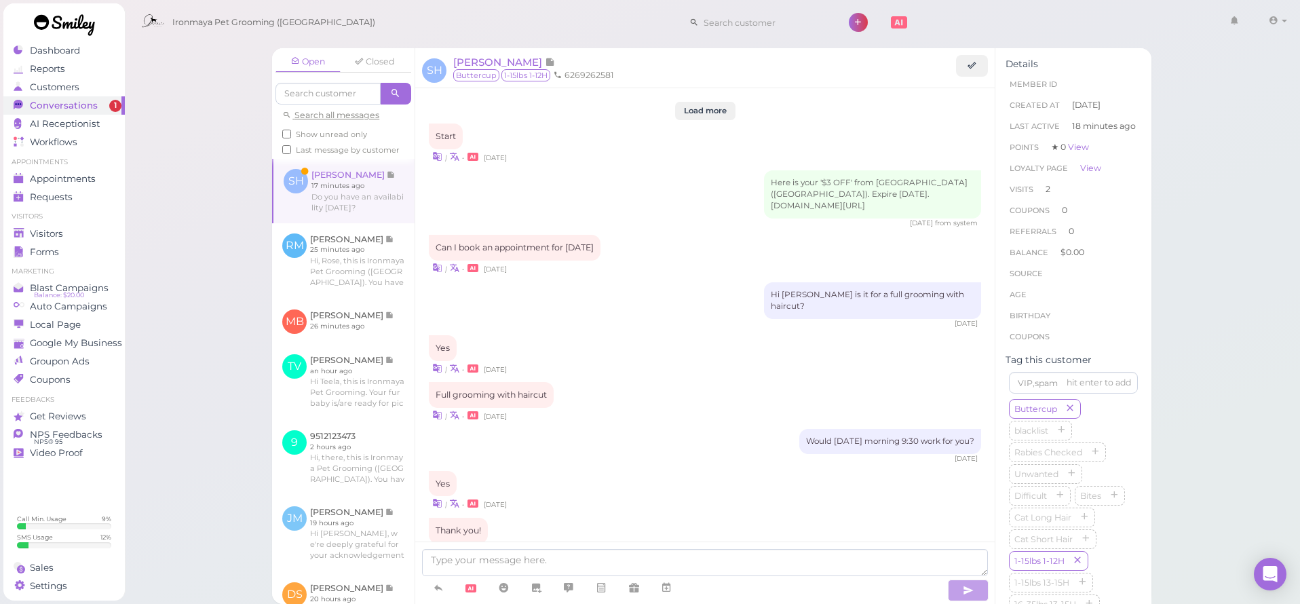
scroll to position [1500, 0]
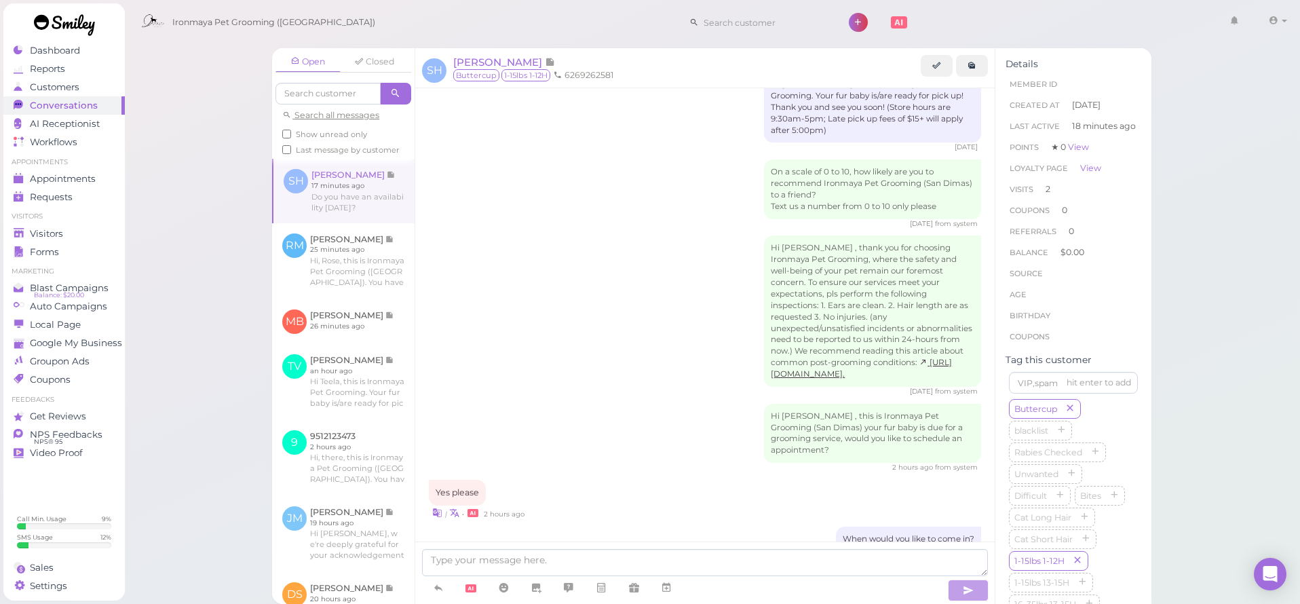
drag, startPoint x: 633, startPoint y: 240, endPoint x: 592, endPoint y: 33, distance: 211.6
click at [633, 240] on div "Hi [PERSON_NAME] , thank you for choosing Ironmaya Pet Grooming, where the safe…" at bounding box center [705, 315] width 552 height 161
click at [541, 560] on textarea at bounding box center [705, 562] width 566 height 27
type textarea "bath or haircut?"
click at [967, 585] on icon "button" at bounding box center [967, 590] width 11 height 14
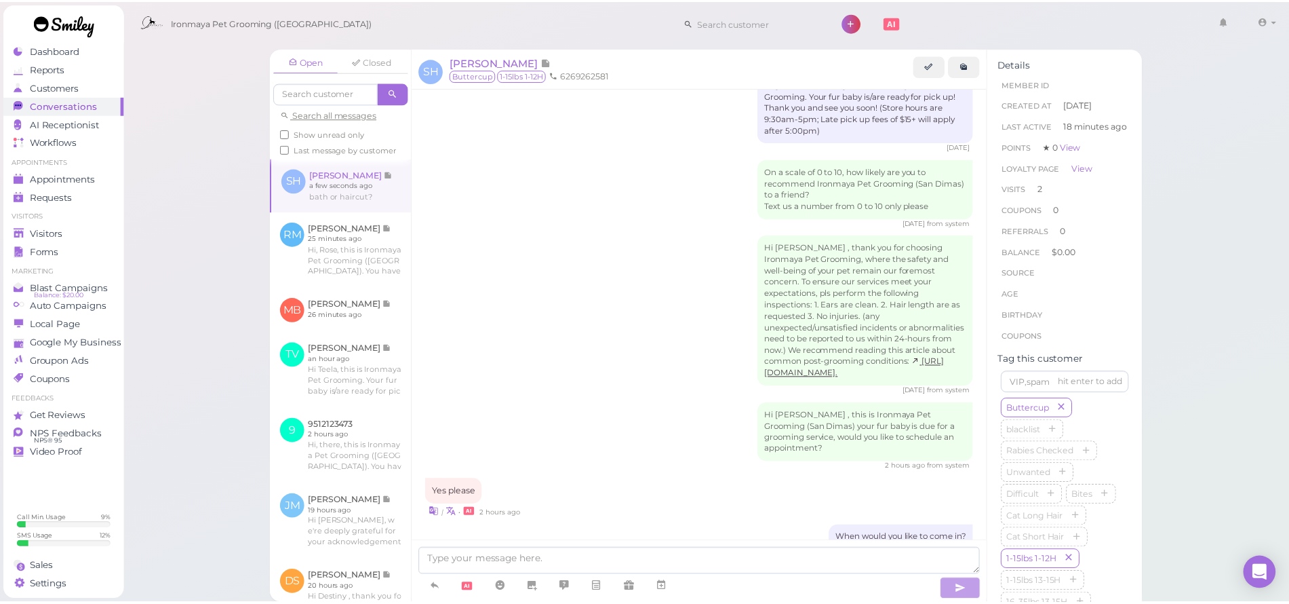
scroll to position [1531, 0]
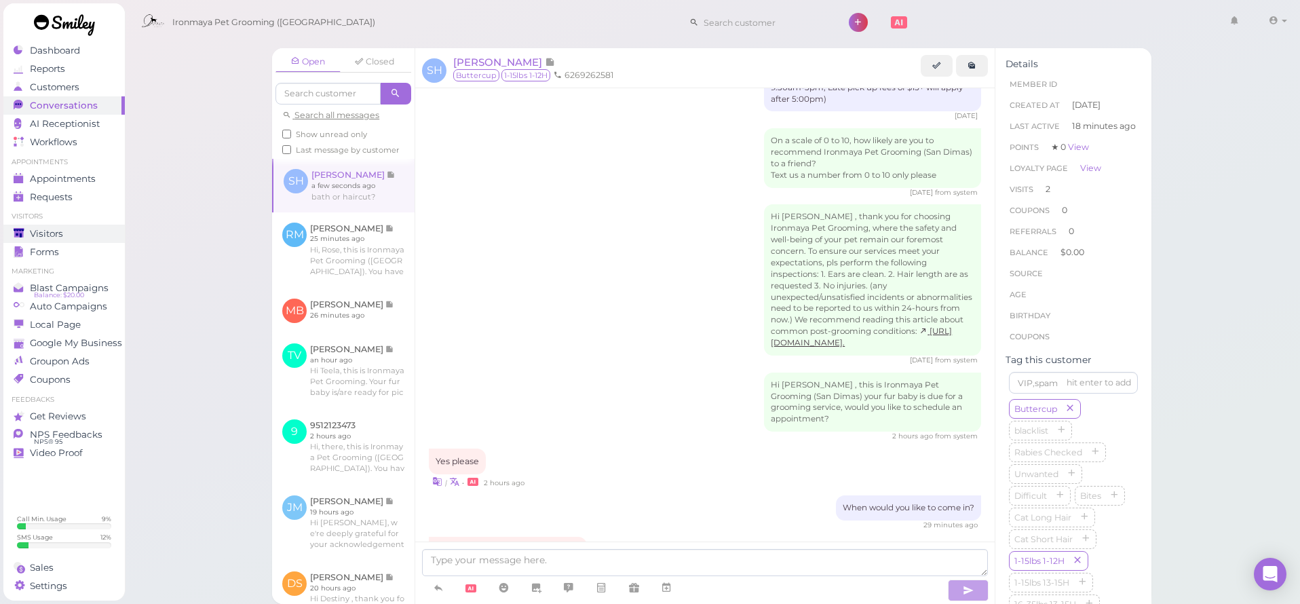
click at [62, 237] on span "Visitors" at bounding box center [46, 234] width 33 height 12
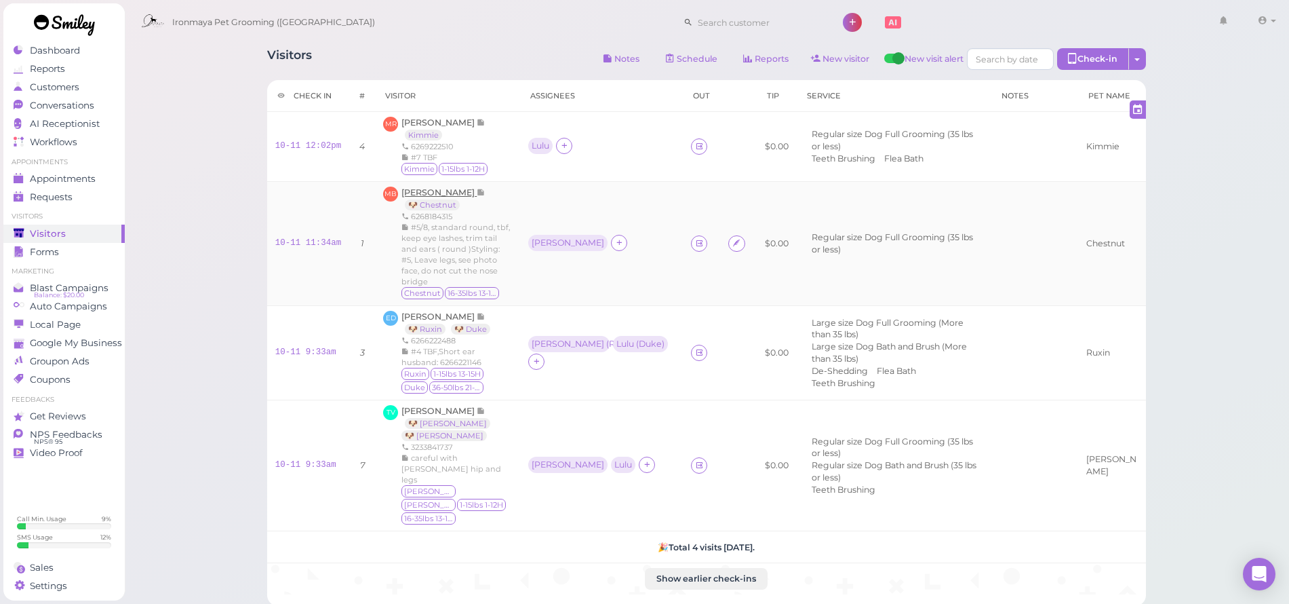
click at [421, 193] on span "[PERSON_NAME]" at bounding box center [439, 192] width 75 height 10
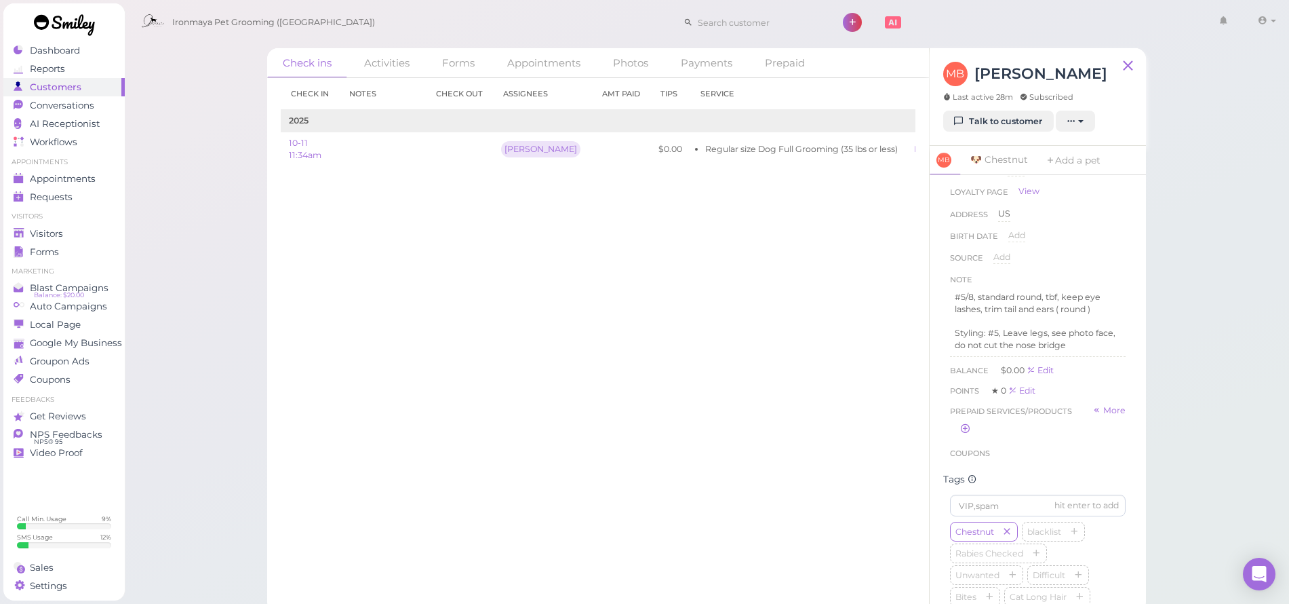
scroll to position [206, 0]
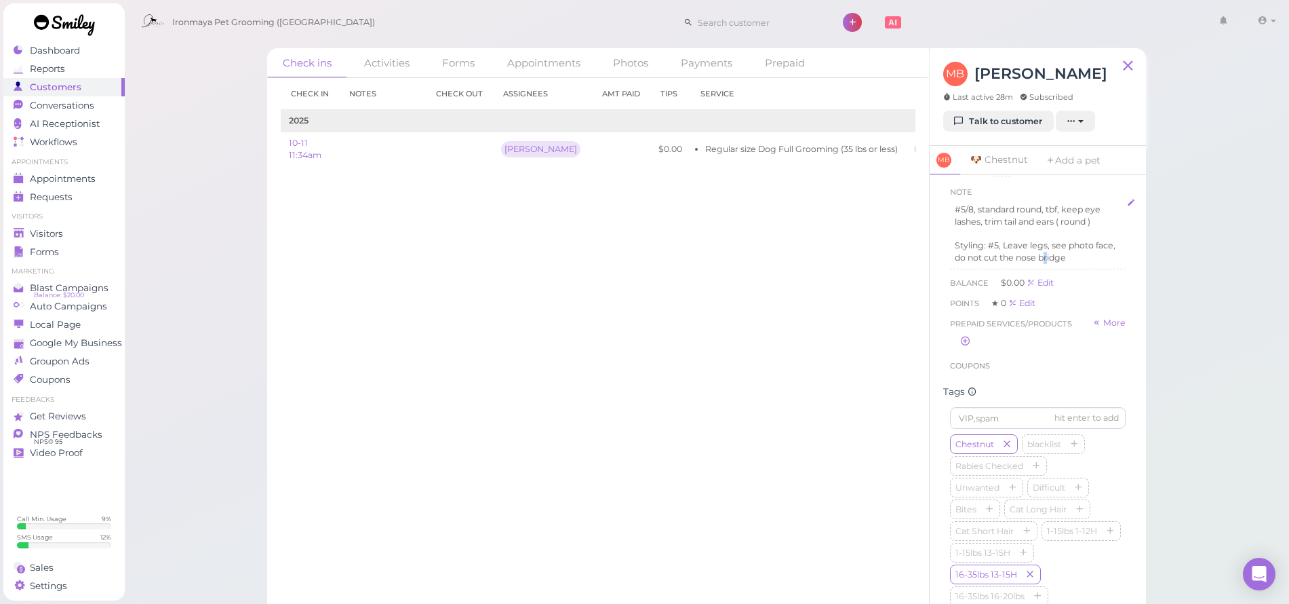
click at [1069, 256] on p "Styling: #5, Leave legs, see photo face, do not cut the nose bridge" at bounding box center [1038, 251] width 166 height 24
click at [1034, 281] on div at bounding box center [1038, 302] width 174 height 43
click at [991, 306] on icon "button" at bounding box center [985, 311] width 12 height 12
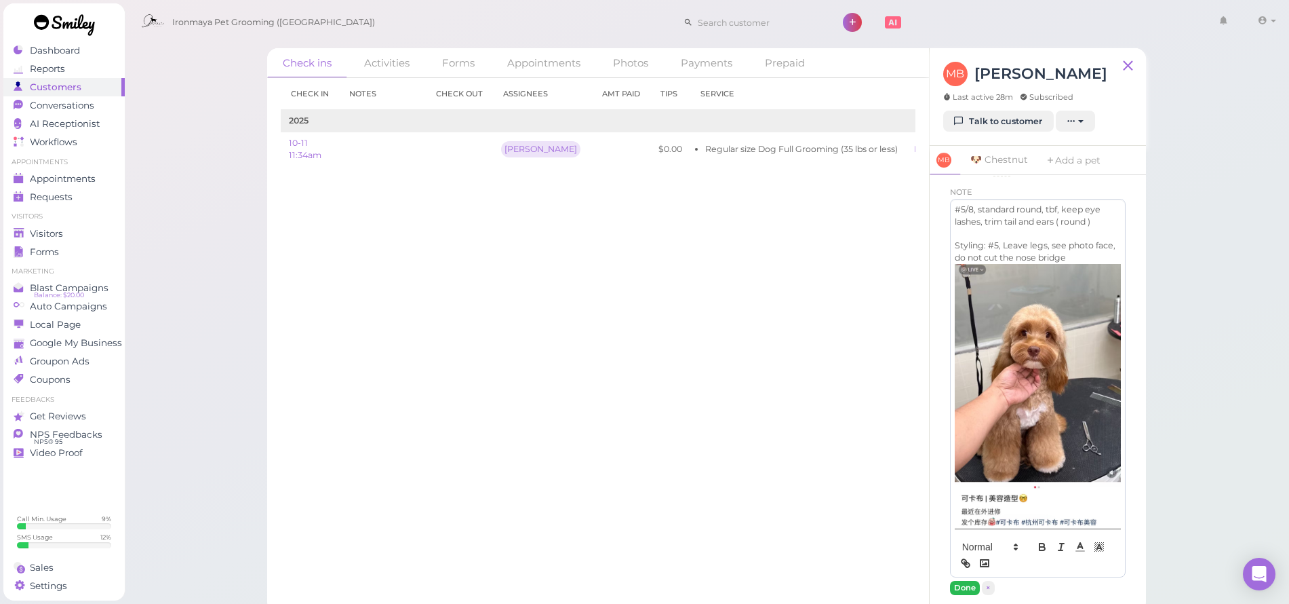
click at [967, 581] on button "Done" at bounding box center [965, 588] width 30 height 14
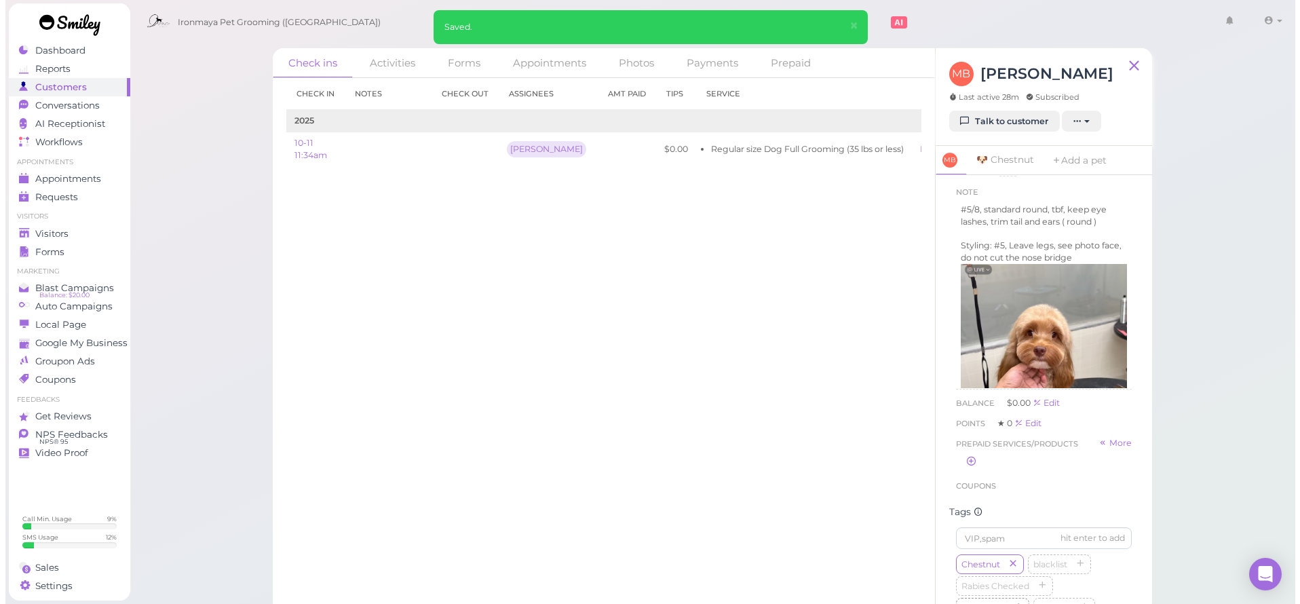
scroll to position [298, 0]
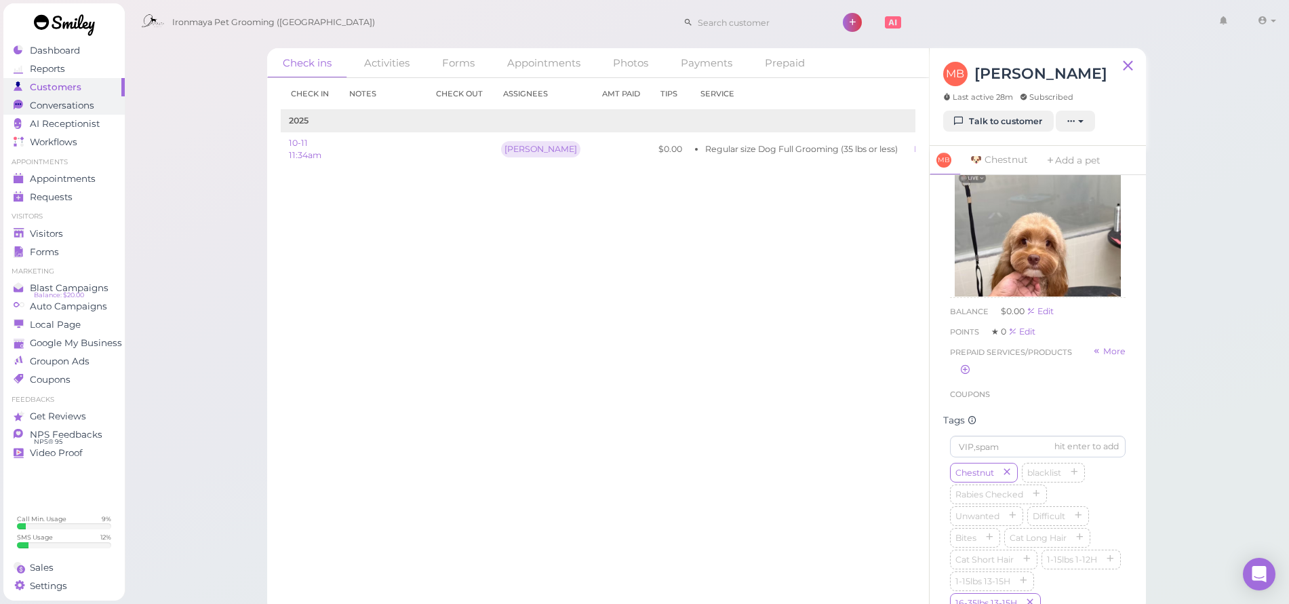
click at [66, 105] on span "Conversations" at bounding box center [62, 106] width 64 height 12
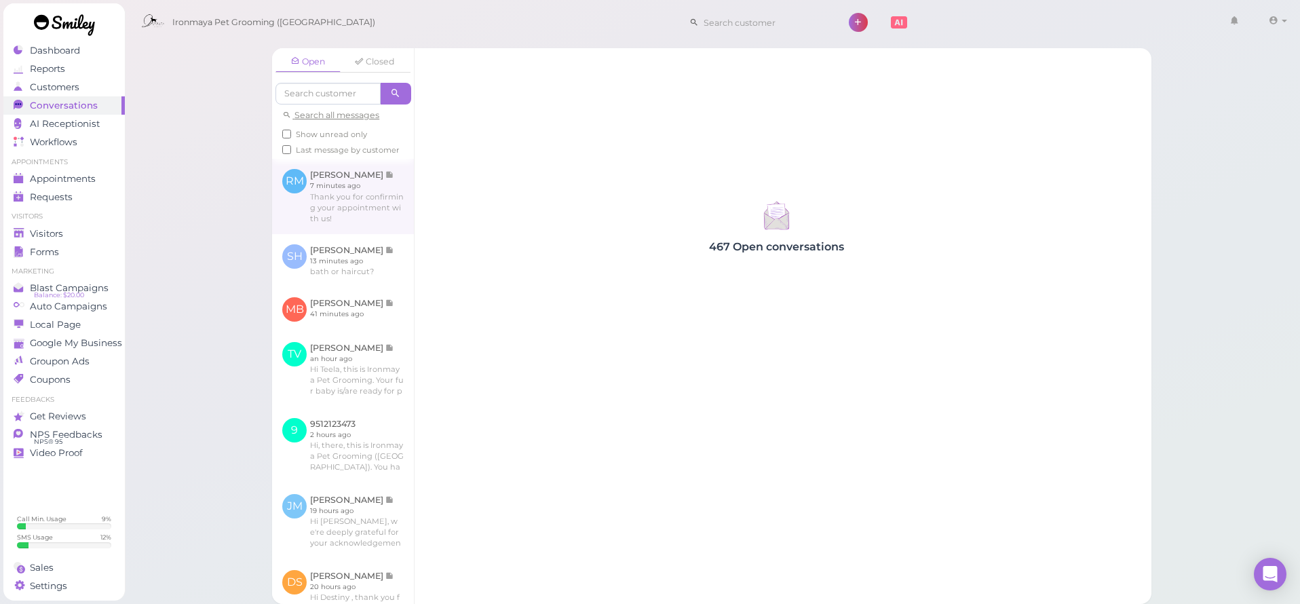
click at [325, 218] on link at bounding box center [343, 196] width 142 height 75
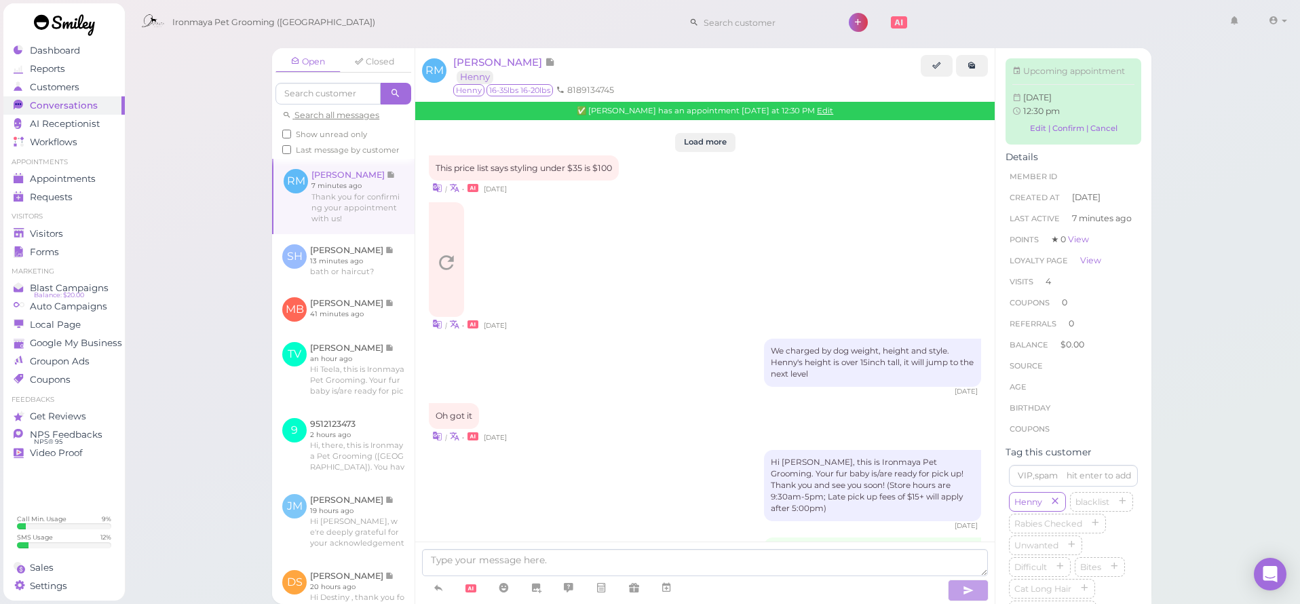
scroll to position [1643, 0]
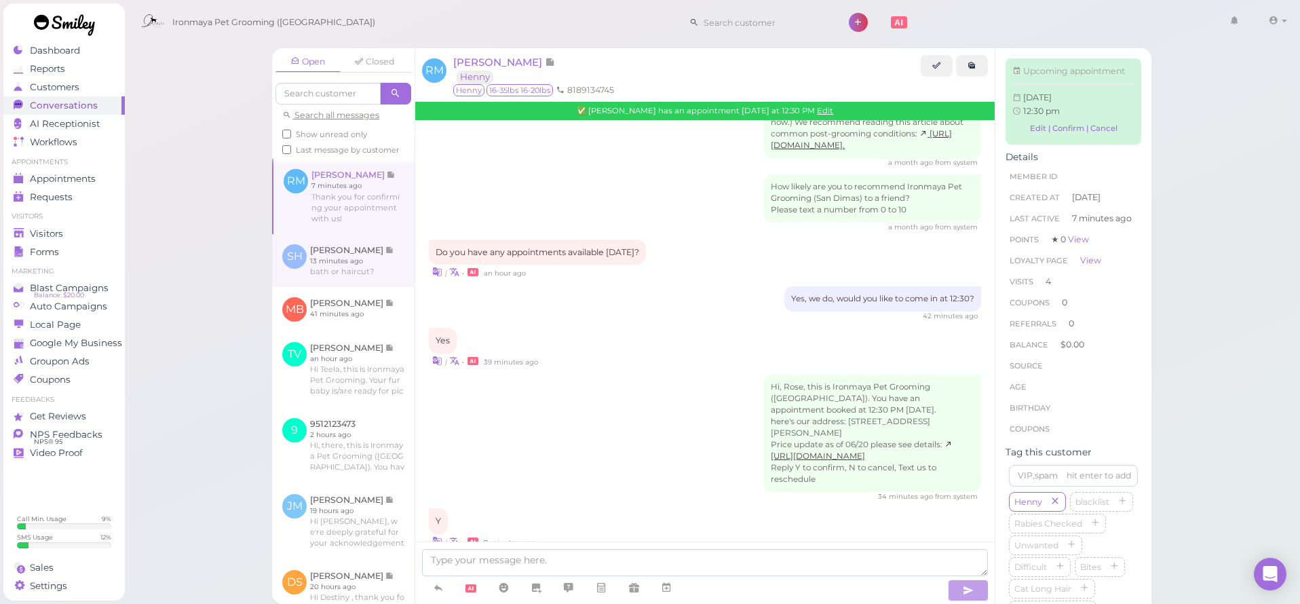
click at [338, 268] on link at bounding box center [343, 260] width 142 height 53
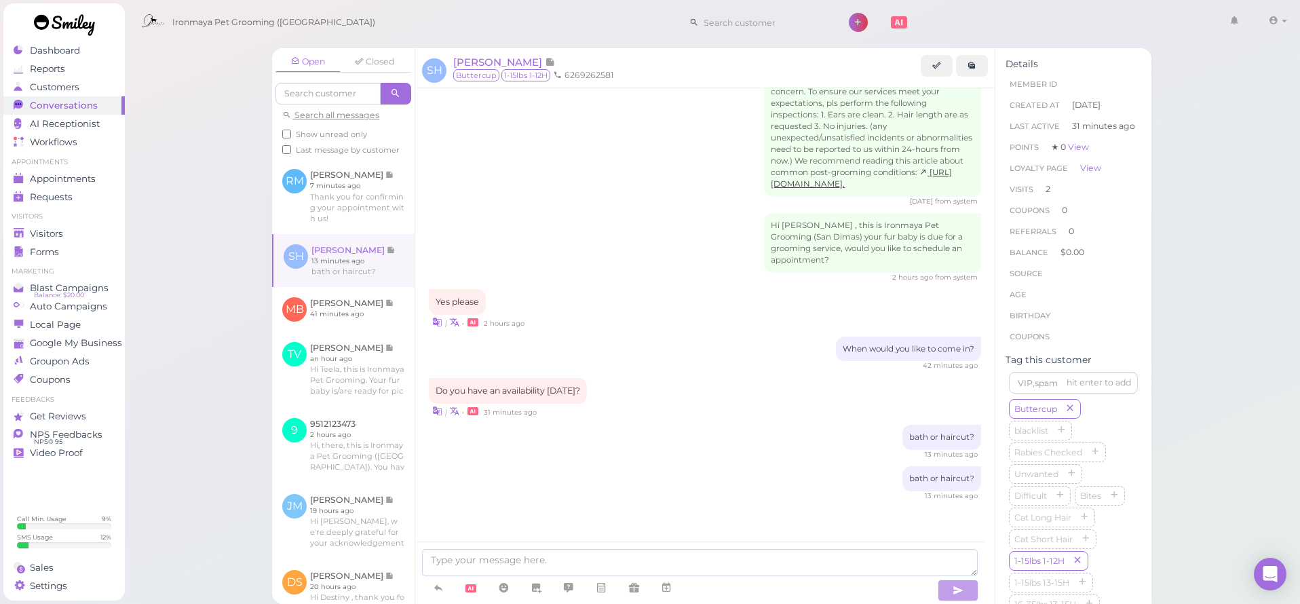
scroll to position [1473, 0]
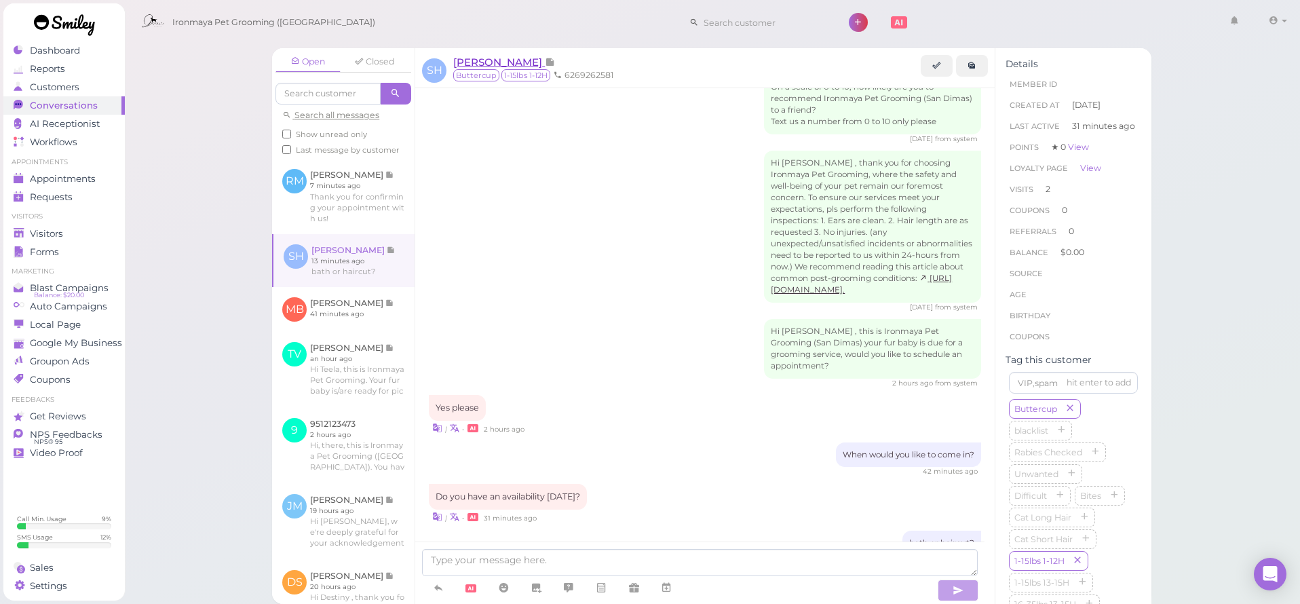
click at [481, 62] on span "[PERSON_NAME]" at bounding box center [499, 62] width 92 height 13
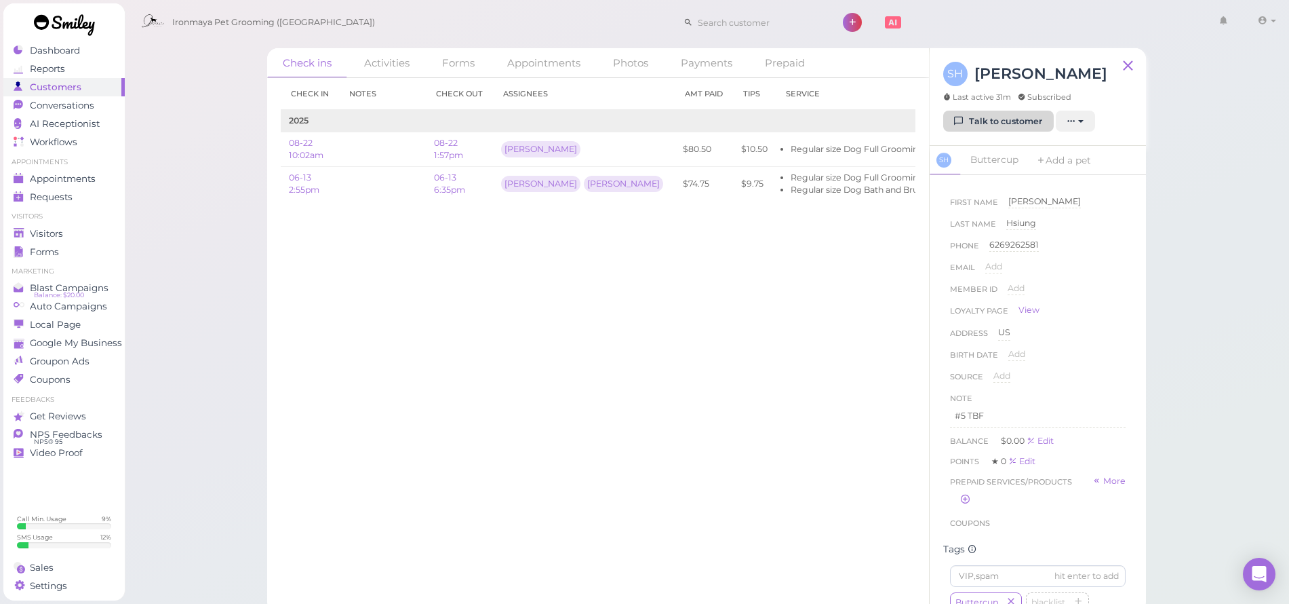
click at [1021, 119] on link "Talk to customer" at bounding box center [998, 122] width 111 height 22
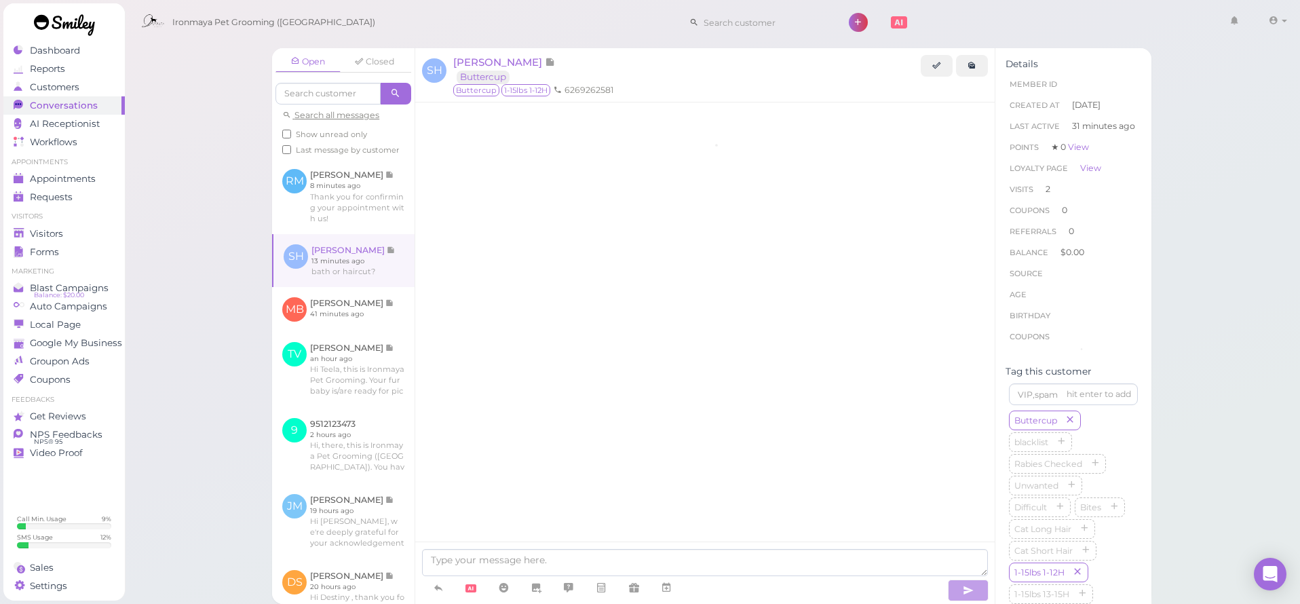
scroll to position [1473, 0]
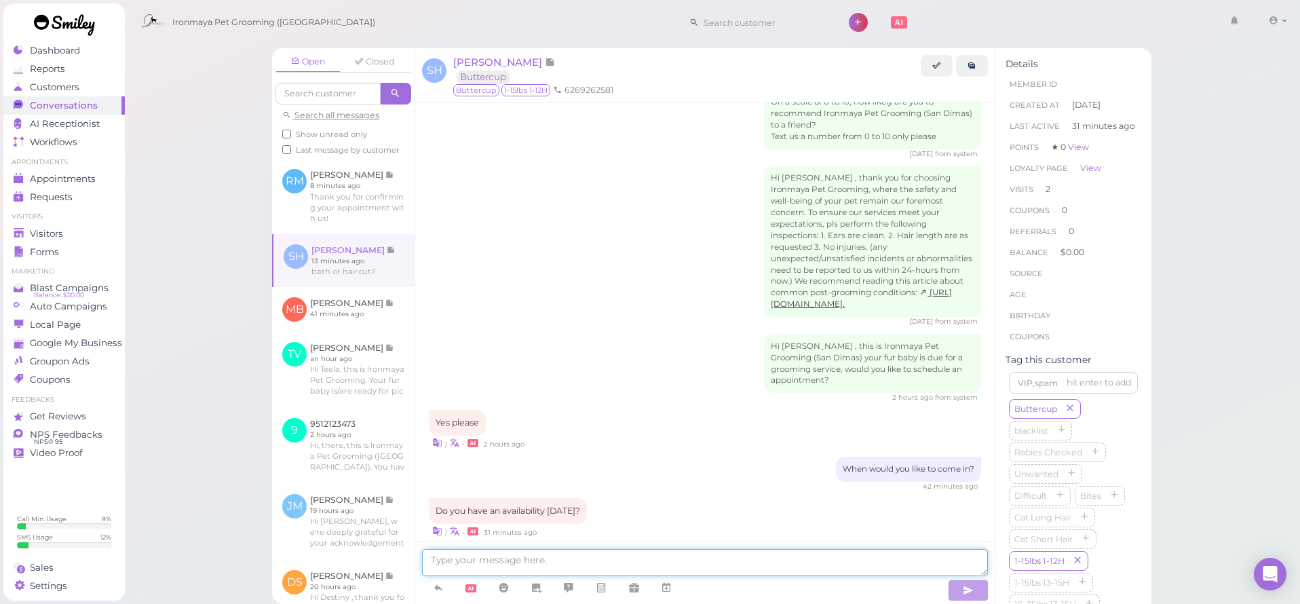
click at [526, 553] on textarea at bounding box center [705, 562] width 566 height 27
type textarea "Do you want to come in at 1:30 [DATE]?"
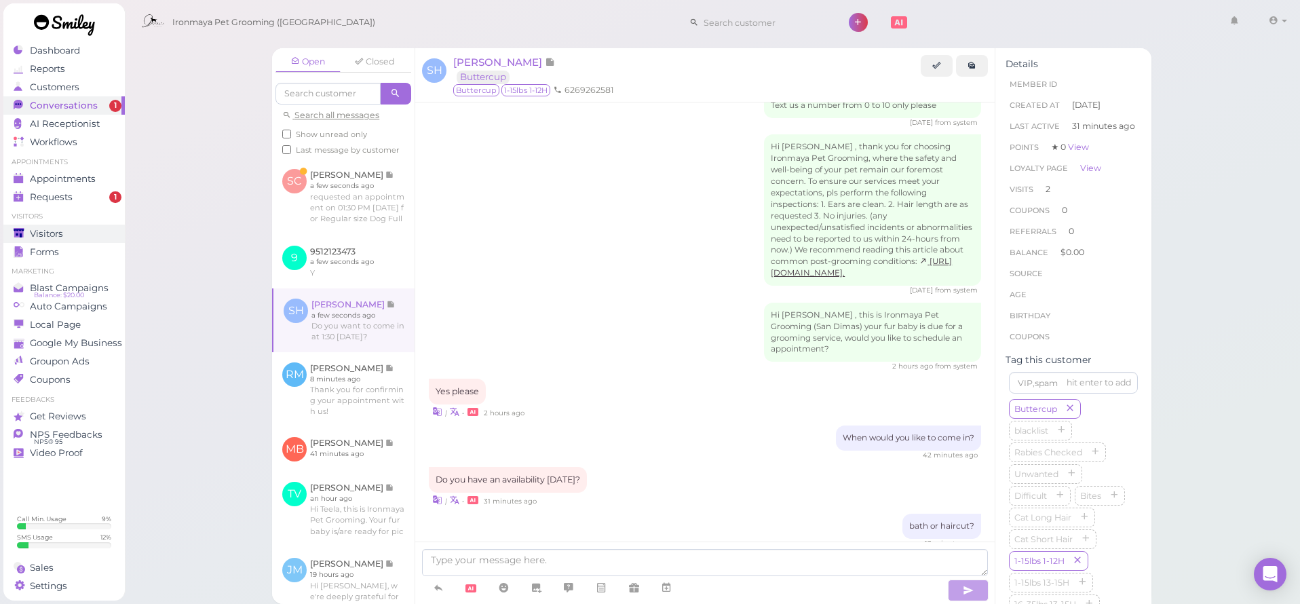
click at [91, 227] on link "Visitors" at bounding box center [63, 234] width 121 height 18
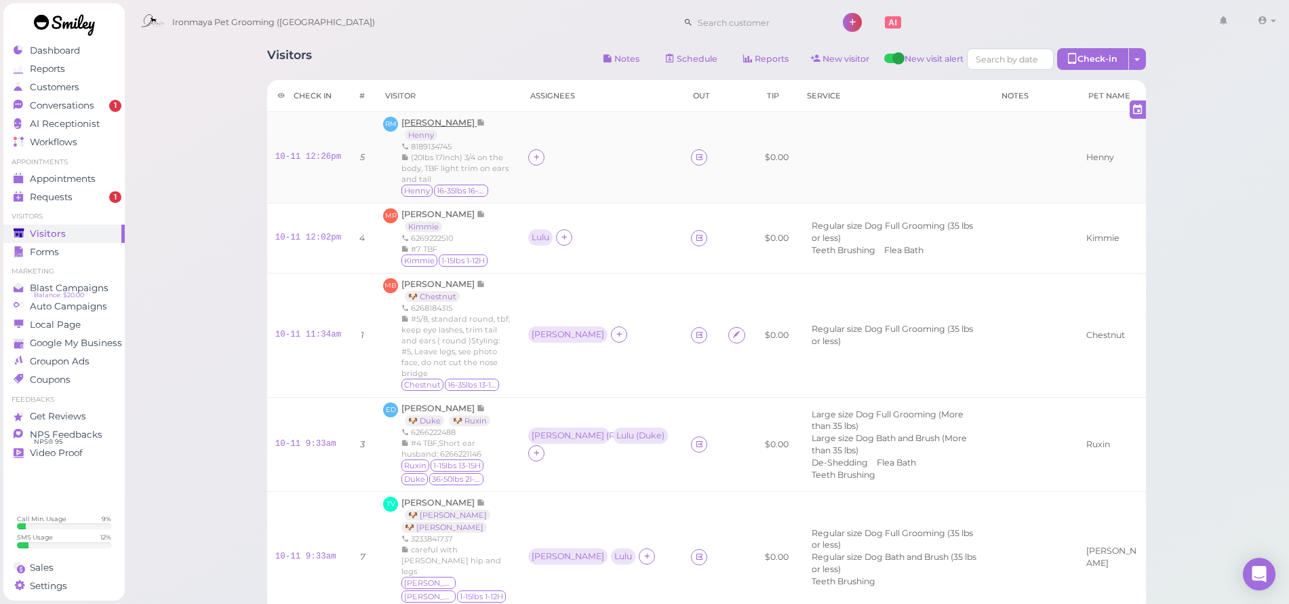
click at [443, 125] on span "[PERSON_NAME]" at bounding box center [439, 122] width 75 height 10
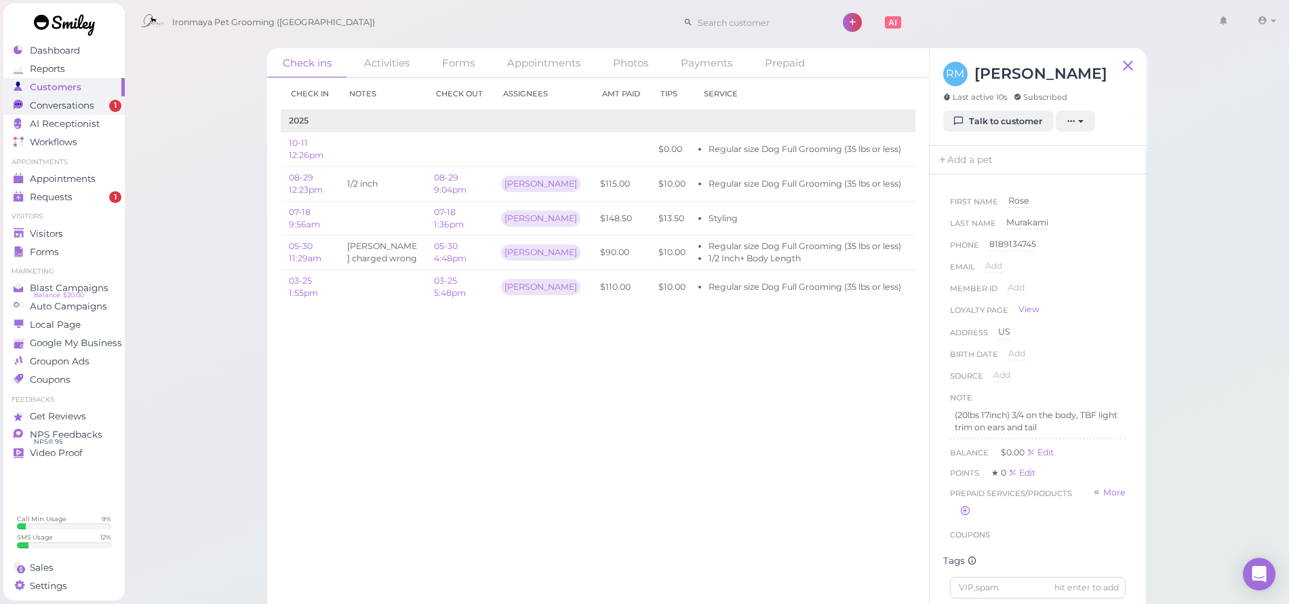
click at [109, 100] on div "Conversations" at bounding box center [63, 106] width 98 height 12
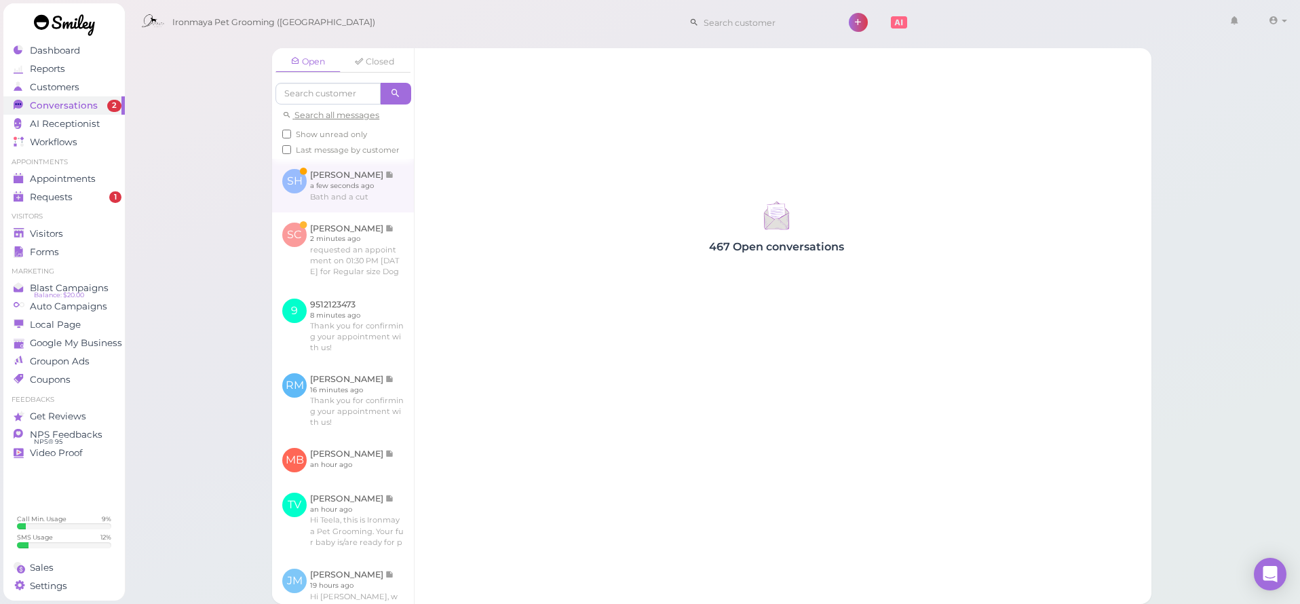
click at [331, 212] on link at bounding box center [343, 185] width 142 height 53
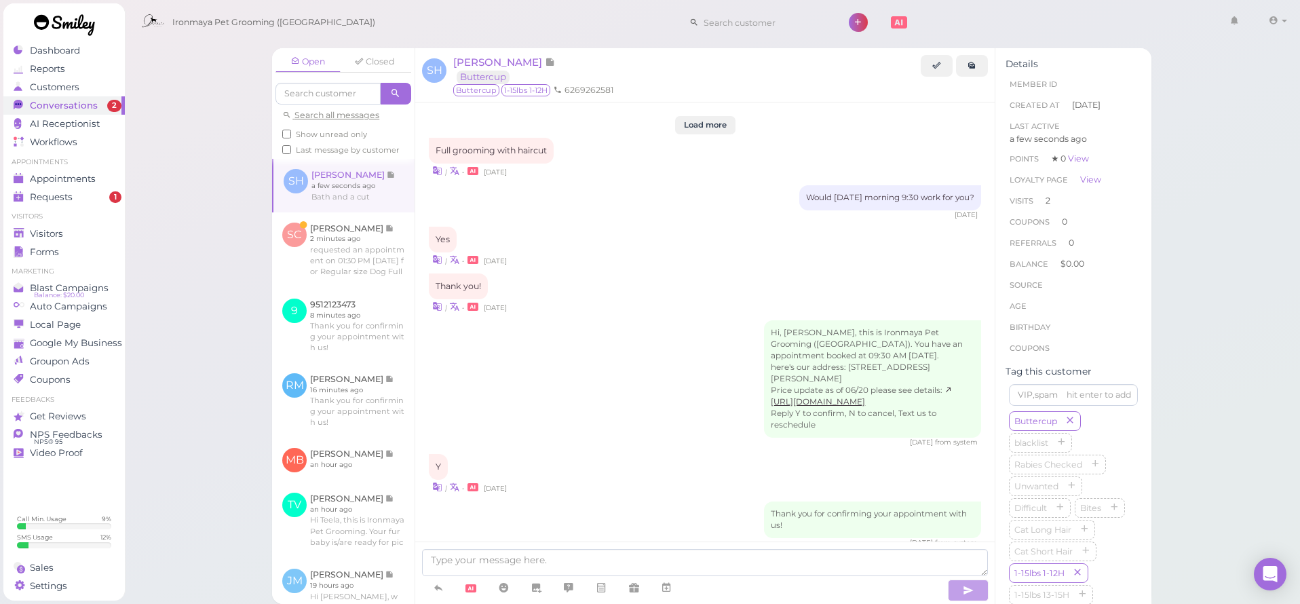
scroll to position [1473, 0]
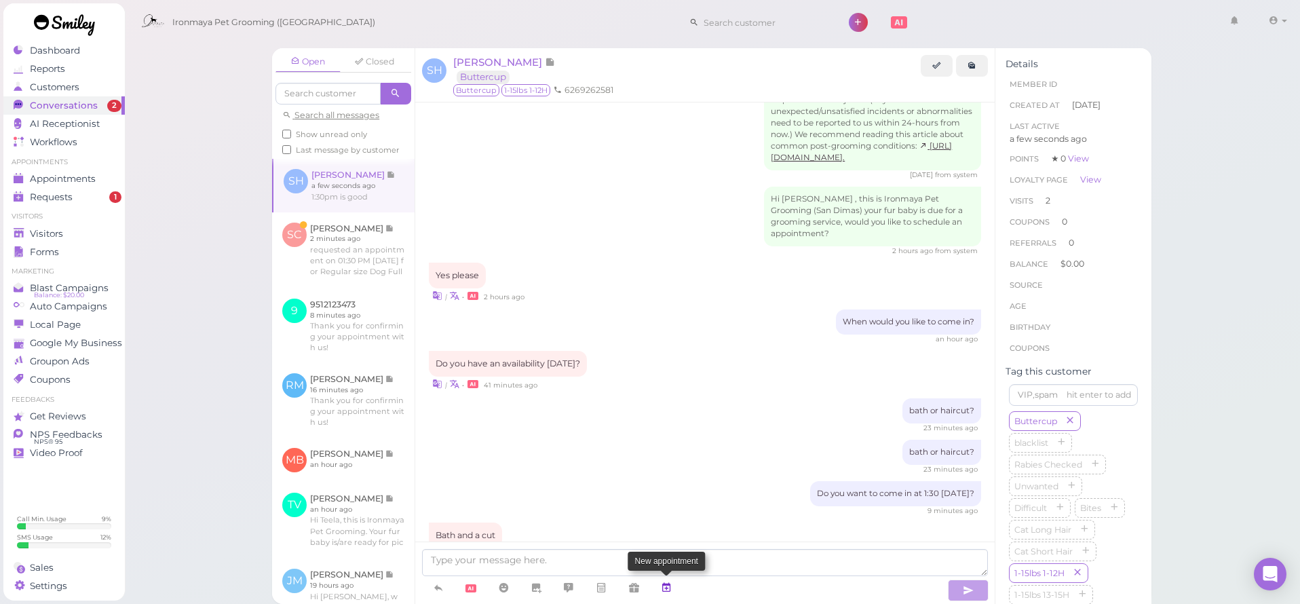
click at [665, 588] on icon at bounding box center [666, 588] width 11 height 14
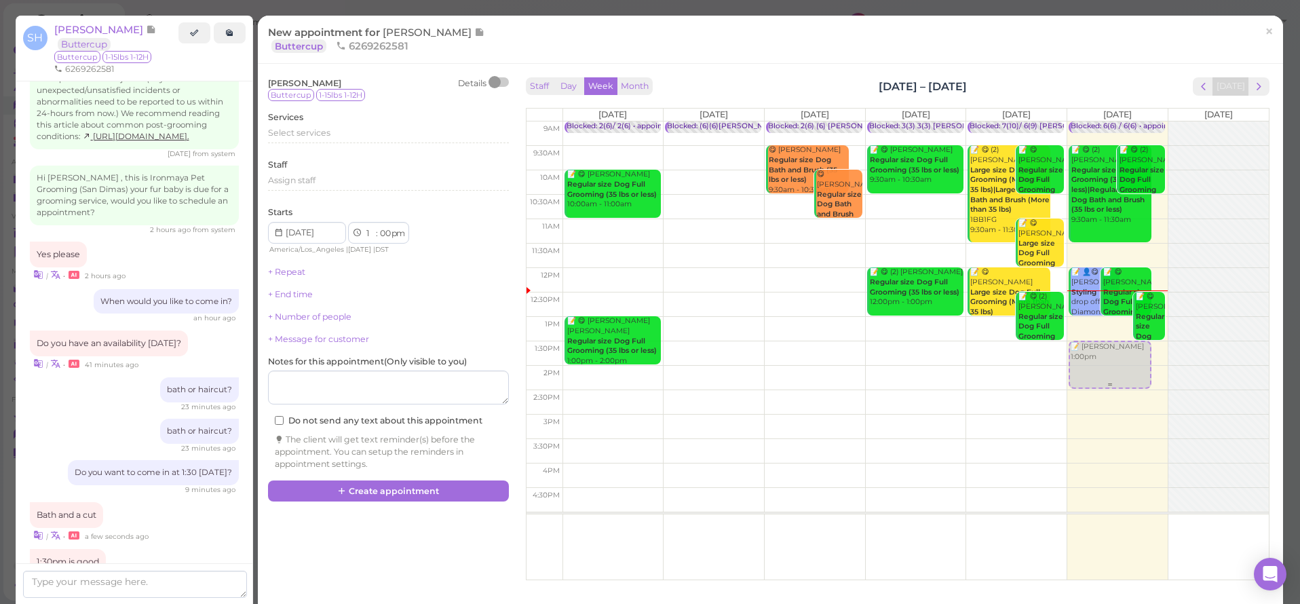
drag, startPoint x: 1083, startPoint y: 338, endPoint x: 1082, endPoint y: 363, distance: 24.4
click at [1082, 121] on div "📝 [PERSON_NAME] 1:00pm Blocked: 6(6) / 6(6) • appointment 📝 😋 (2) [PERSON_NAME]…" at bounding box center [1117, 121] width 100 height 0
select select "30"
click at [299, 136] on span "Select services" at bounding box center [299, 133] width 62 height 10
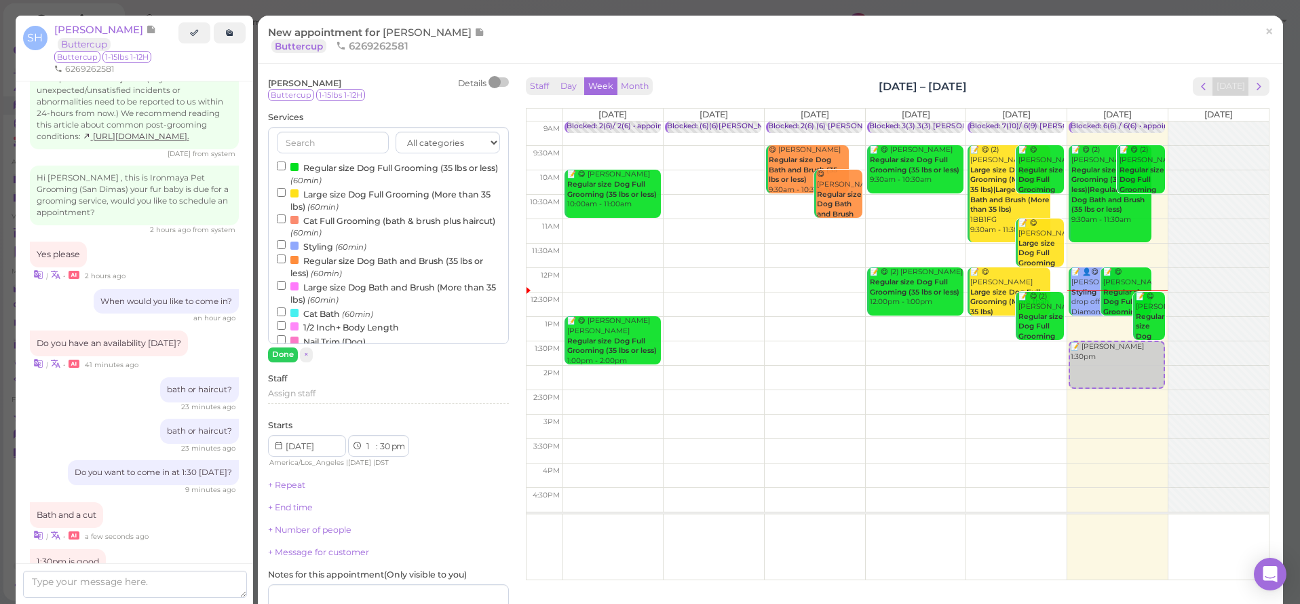
click at [297, 167] on div at bounding box center [294, 167] width 8 height 8
click at [286, 167] on input "Regular size Dog Full Grooming (35 lbs or less) (60min)" at bounding box center [281, 165] width 9 height 9
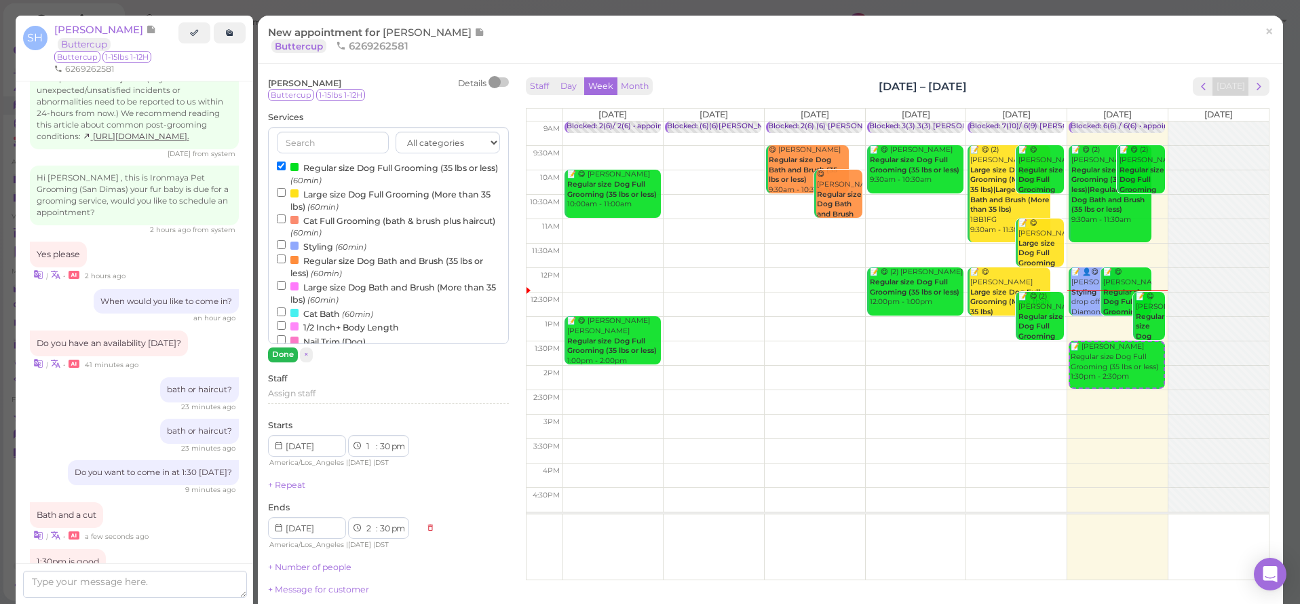
click at [279, 351] on button "Done" at bounding box center [283, 354] width 30 height 14
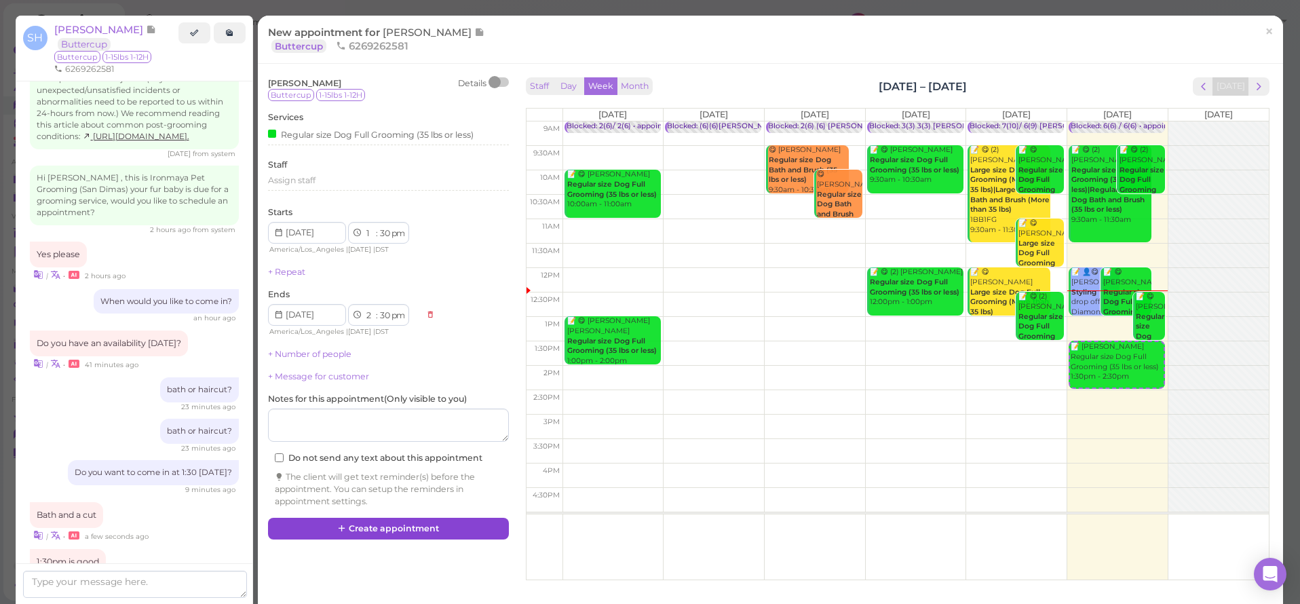
click at [356, 518] on button "Create appointment" at bounding box center [388, 529] width 241 height 22
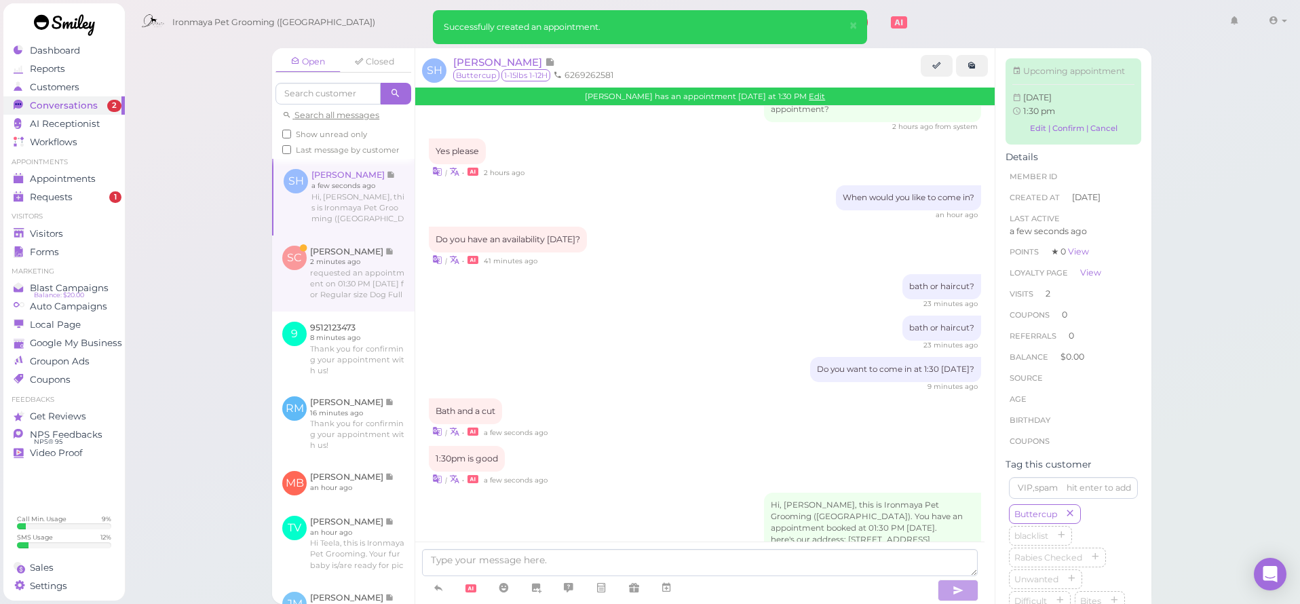
click at [337, 260] on link at bounding box center [343, 273] width 142 height 76
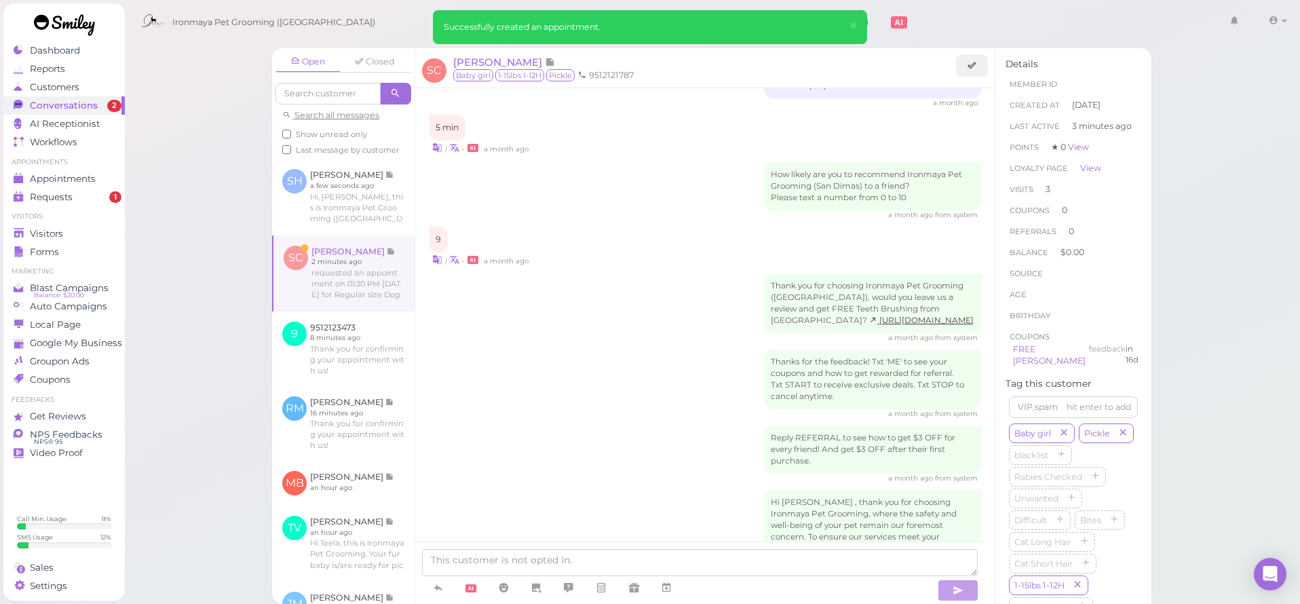
scroll to position [1900, 0]
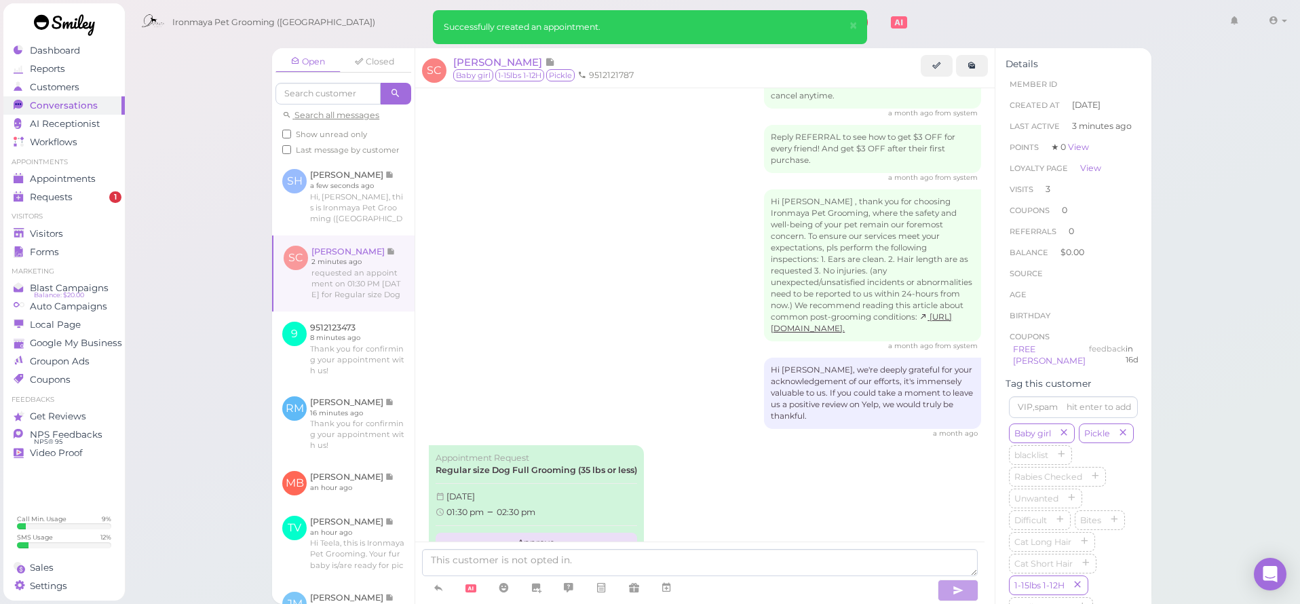
click at [530, 532] on link "Approve" at bounding box center [535, 542] width 201 height 20
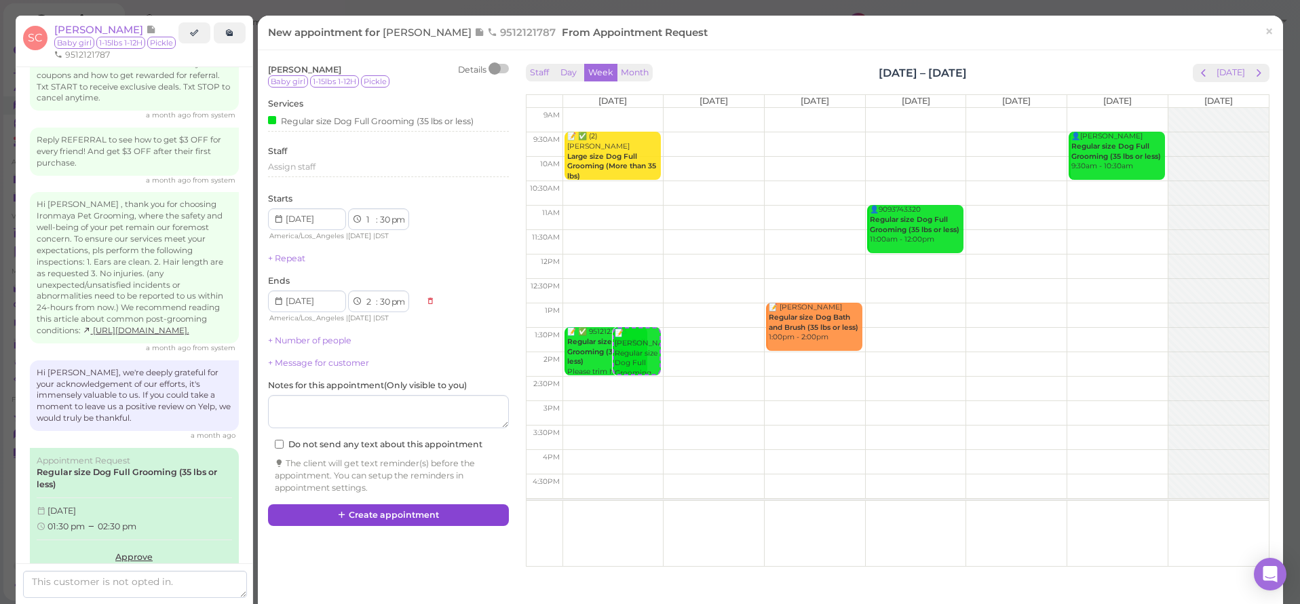
click at [444, 512] on button "Create appointment" at bounding box center [388, 515] width 241 height 22
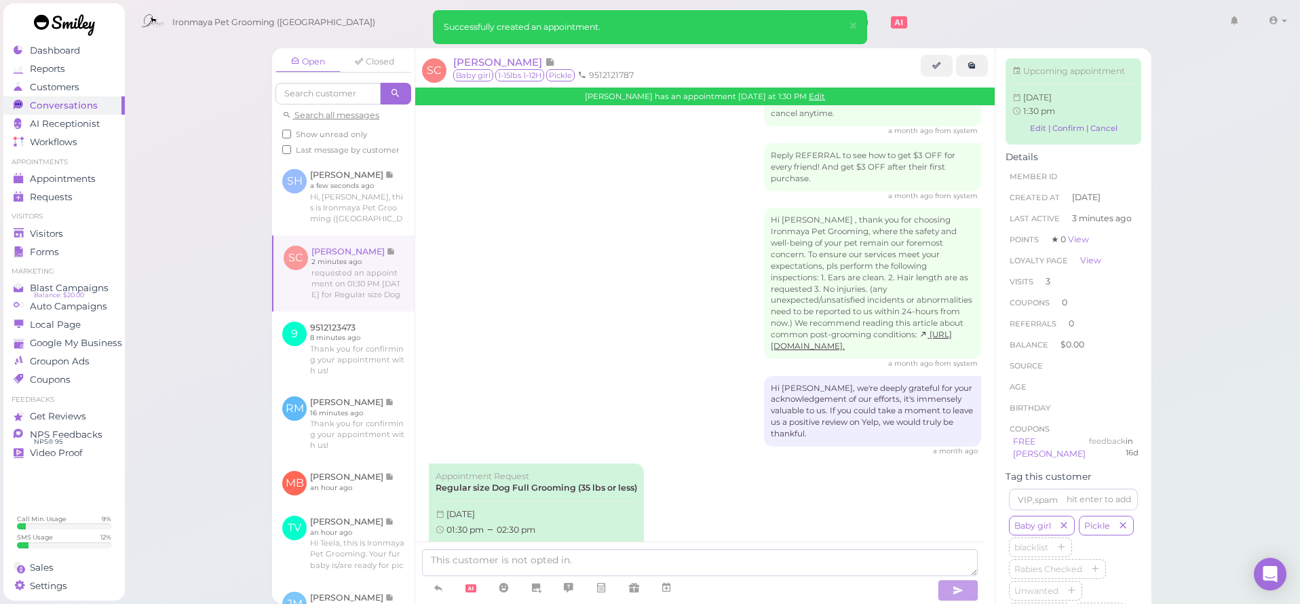
scroll to position [2028, 0]
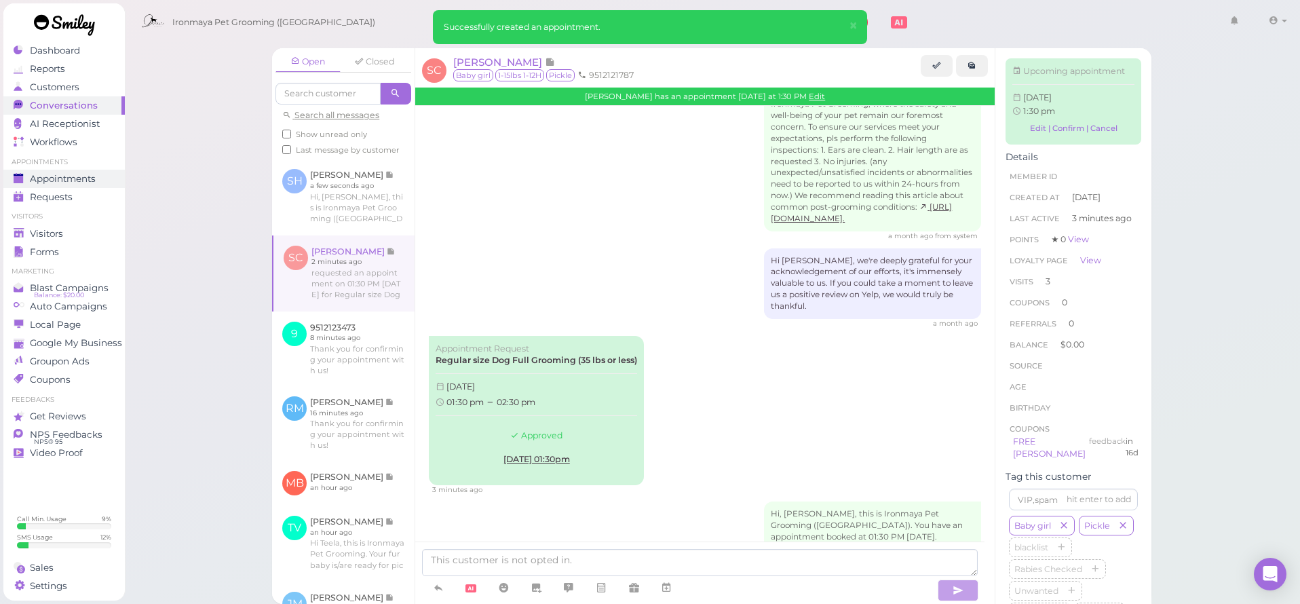
click at [90, 183] on span "Appointments" at bounding box center [63, 179] width 66 height 12
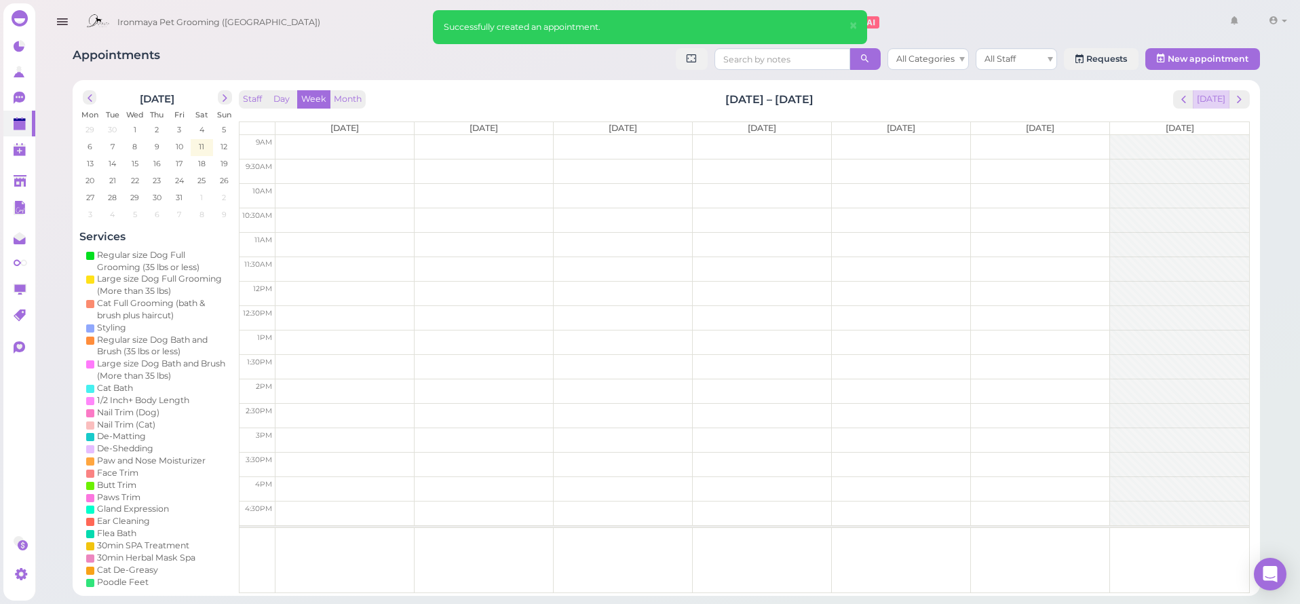
click at [1223, 98] on button "[DATE]" at bounding box center [1210, 99] width 37 height 18
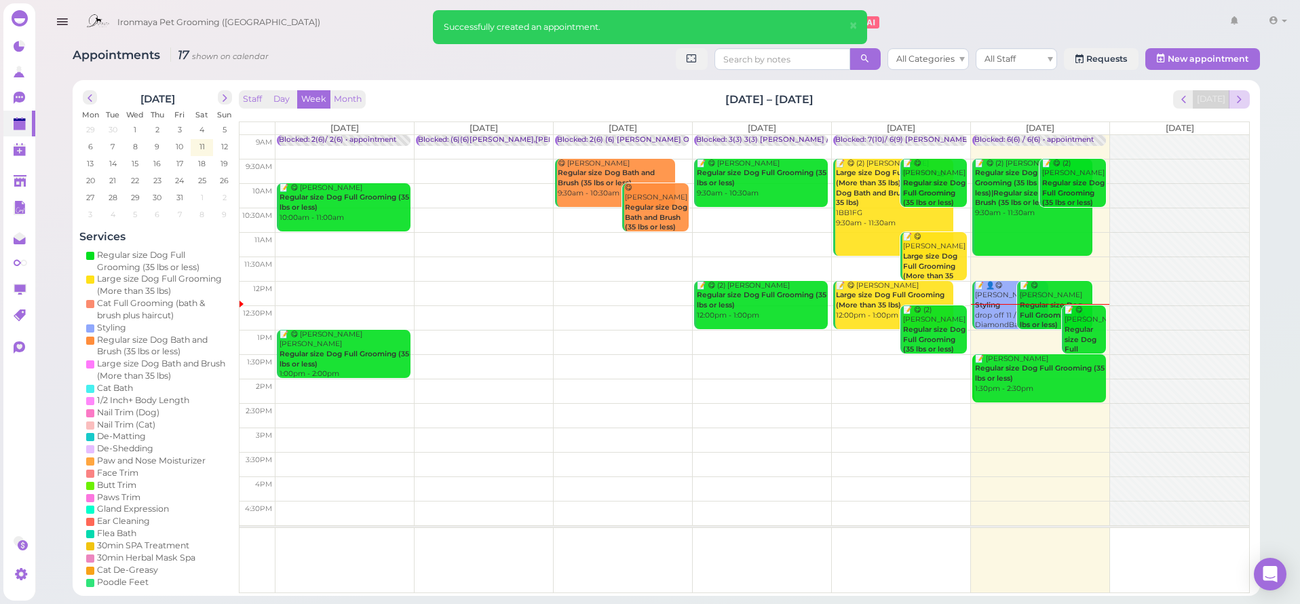
click at [1239, 102] on span "next" at bounding box center [1238, 99] width 13 height 13
